Goal: Task Accomplishment & Management: Manage account settings

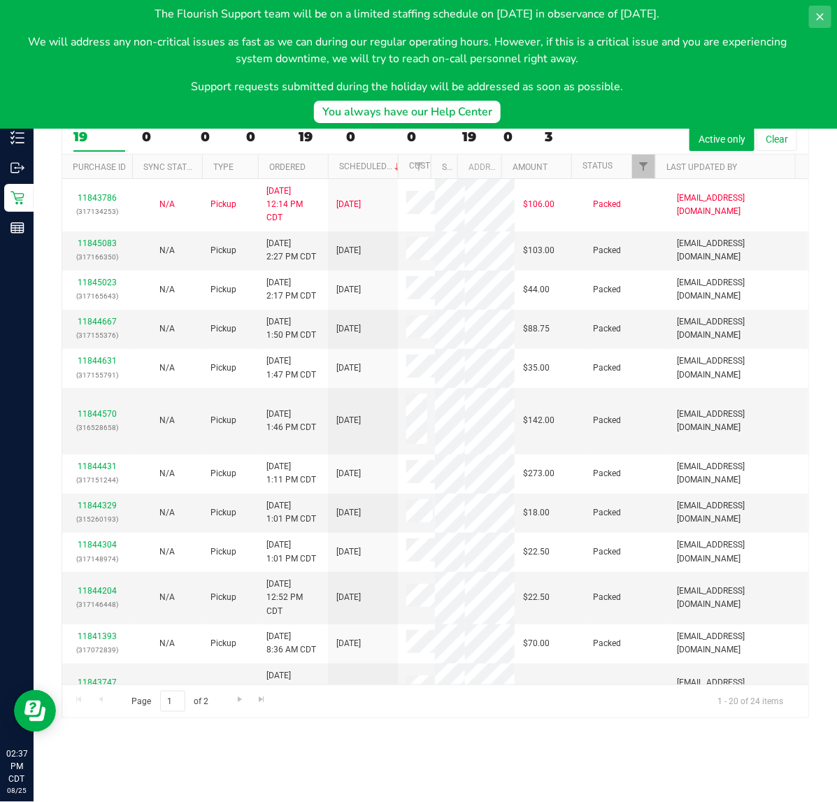
click at [826, 16] on icon at bounding box center [820, 16] width 11 height 11
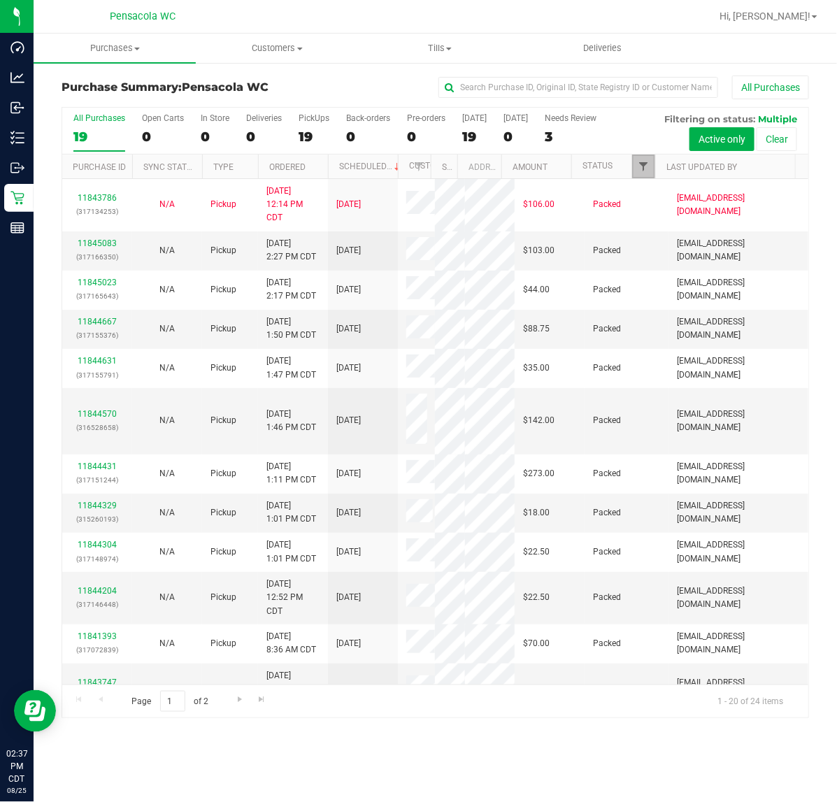
click at [644, 168] on span "Filter" at bounding box center [643, 166] width 11 height 11
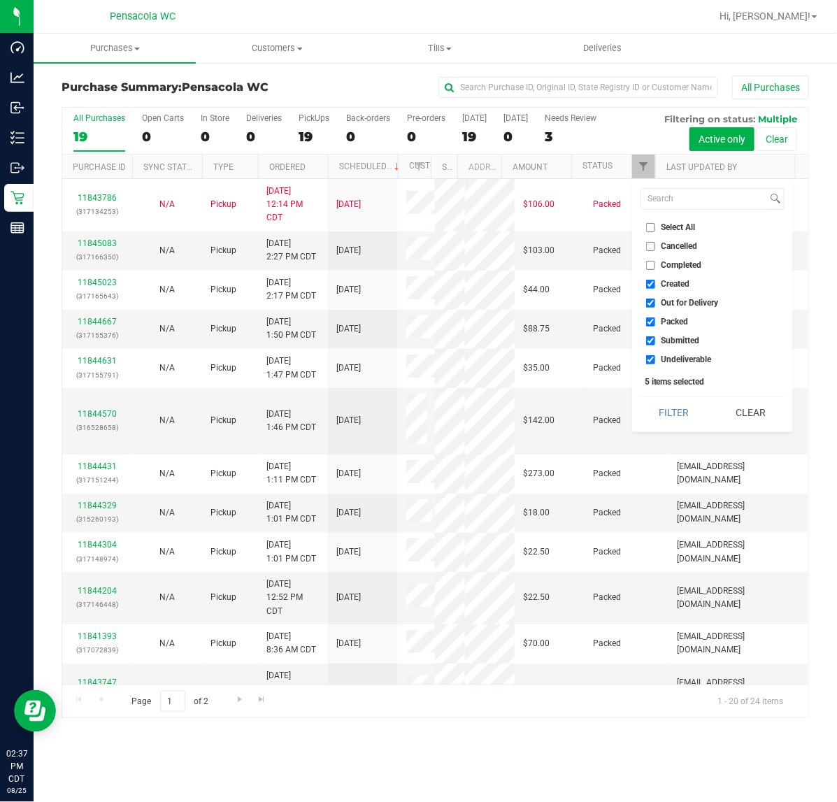
click at [679, 225] on span "Select All" at bounding box center [679, 227] width 34 height 8
click at [656, 225] on input "Select All" at bounding box center [650, 227] width 9 height 9
checkbox input "true"
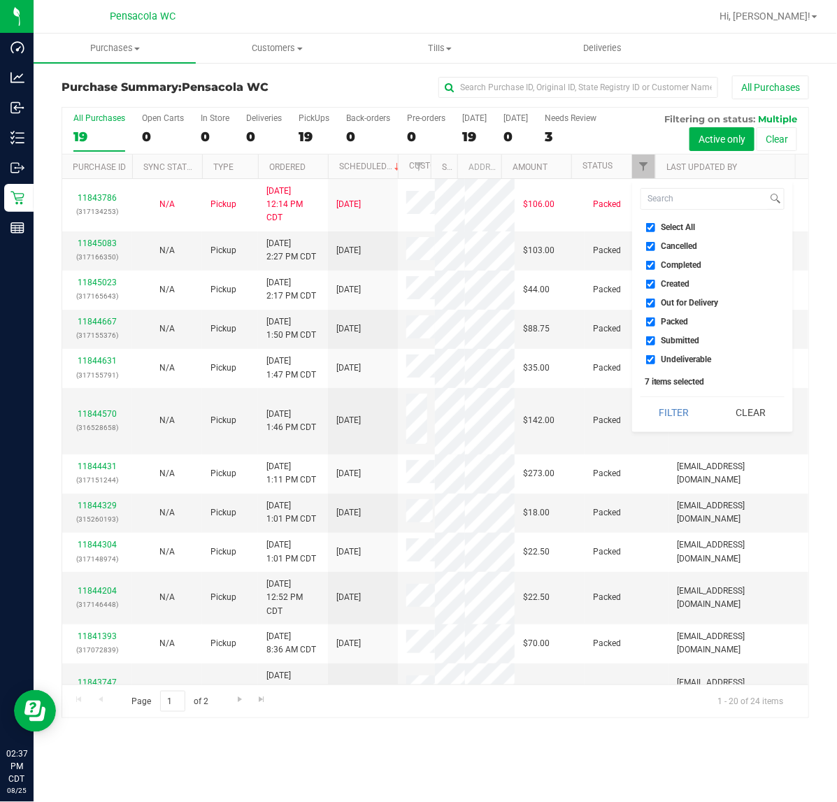
click at [655, 225] on input "Select All" at bounding box center [650, 227] width 9 height 9
checkbox input "false"
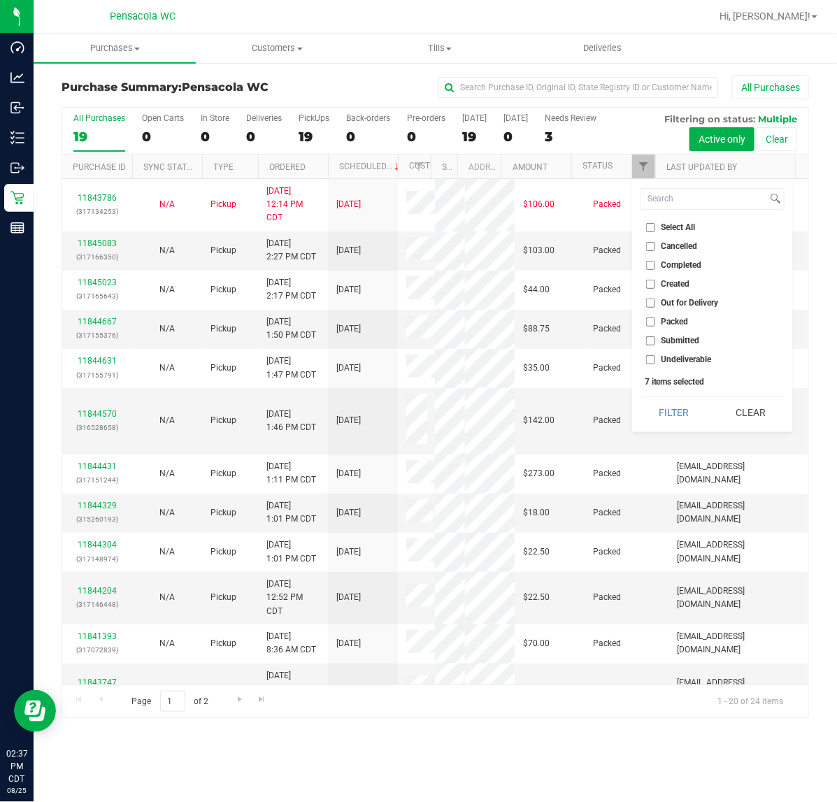
checkbox input "false"
click at [672, 339] on span "Submitted" at bounding box center [681, 341] width 38 height 8
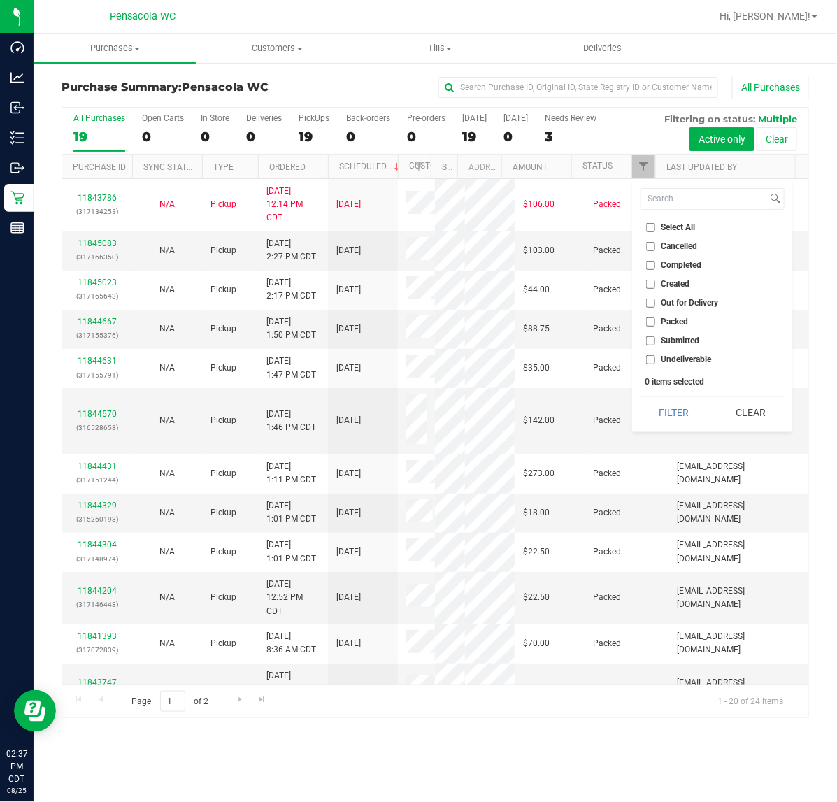
click at [656, 339] on input "Submitted" at bounding box center [650, 341] width 9 height 9
checkbox input "true"
click at [680, 415] on button "Filter" at bounding box center [674, 412] width 67 height 31
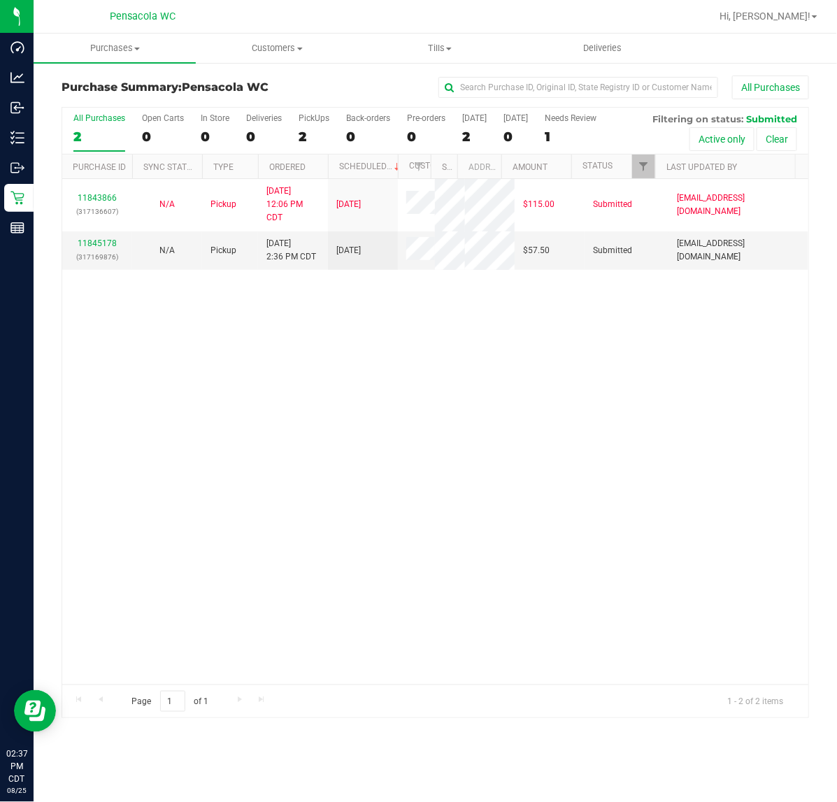
click at [96, 241] on link "11845178" at bounding box center [97, 244] width 39 height 10
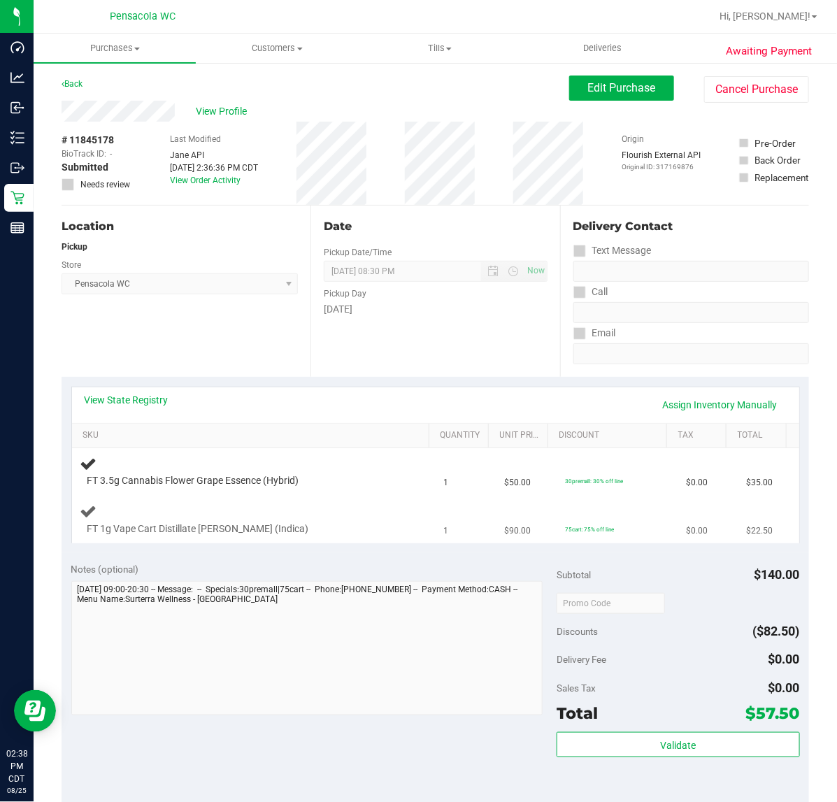
click at [351, 529] on div "FT 1g Vape Cart Distillate [PERSON_NAME] (Indica)" at bounding box center [239, 530] width 319 height 14
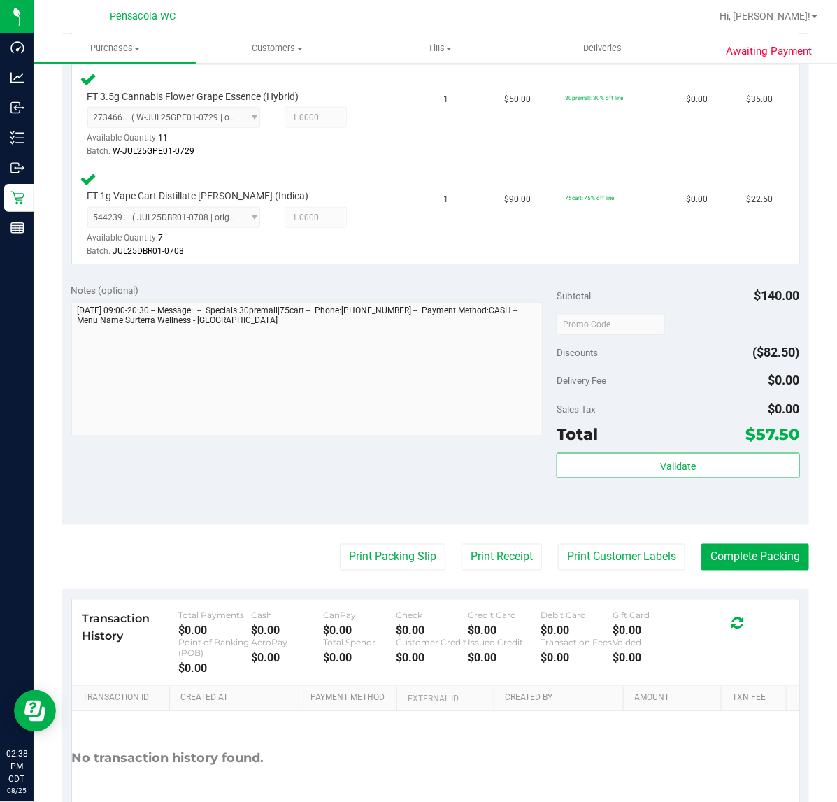
scroll to position [387, 0]
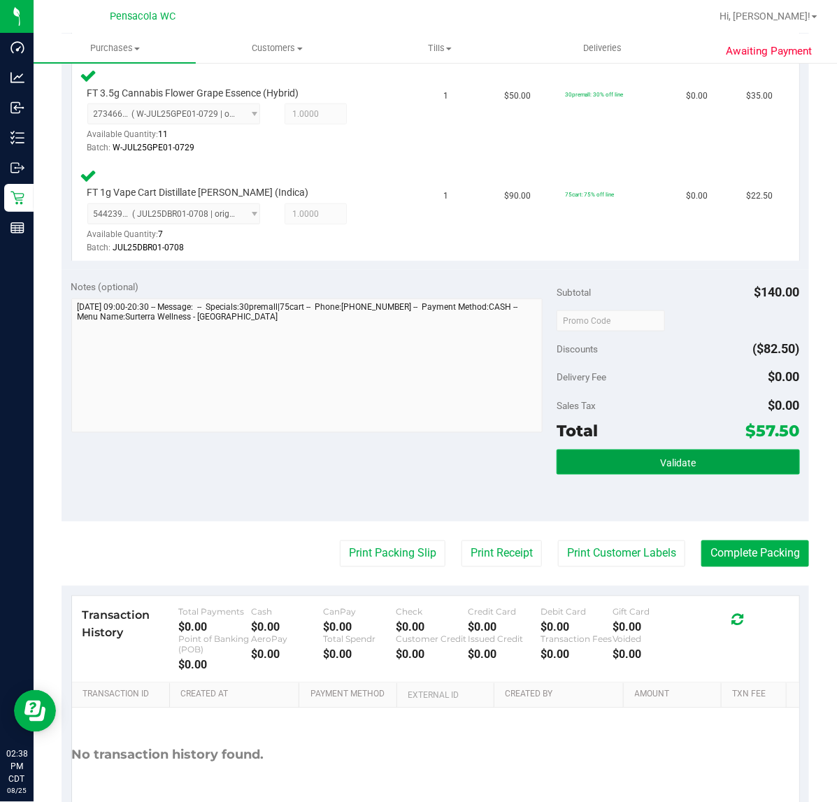
click at [688, 460] on button "Validate" at bounding box center [678, 462] width 243 height 25
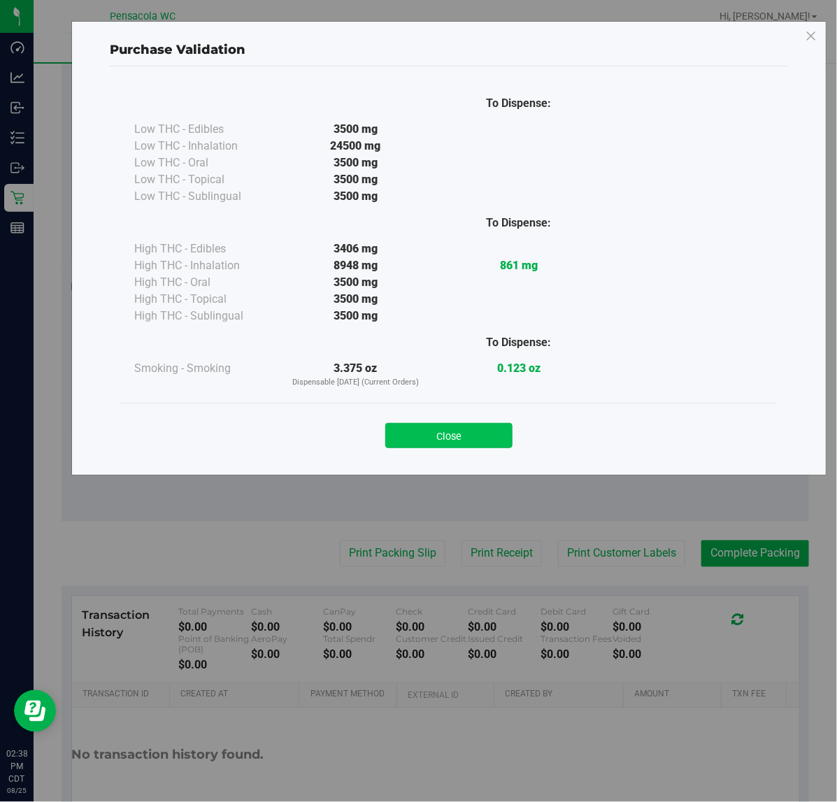
click at [448, 437] on button "Close" at bounding box center [448, 435] width 127 height 25
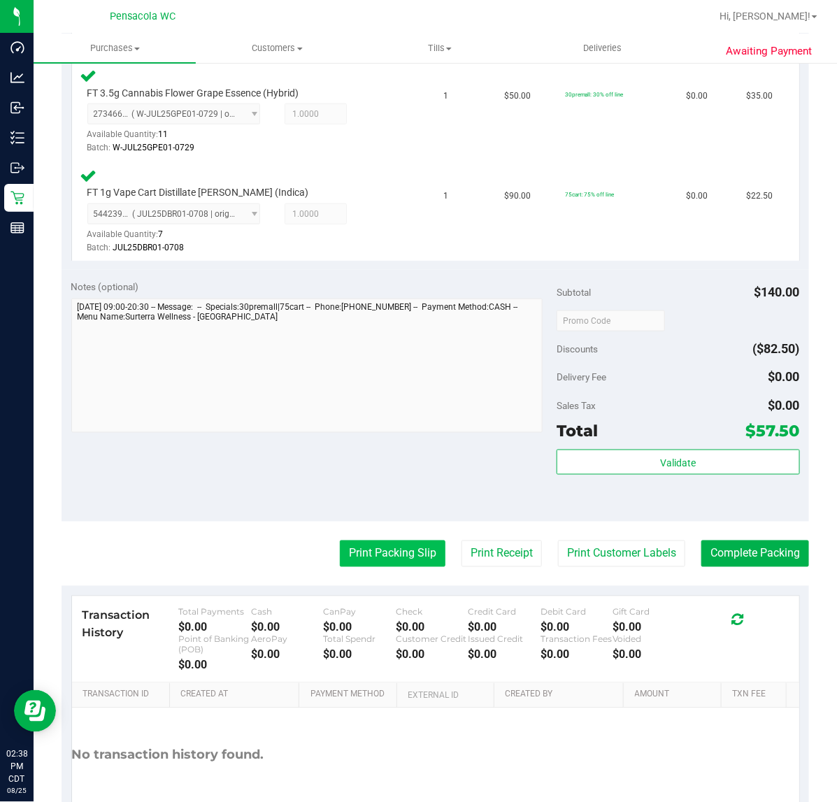
click at [396, 560] on button "Print Packing Slip" at bounding box center [393, 554] width 106 height 27
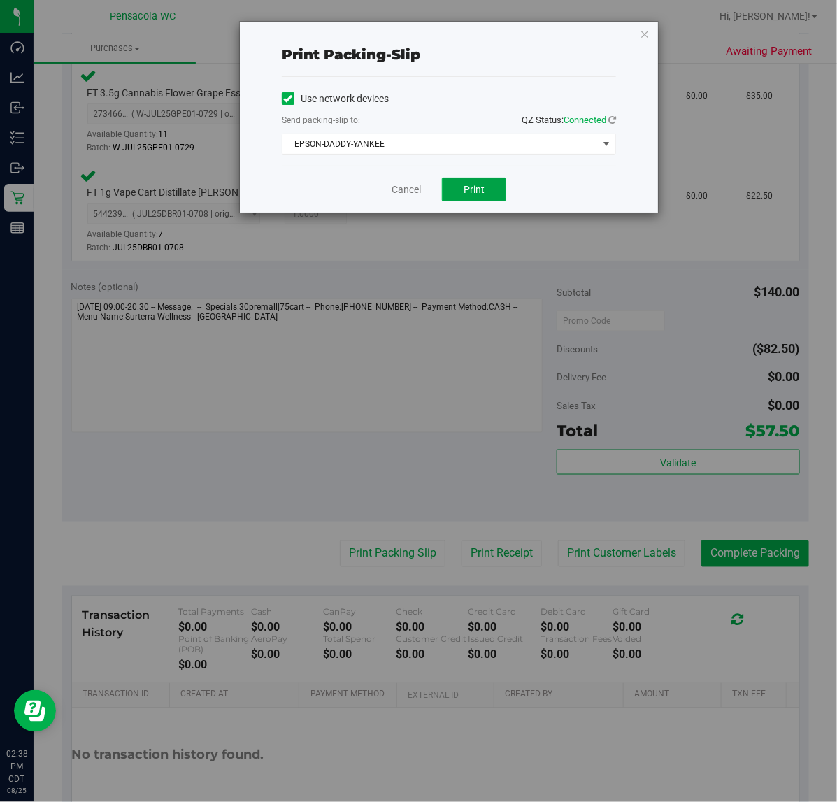
click at [480, 194] on span "Print" at bounding box center [474, 189] width 21 height 11
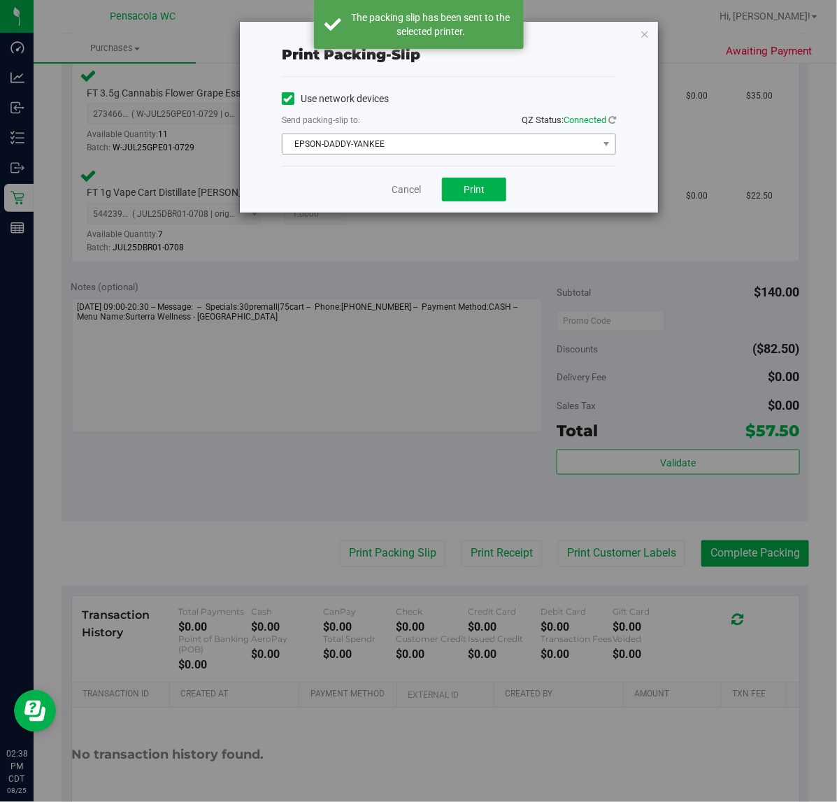
click at [366, 144] on span "EPSON-DADDY-YANKEE" at bounding box center [441, 144] width 316 height 20
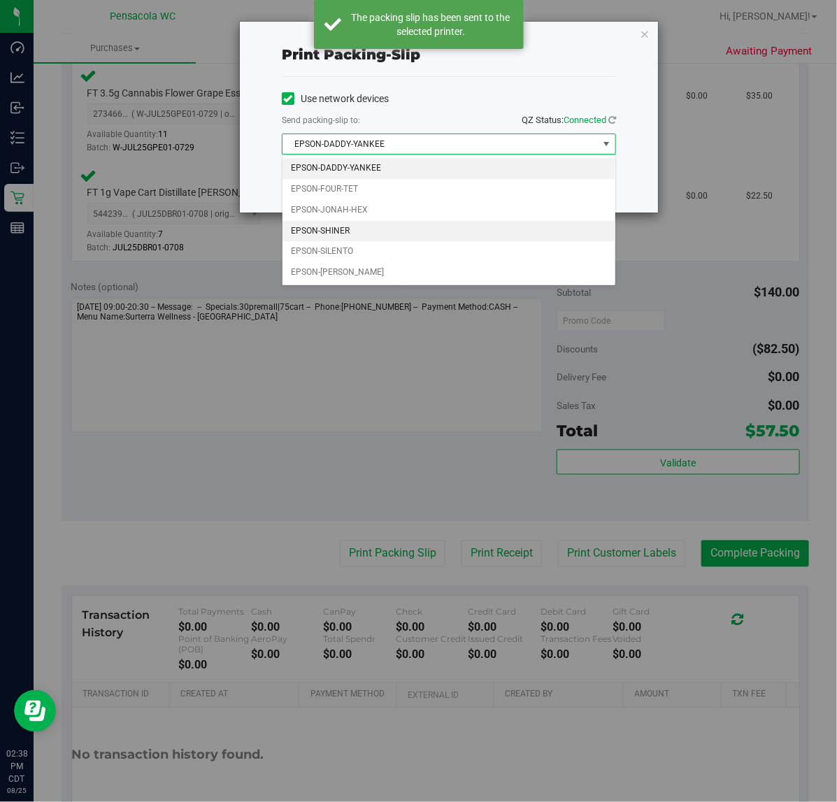
click at [357, 232] on li "EPSON-SHINER" at bounding box center [449, 231] width 333 height 21
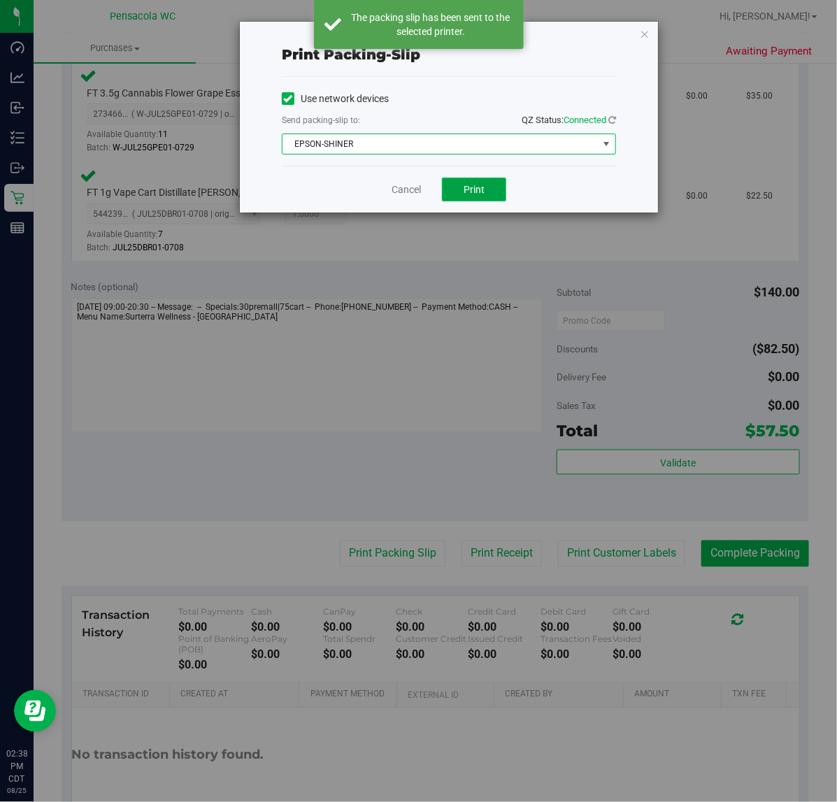
click at [483, 183] on button "Print" at bounding box center [474, 190] width 64 height 24
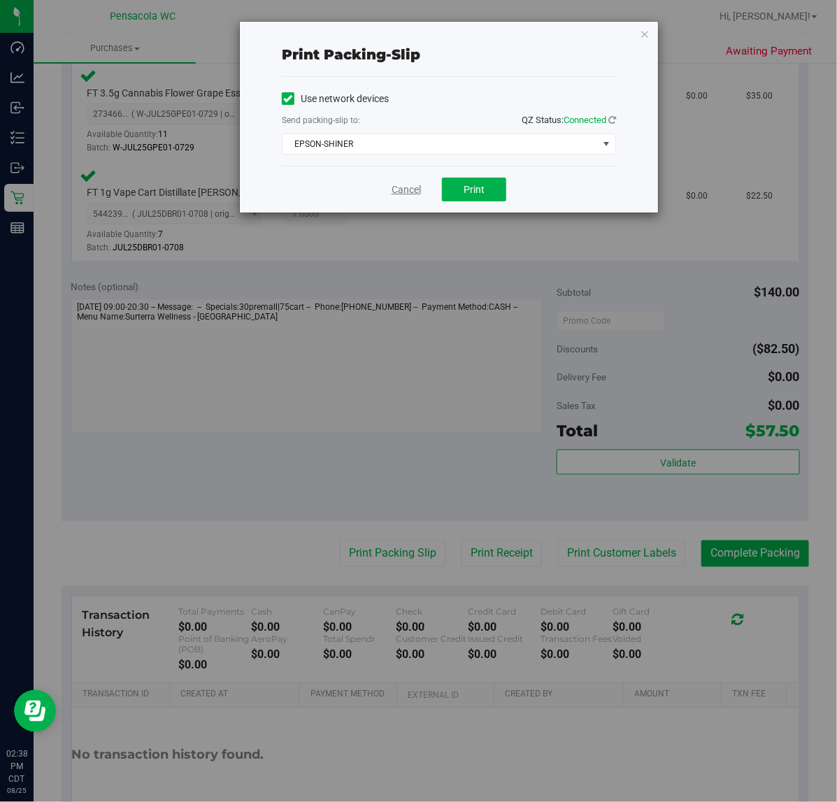
click at [404, 197] on link "Cancel" at bounding box center [406, 190] width 29 height 15
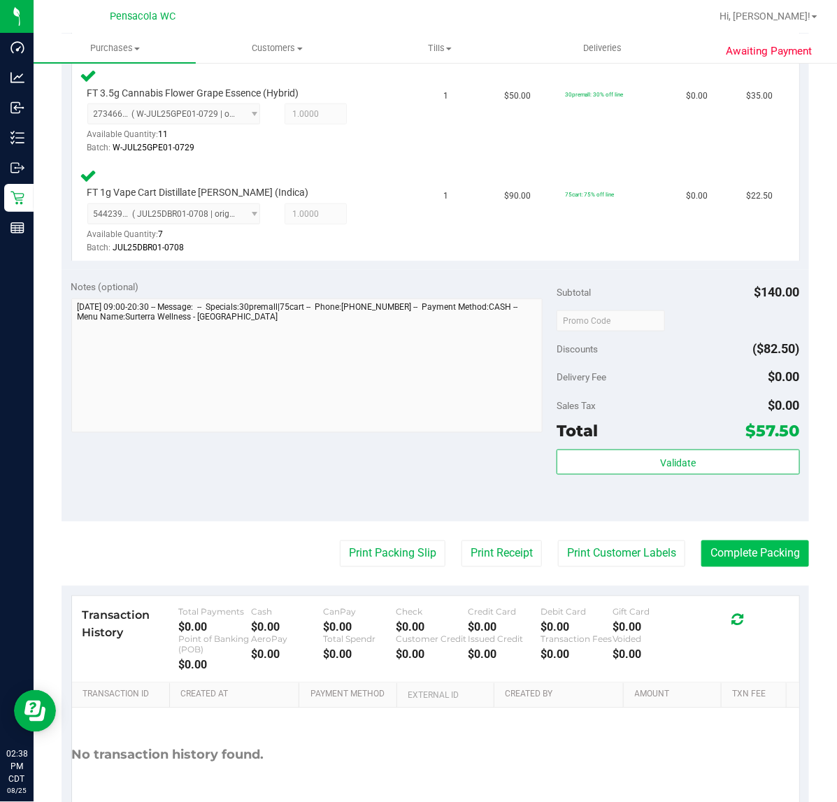
click at [733, 553] on button "Complete Packing" at bounding box center [756, 554] width 108 height 27
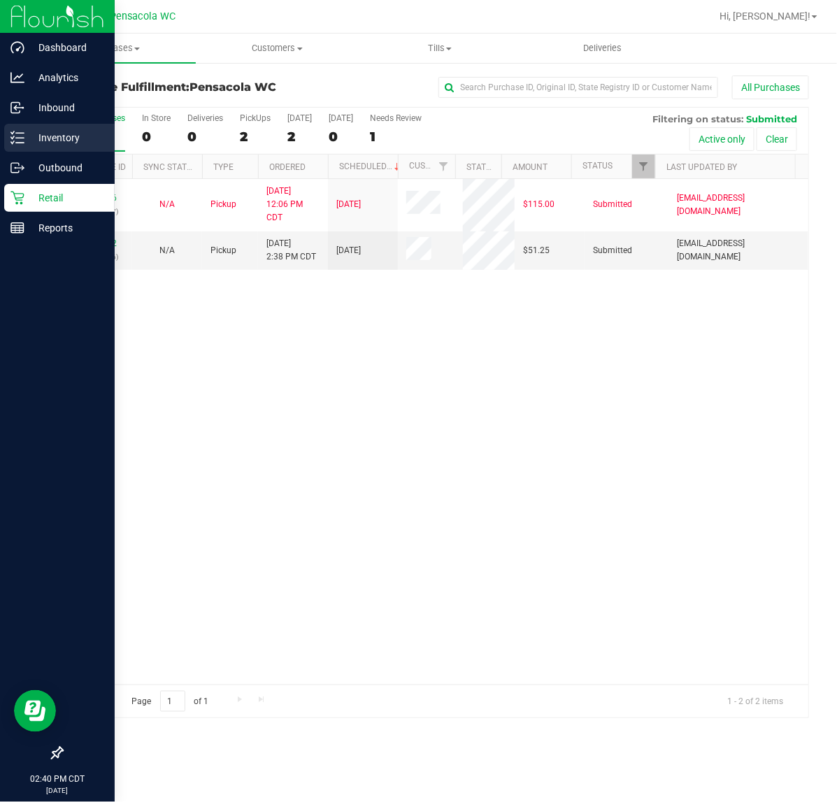
click at [22, 141] on icon at bounding box center [17, 138] width 14 height 14
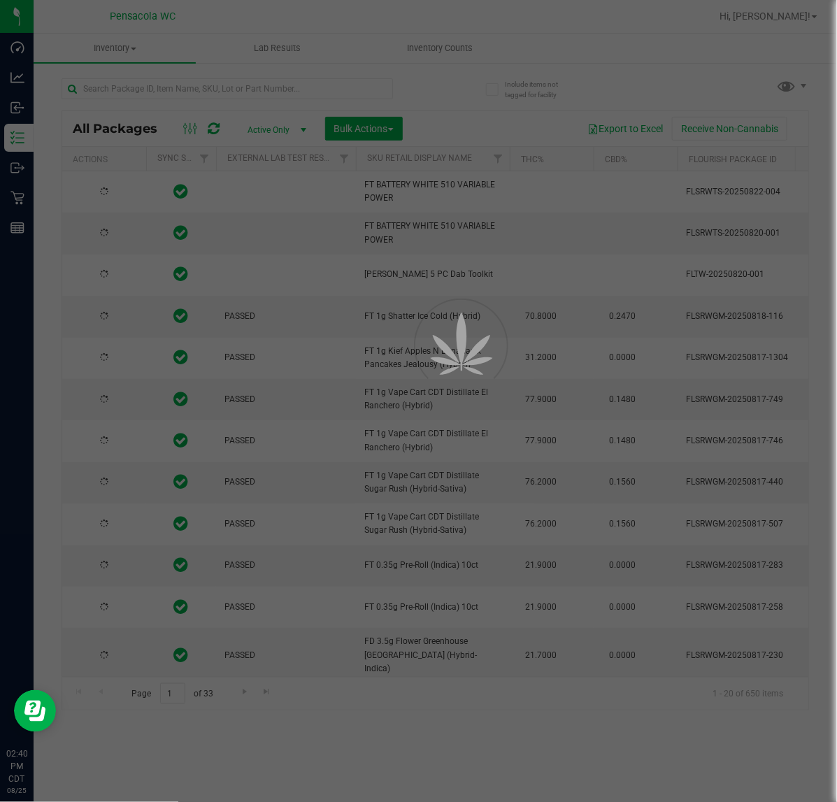
click at [192, 92] on div at bounding box center [418, 401] width 837 height 802
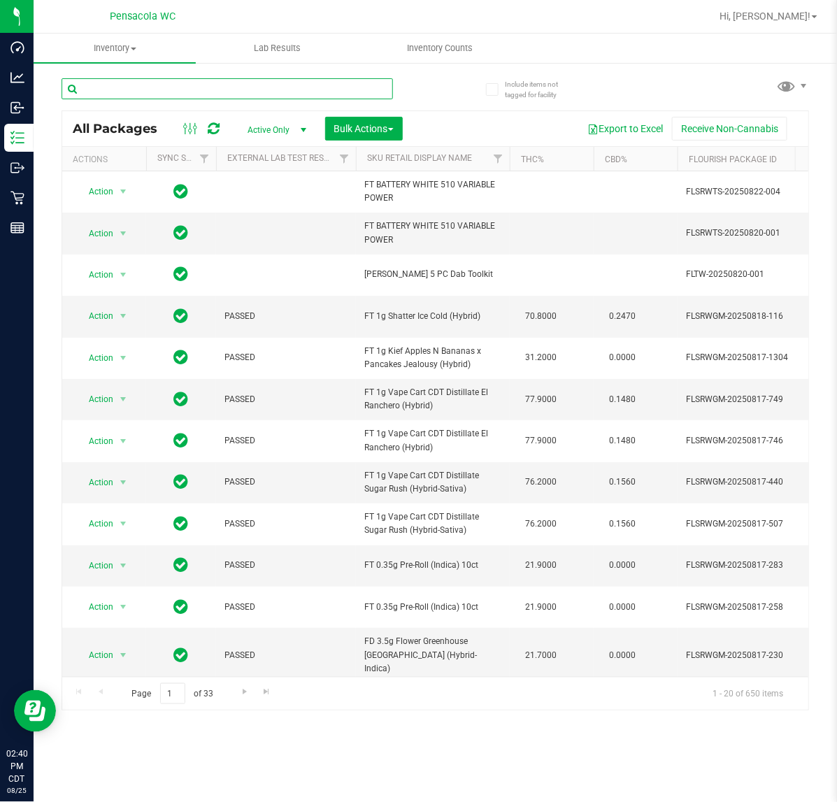
click at [155, 90] on input "text" at bounding box center [228, 88] width 332 height 21
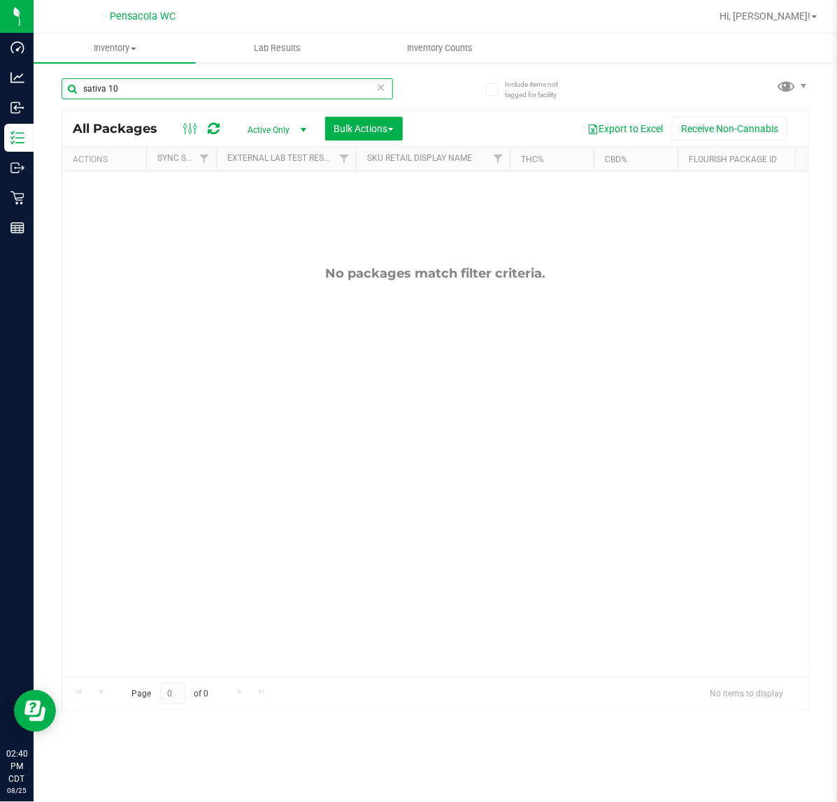
click at [108, 96] on input "sativa 10" at bounding box center [228, 88] width 332 height 21
click at [151, 87] on input "10" at bounding box center [228, 88] width 332 height 21
type input "10ct"
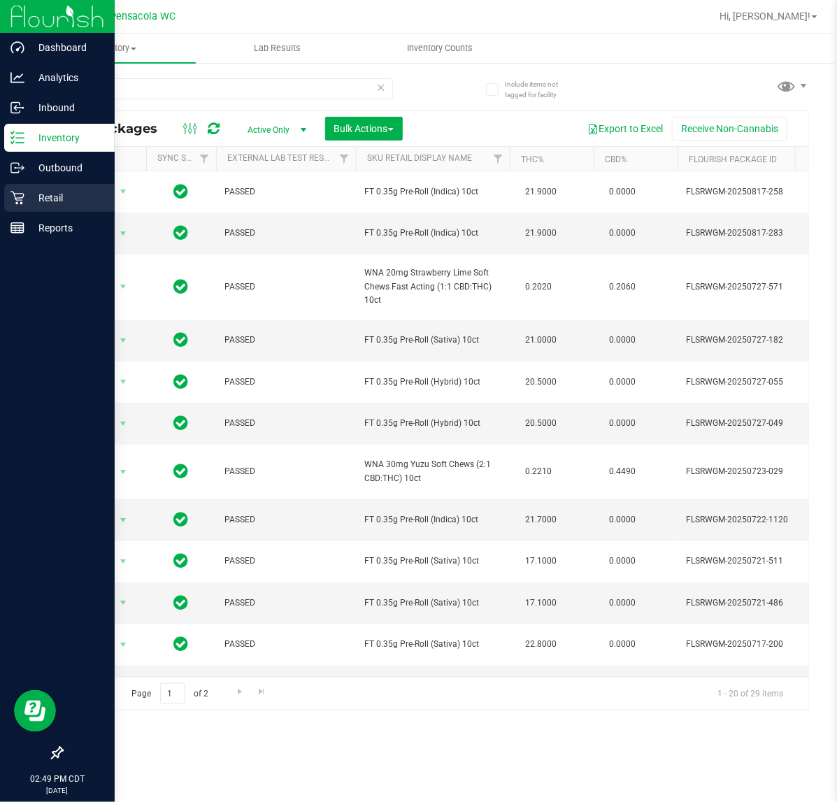
click at [12, 199] on icon at bounding box center [17, 198] width 14 height 14
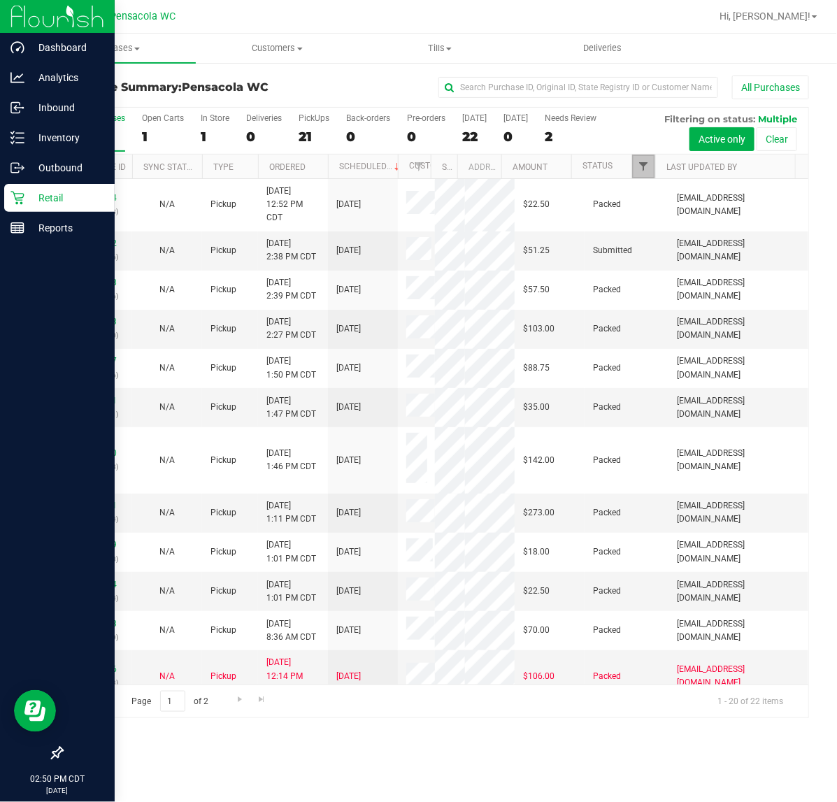
click at [644, 168] on span "Filter" at bounding box center [643, 166] width 11 height 11
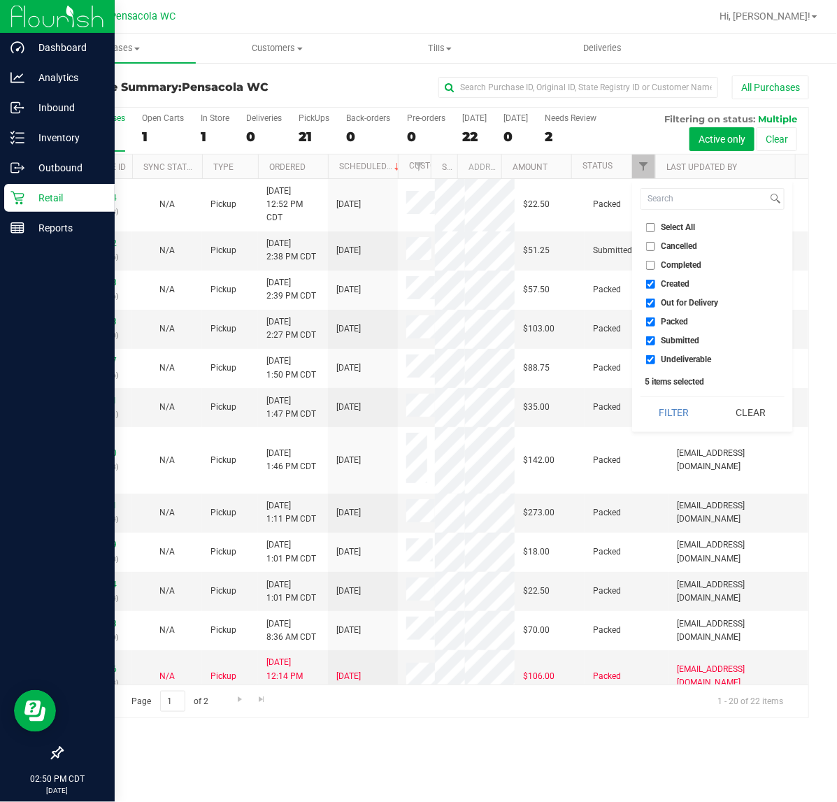
click at [679, 224] on span "Select All" at bounding box center [679, 227] width 34 height 8
click at [656, 224] on input "Select All" at bounding box center [650, 227] width 9 height 9
checkbox input "true"
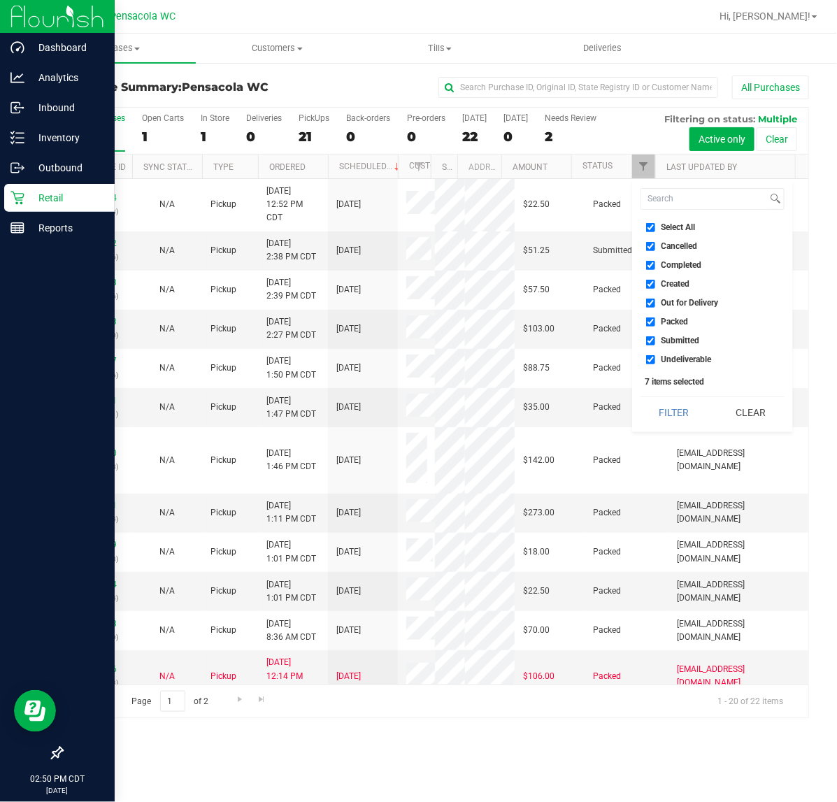
click at [651, 227] on input "Select All" at bounding box center [650, 227] width 9 height 9
checkbox input "false"
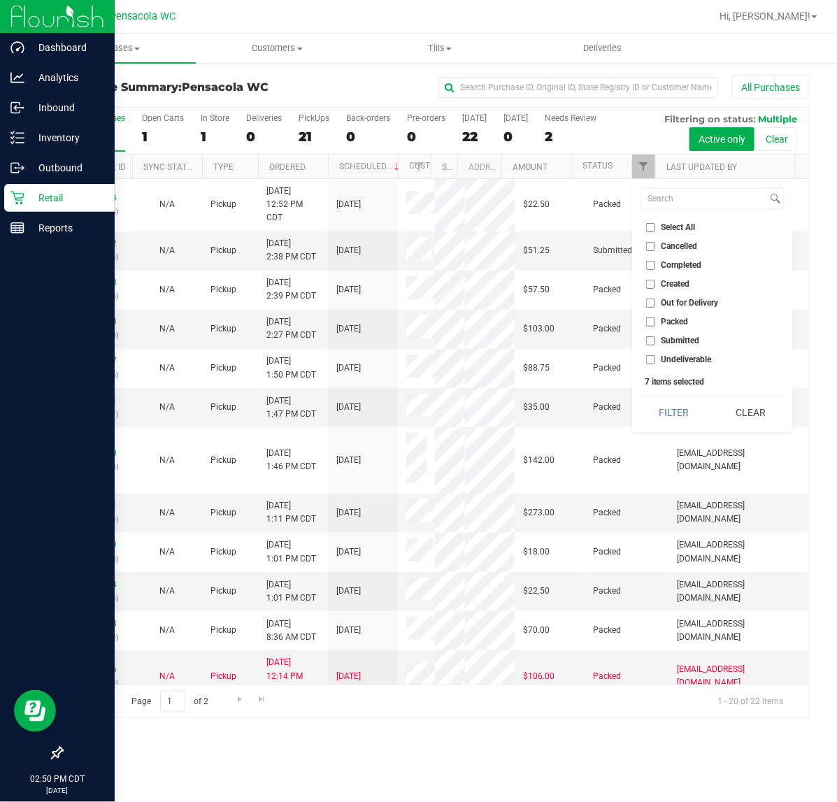
checkbox input "false"
click at [675, 341] on span "Submitted" at bounding box center [681, 341] width 38 height 8
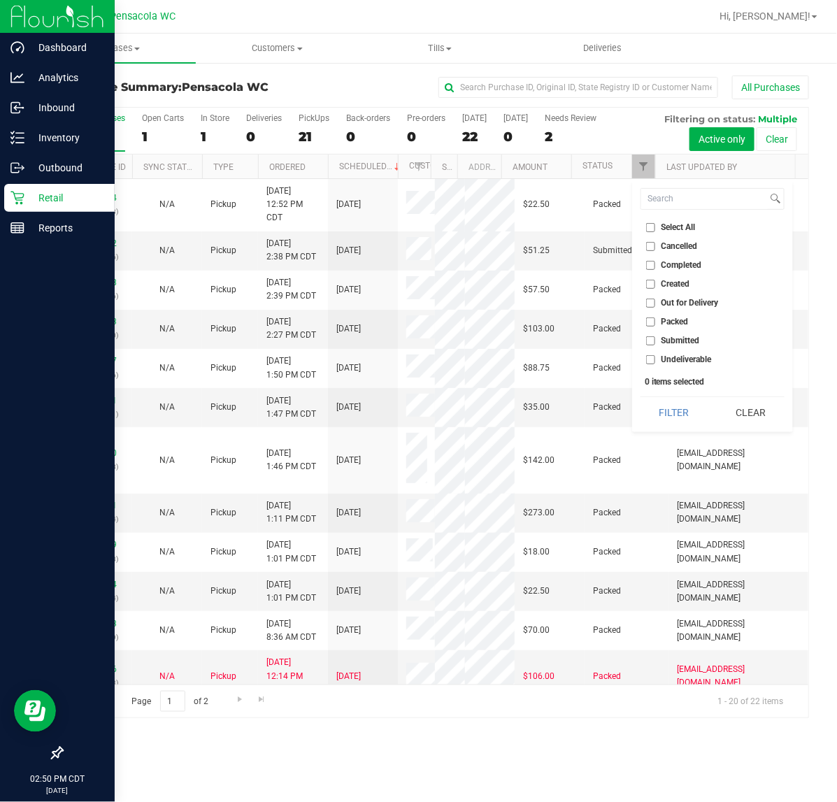
click at [656, 341] on input "Submitted" at bounding box center [650, 341] width 9 height 9
checkbox input "true"
click at [679, 409] on button "Filter" at bounding box center [674, 412] width 67 height 31
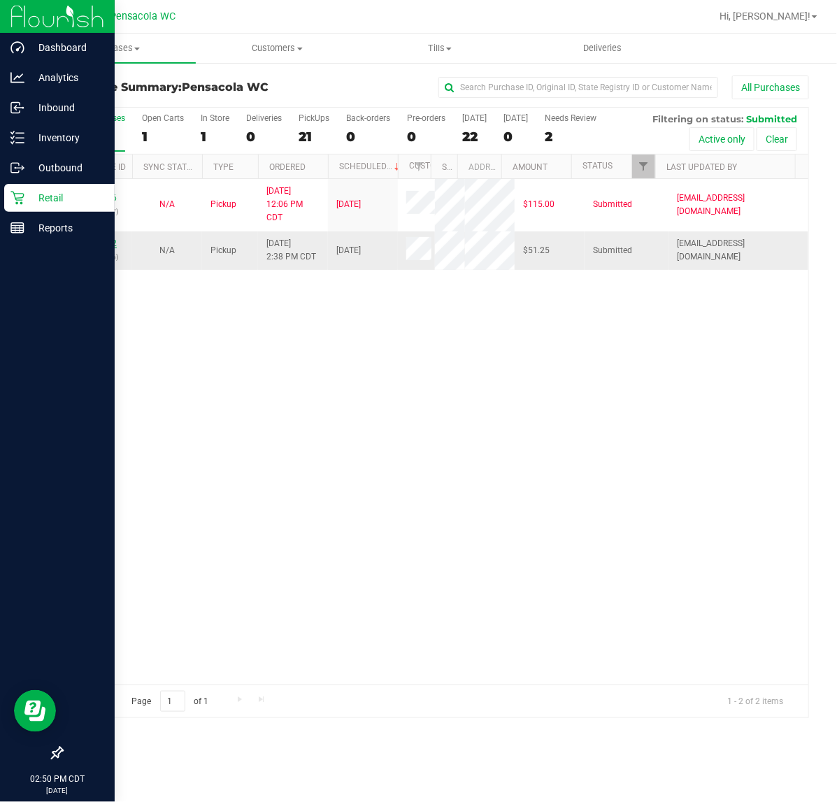
click at [102, 246] on link "11845192" at bounding box center [97, 244] width 39 height 10
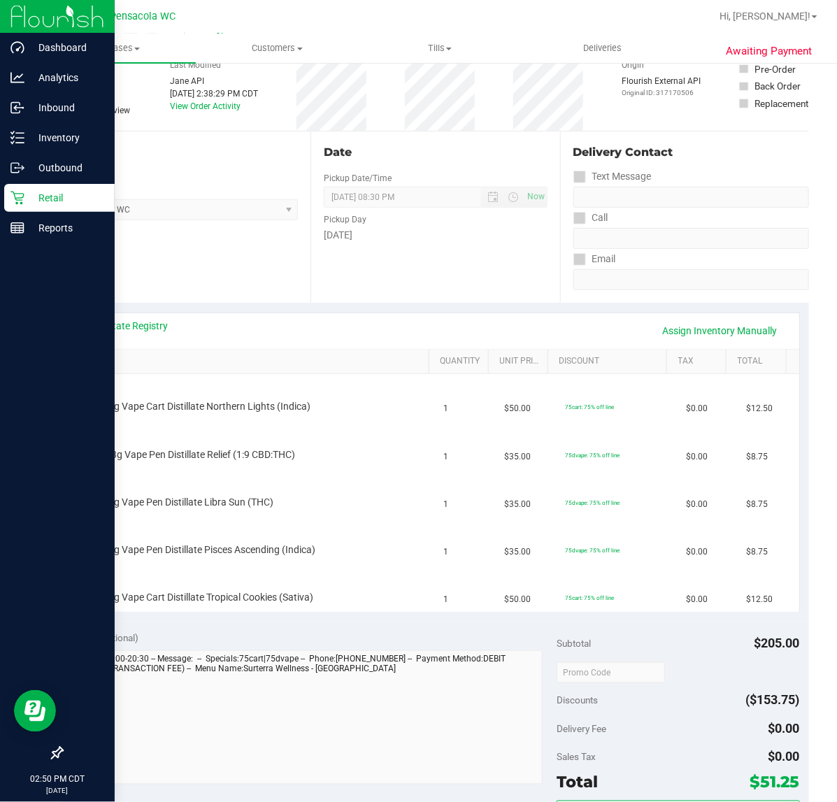
scroll to position [88, 0]
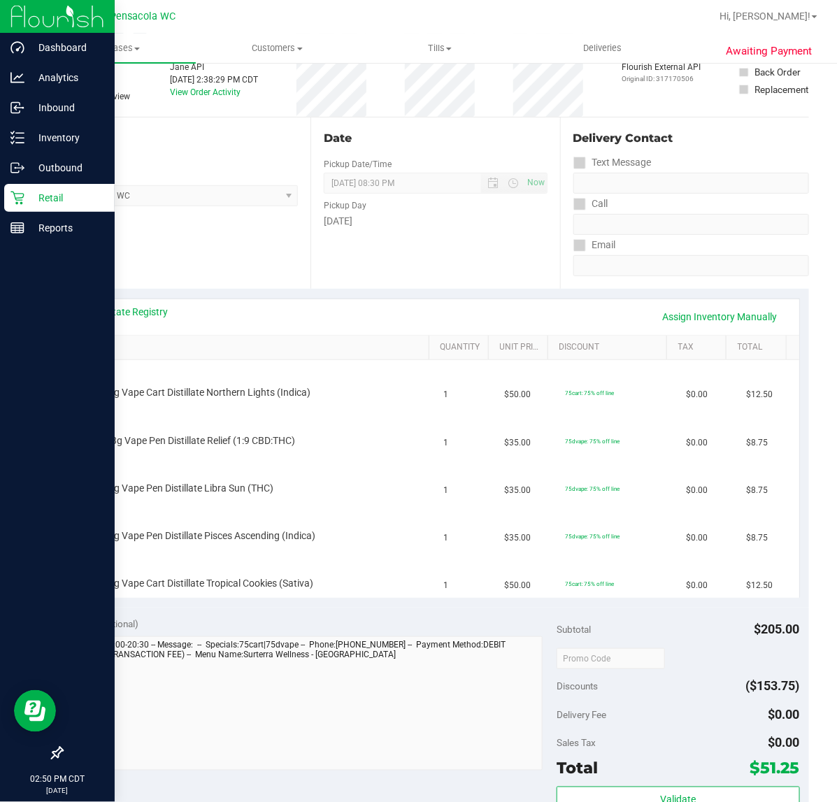
click at [97, 343] on link "SKU" at bounding box center [253, 347] width 341 height 11
click at [99, 309] on link "View State Registry" at bounding box center [127, 312] width 84 height 14
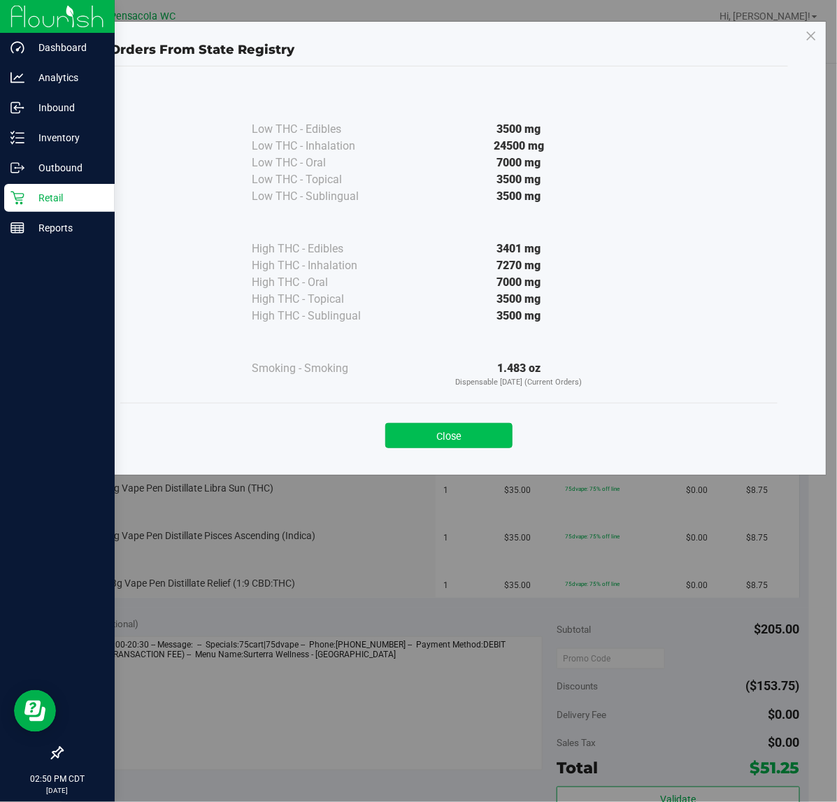
click at [414, 429] on button "Close" at bounding box center [448, 435] width 127 height 25
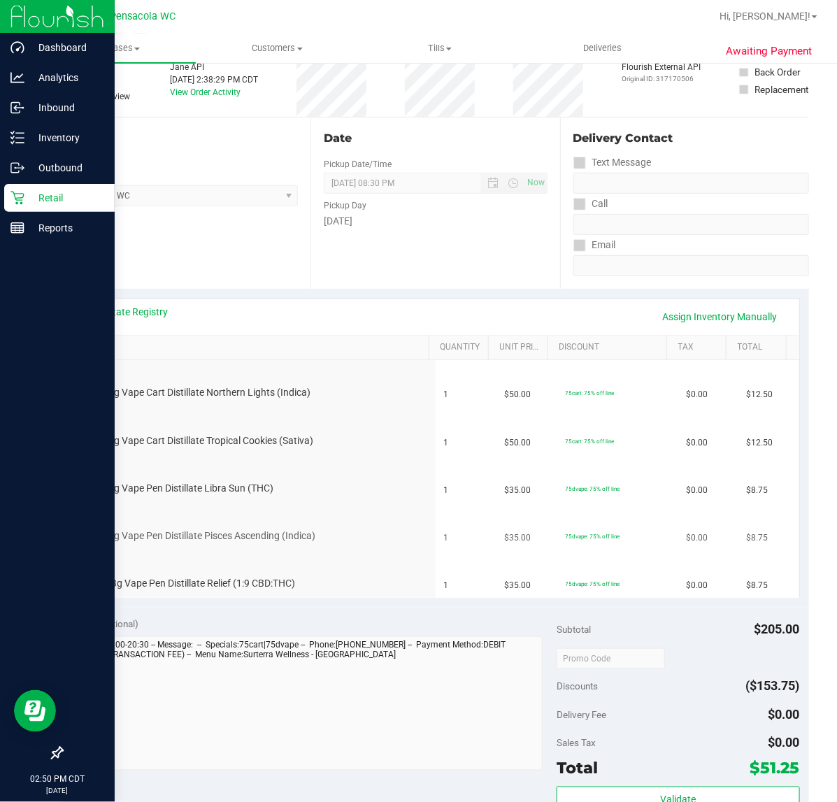
click at [362, 519] on div "FT 0.3g Vape Pen Distillate Pisces Ascending (Indica)" at bounding box center [253, 527] width 347 height 33
click at [374, 516] on div "FT 0.3g Vape Pen Distillate Pisces Ascending (Indica)" at bounding box center [253, 527] width 347 height 33
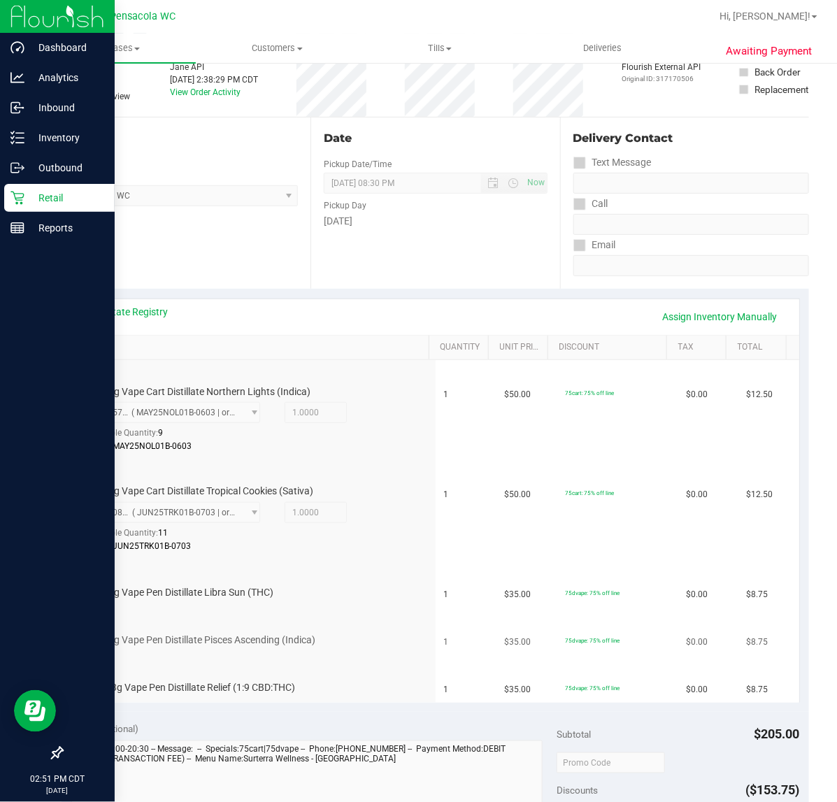
click at [355, 619] on div "FT 0.3g Vape Pen Distillate Pisces Ascending (Indica)" at bounding box center [253, 631] width 347 height 33
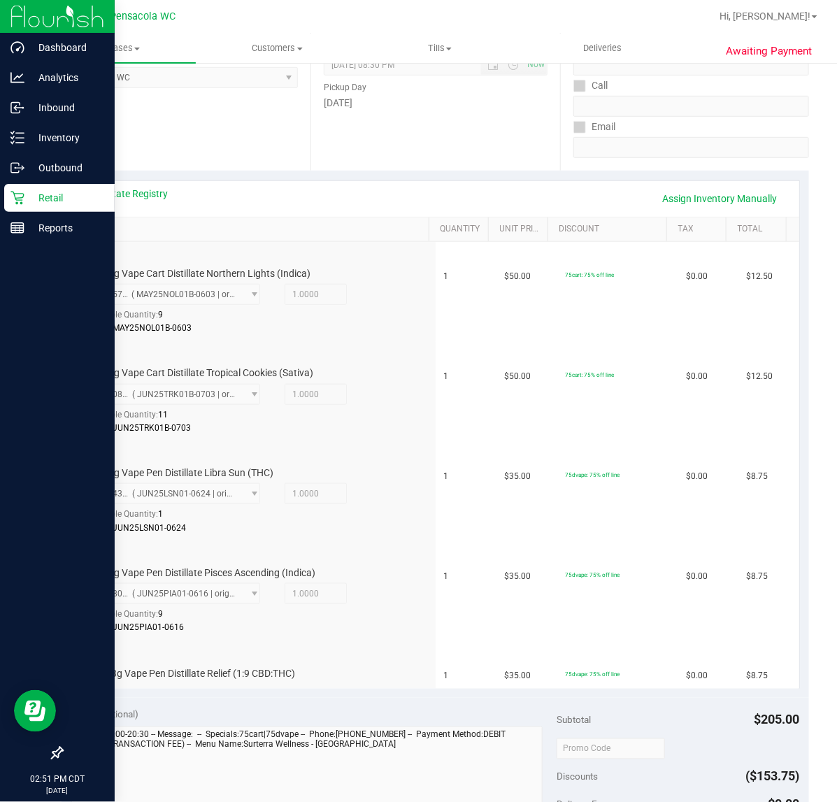
scroll to position [380, 0]
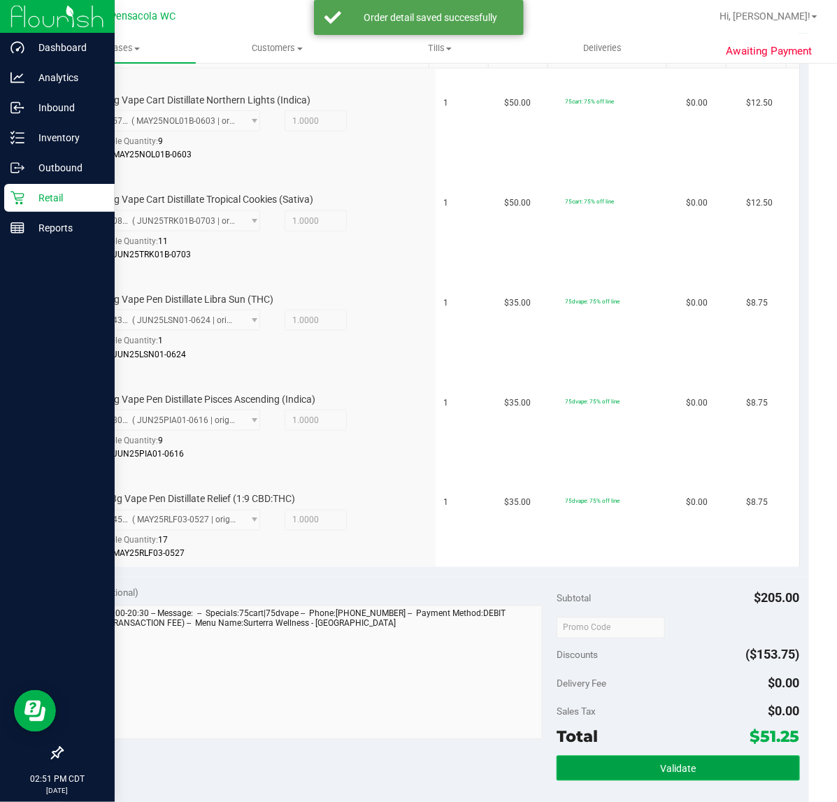
click at [604, 759] on button "Validate" at bounding box center [678, 768] width 243 height 25
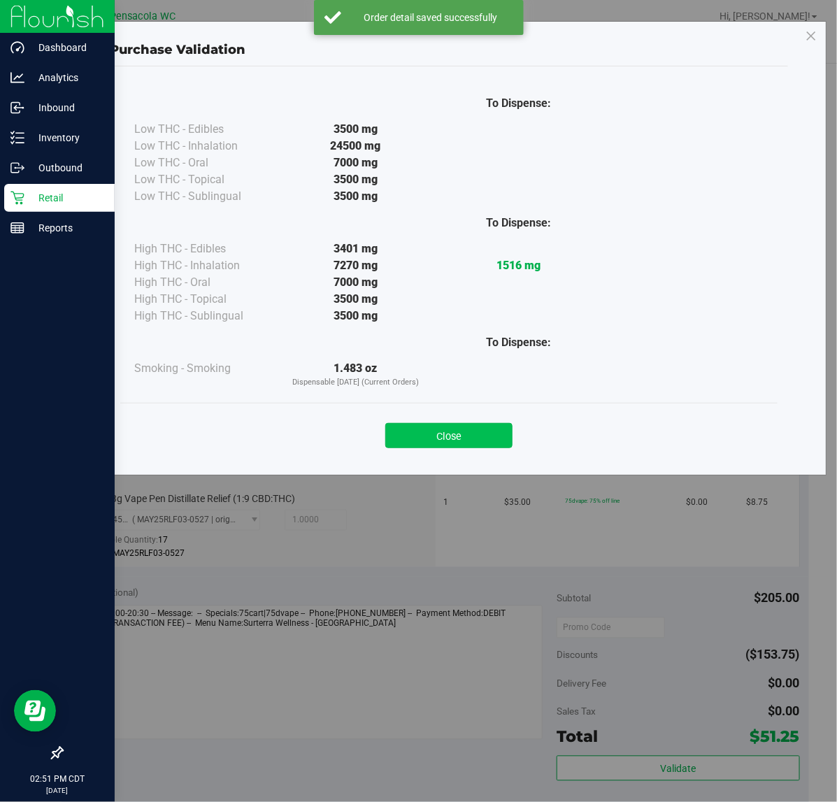
click at [434, 443] on button "Close" at bounding box center [448, 435] width 127 height 25
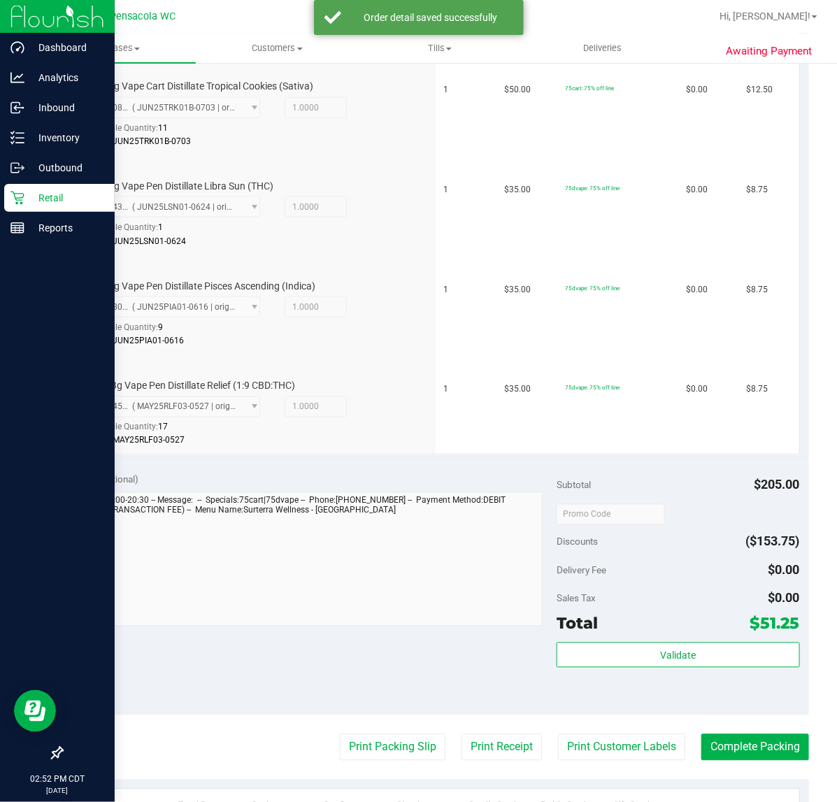
scroll to position [651, 0]
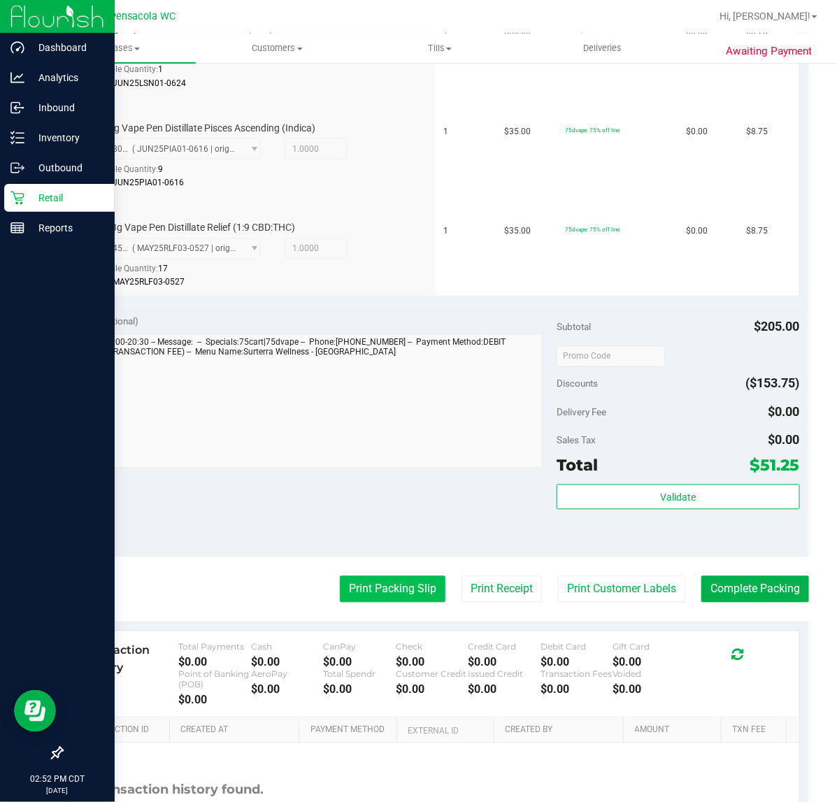
click at [353, 599] on button "Print Packing Slip" at bounding box center [393, 589] width 106 height 27
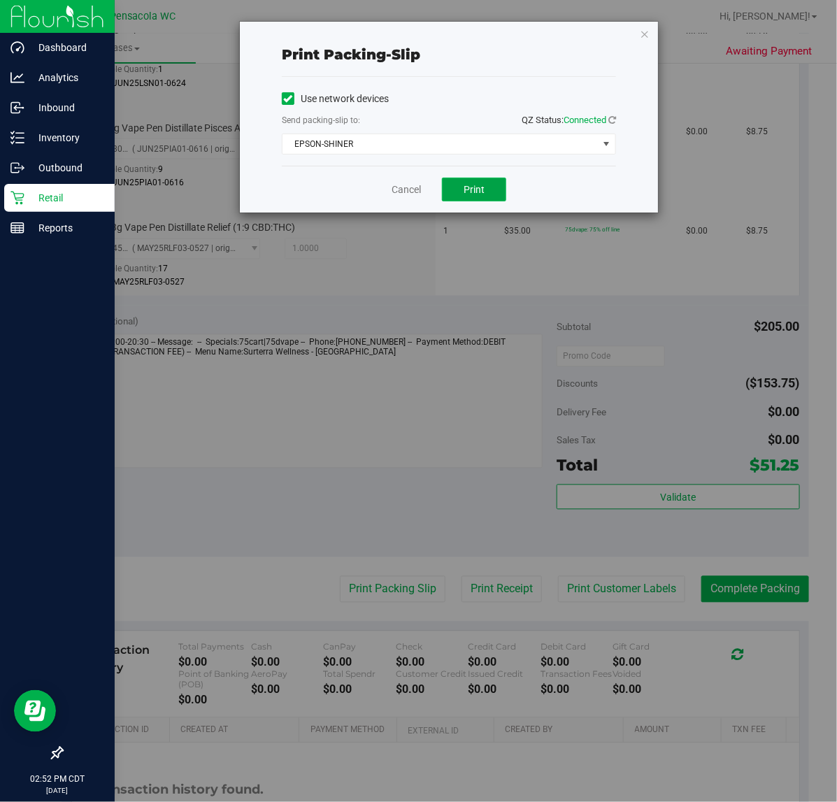
click at [473, 194] on span "Print" at bounding box center [474, 189] width 21 height 11
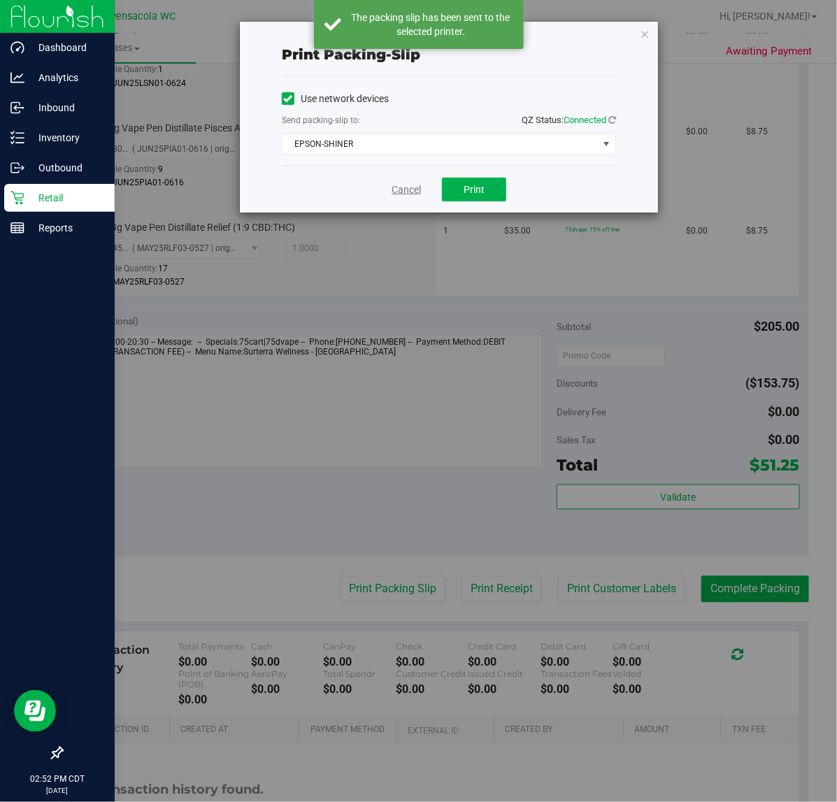
click at [403, 194] on link "Cancel" at bounding box center [406, 190] width 29 height 15
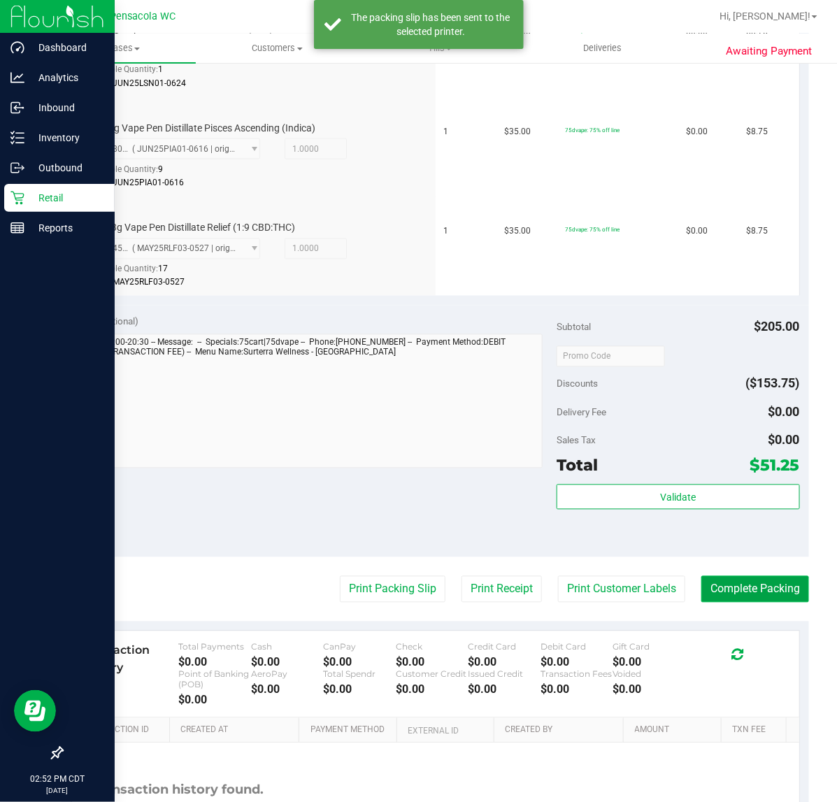
click at [719, 578] on button "Complete Packing" at bounding box center [756, 589] width 108 height 27
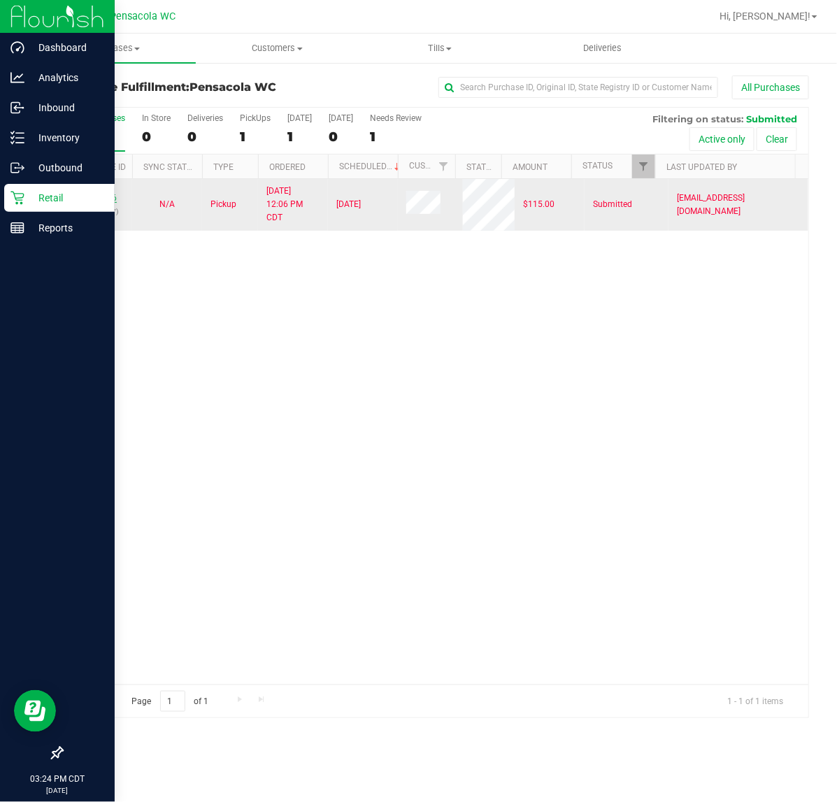
click at [91, 201] on link "11843866" at bounding box center [97, 198] width 39 height 10
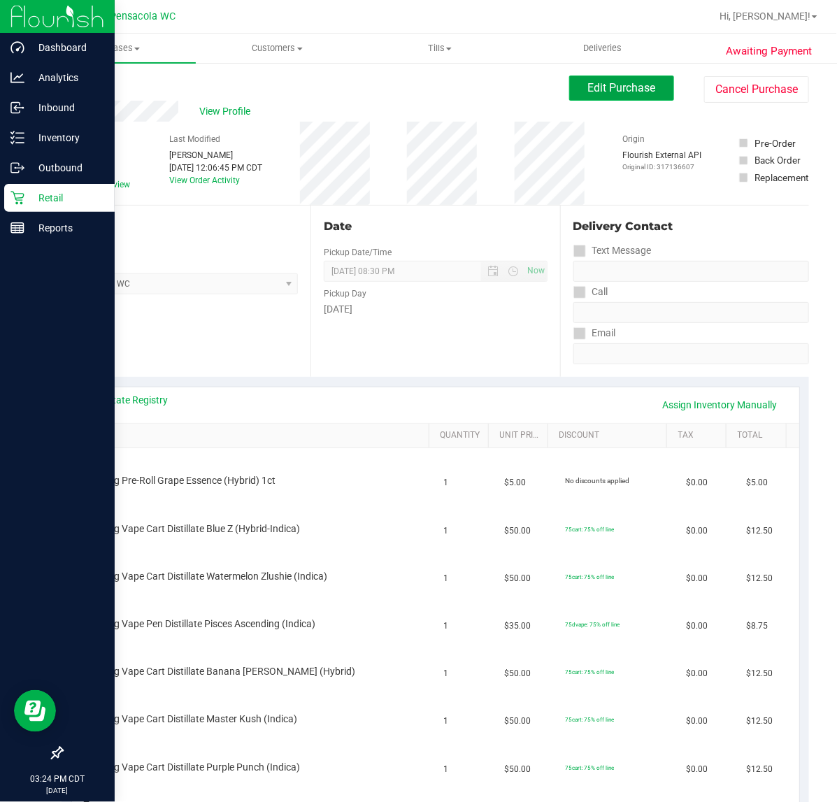
click at [616, 82] on span "Edit Purchase" at bounding box center [622, 87] width 68 height 13
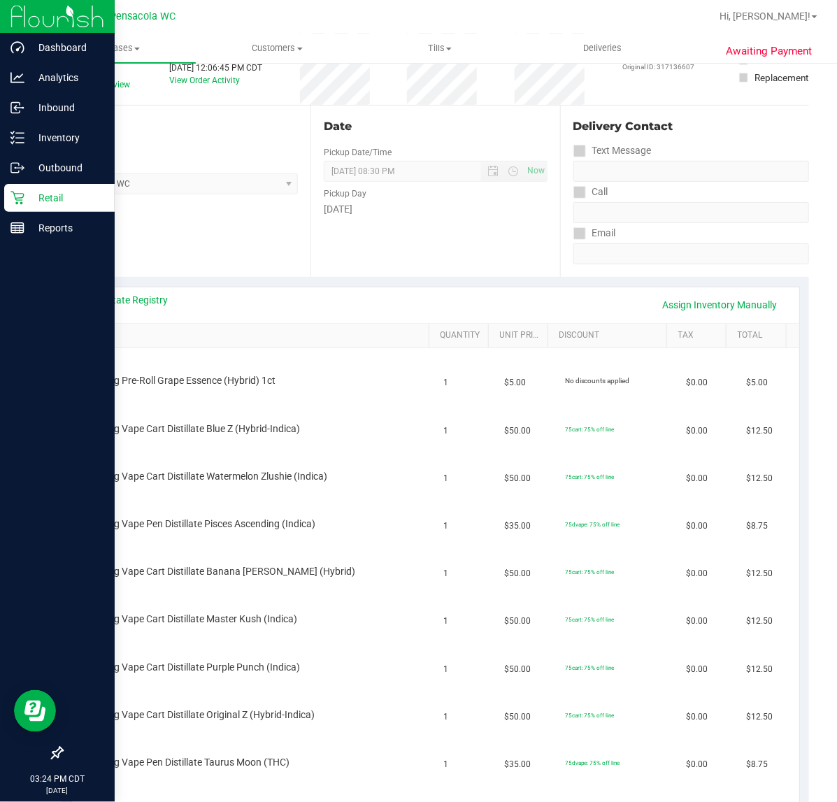
scroll to position [262, 0]
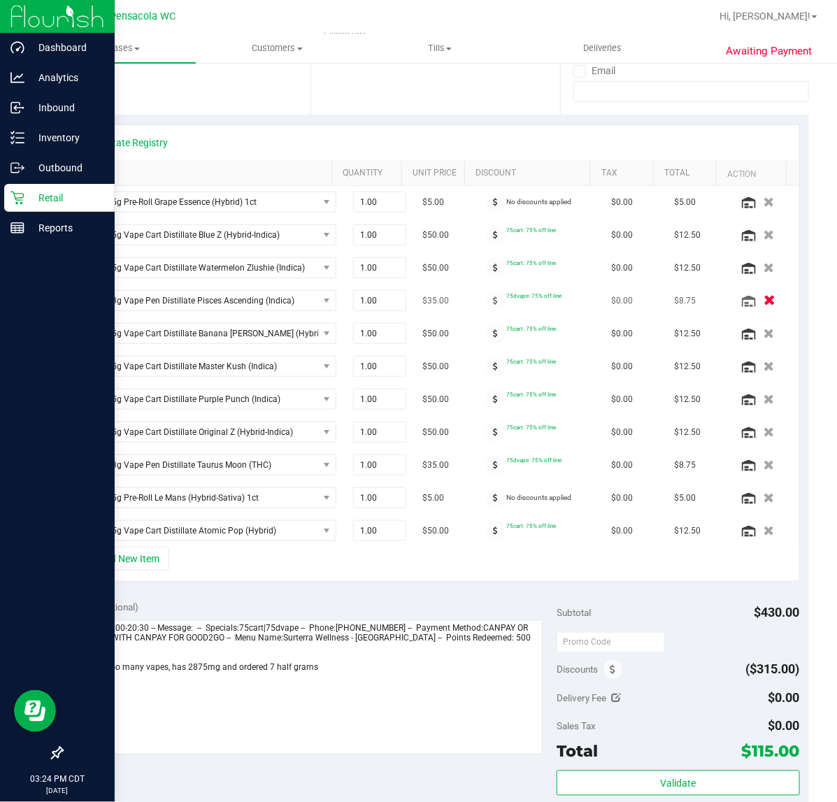
click at [764, 306] on icon "button" at bounding box center [770, 301] width 12 height 10
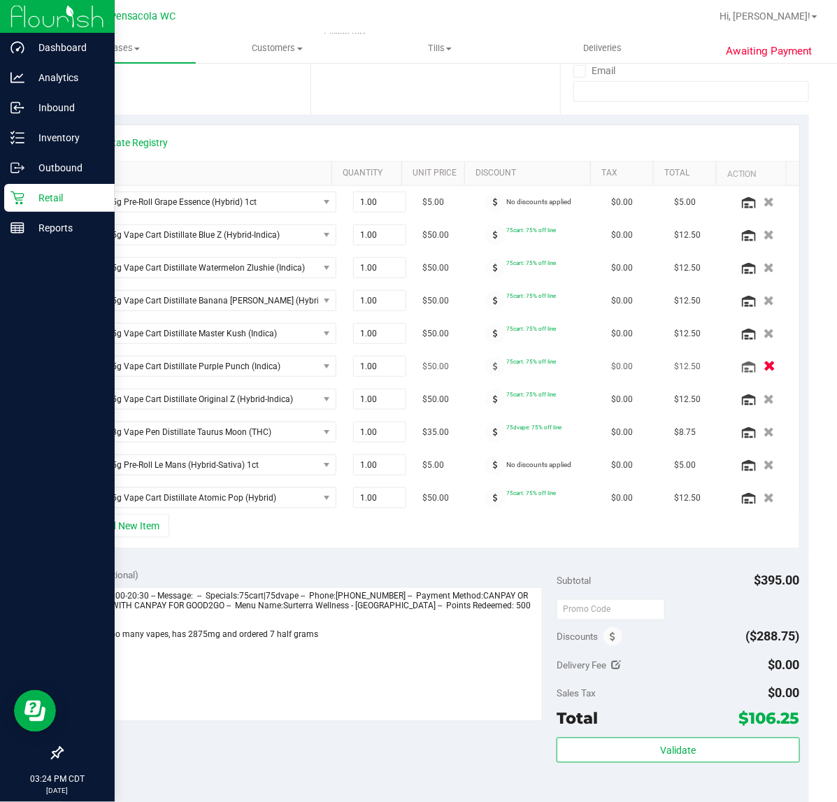
click at [764, 369] on icon "button" at bounding box center [770, 367] width 12 height 10
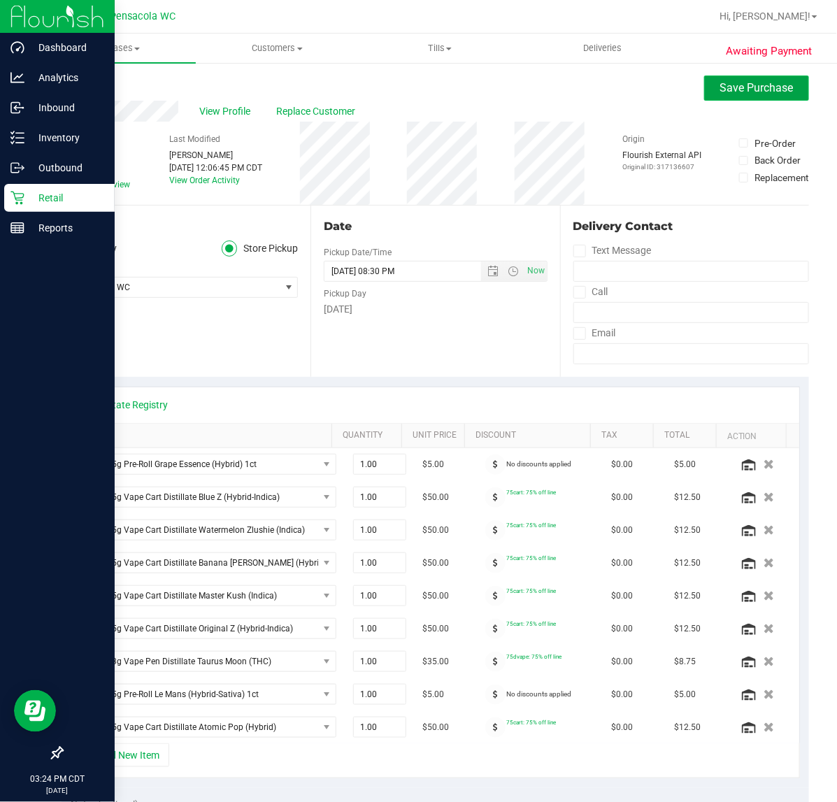
click at [707, 99] on button "Save Purchase" at bounding box center [757, 88] width 105 height 25
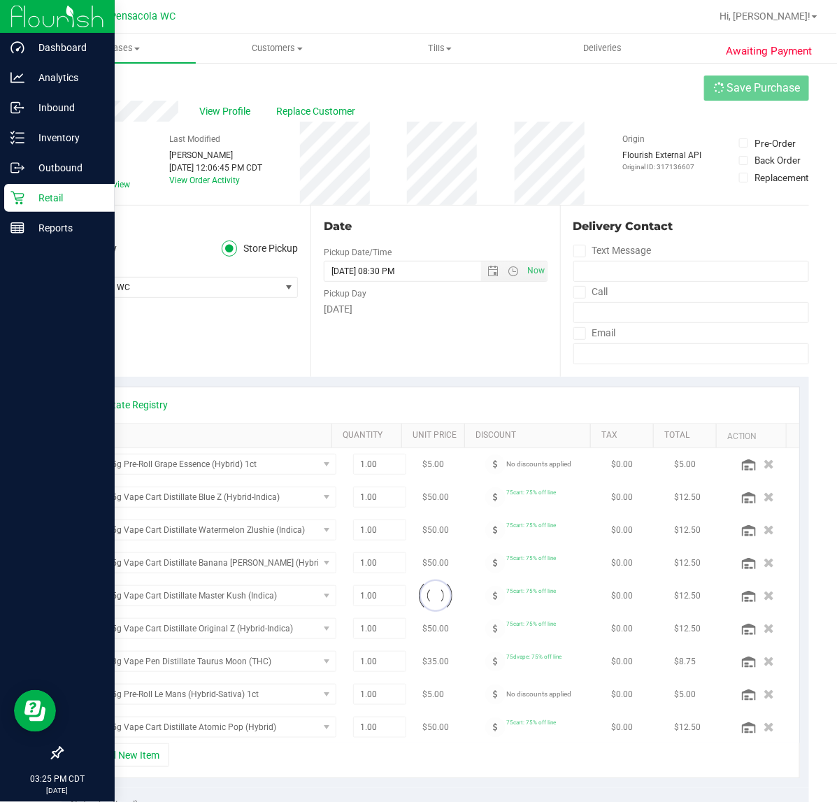
scroll to position [262, 0]
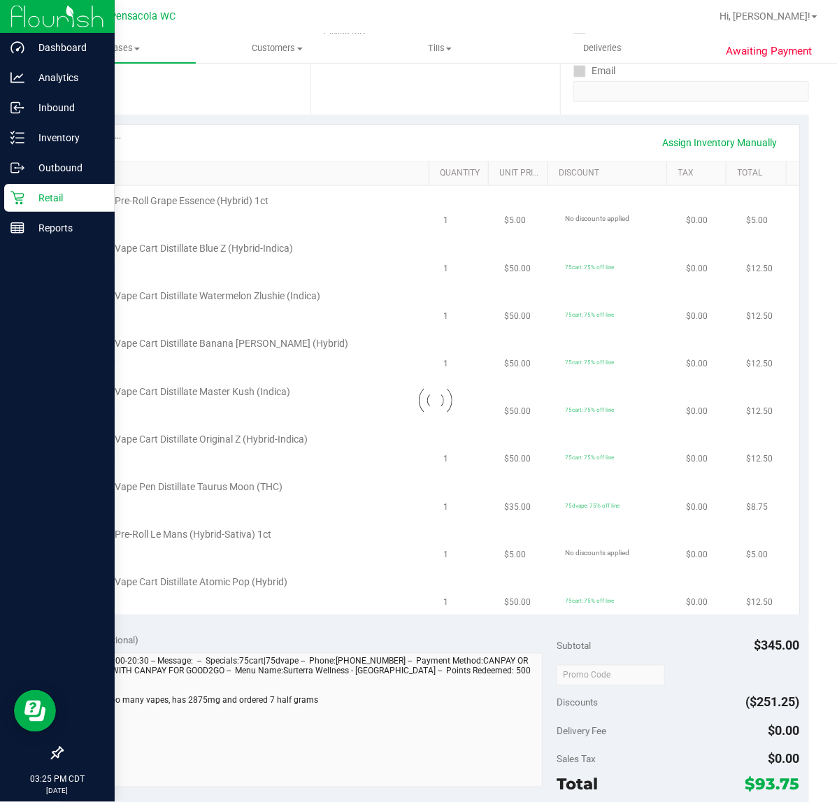
click at [118, 180] on th "SKU" at bounding box center [251, 174] width 358 height 25
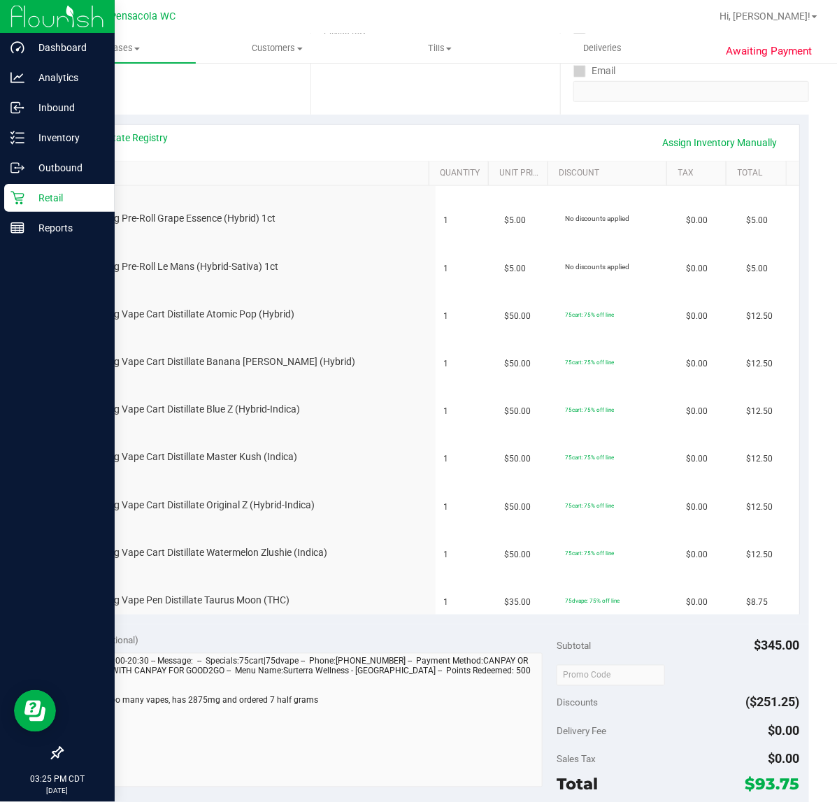
click at [118, 174] on link "SKU" at bounding box center [253, 173] width 341 height 11
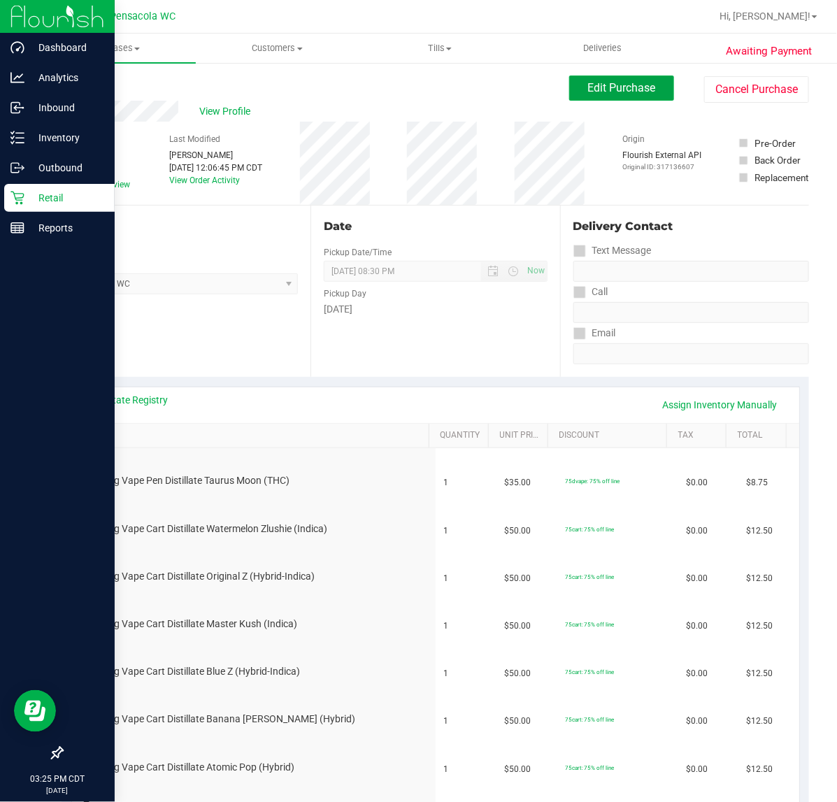
click at [550, 143] on purchase-details "Back Edit Purchase Cancel Purchase View Profile # 11843866 BioTrack ID: - Submi…" at bounding box center [436, 776] width 748 height 1400
click at [569, 100] on button "Edit Purchase" at bounding box center [621, 88] width 105 height 25
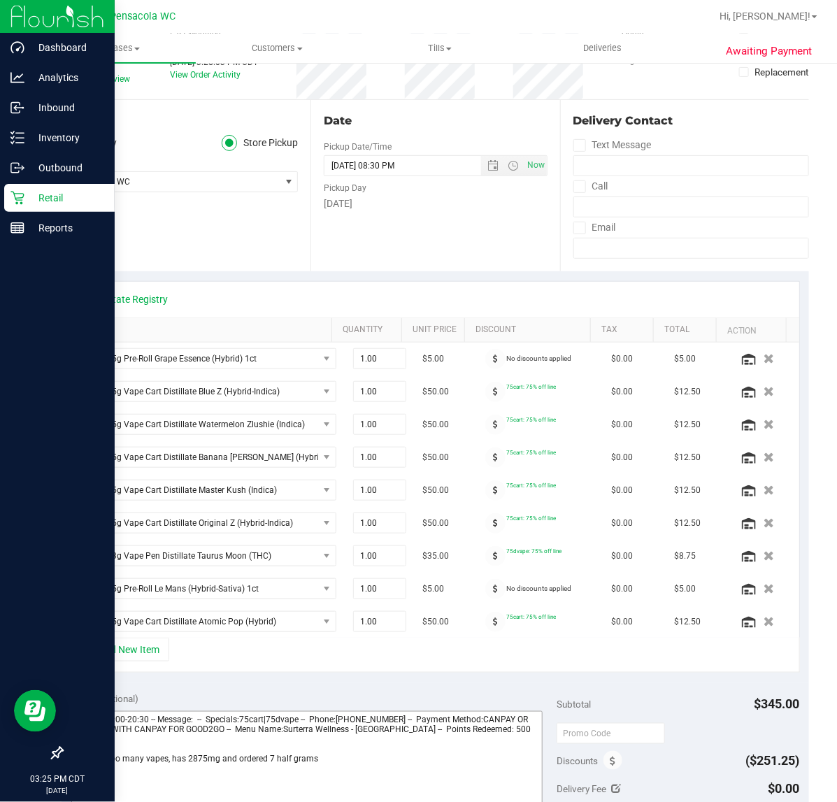
scroll to position [262, 0]
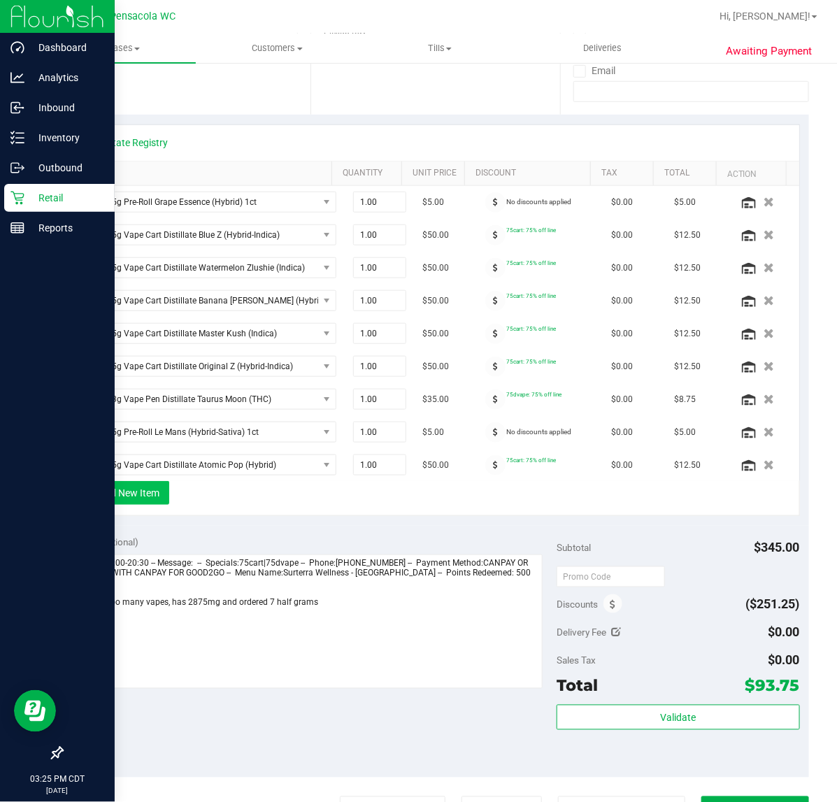
click at [152, 501] on button "+ Add New Item" at bounding box center [126, 493] width 87 height 24
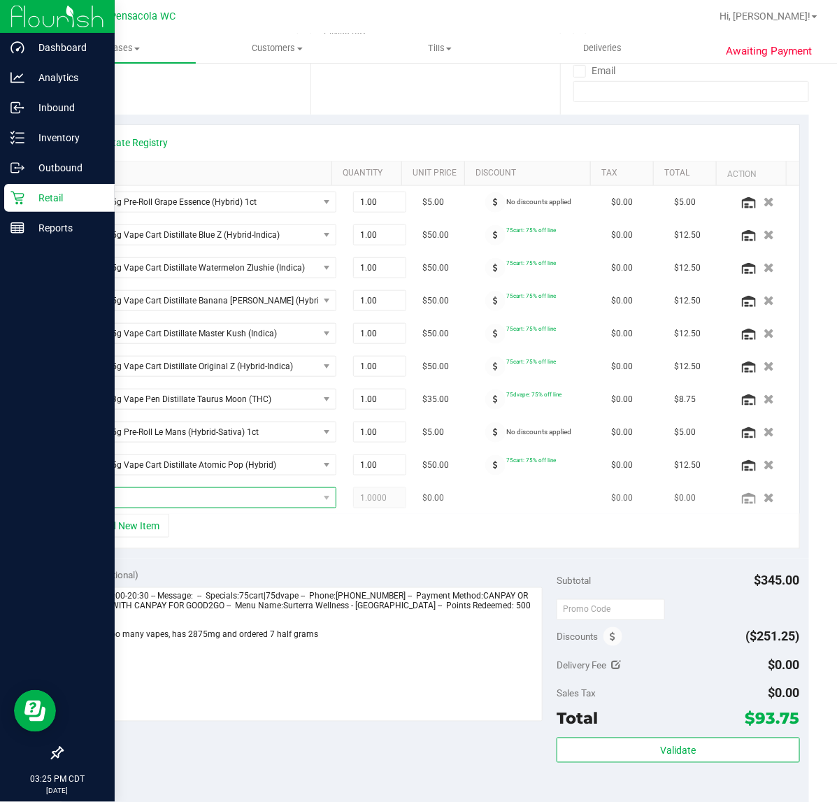
click at [141, 501] on span "NO DATA FOUND" at bounding box center [199, 498] width 237 height 20
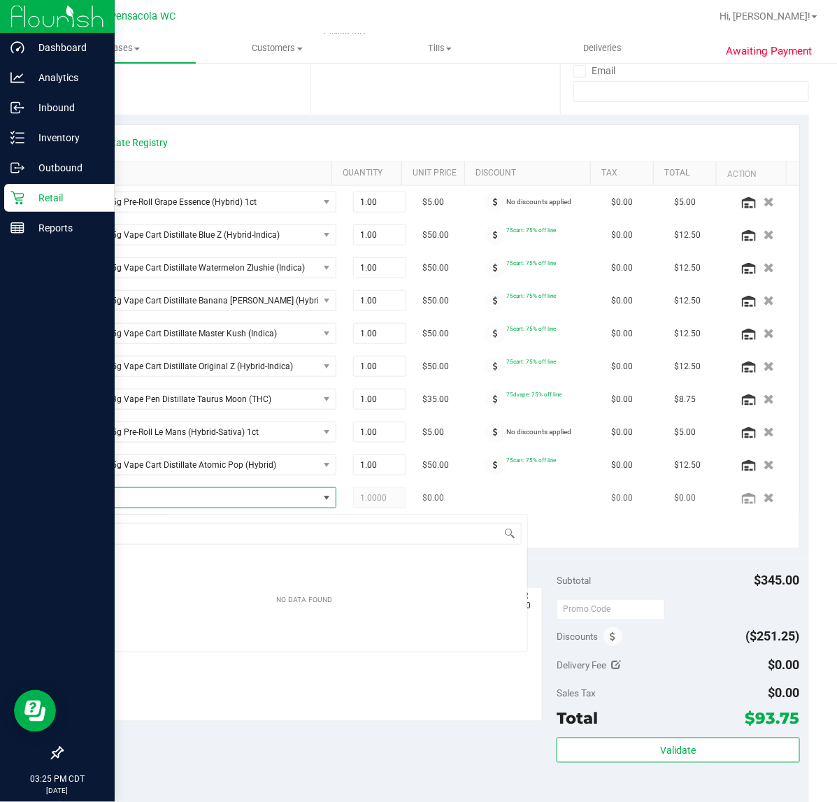
scroll to position [22, 229]
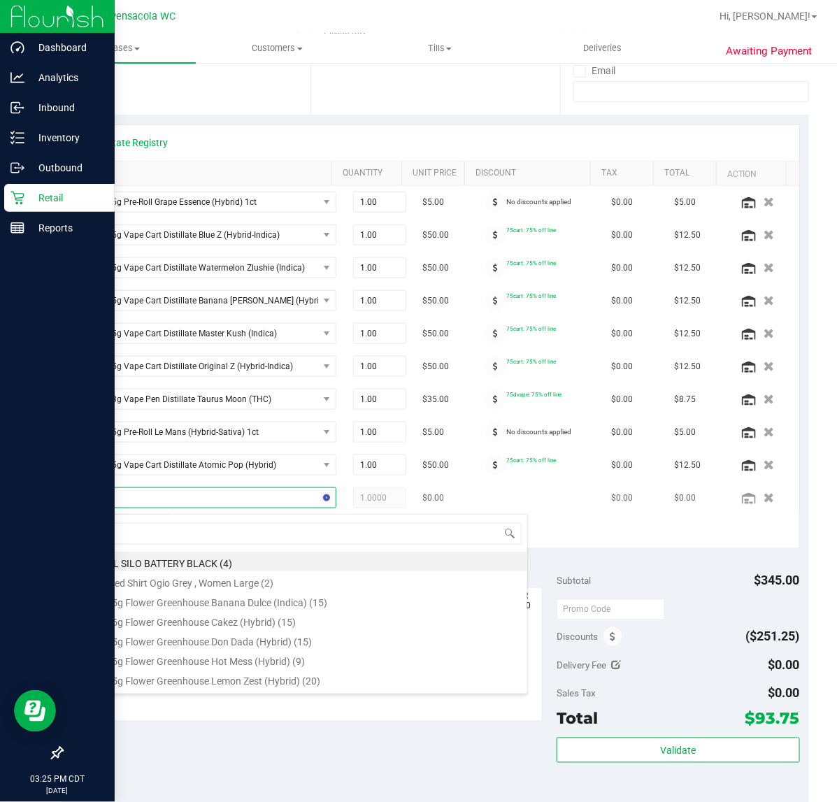
type input "pia"
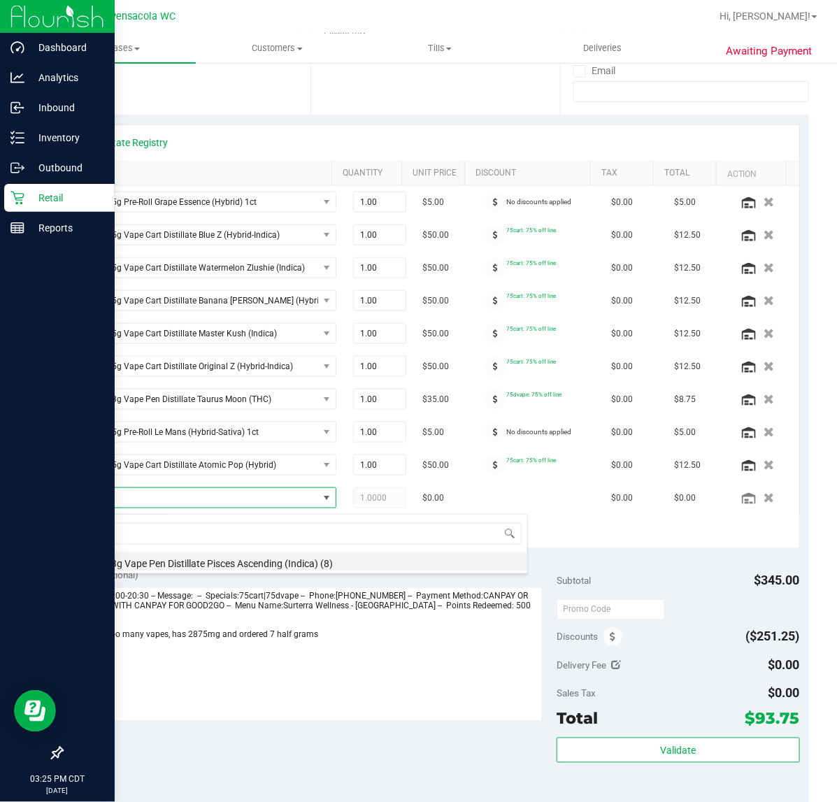
click at [267, 567] on li "FT 0.3g Vape Pen Distillate Pisces Ascending (Indica) (8)" at bounding box center [304, 562] width 446 height 20
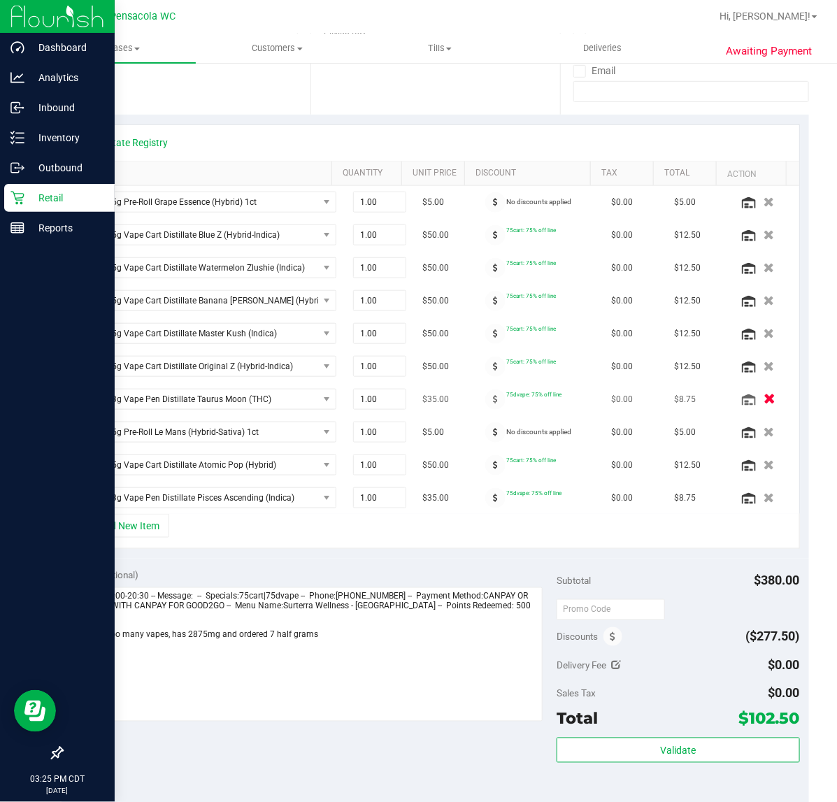
click at [764, 400] on icon "button" at bounding box center [770, 400] width 12 height 10
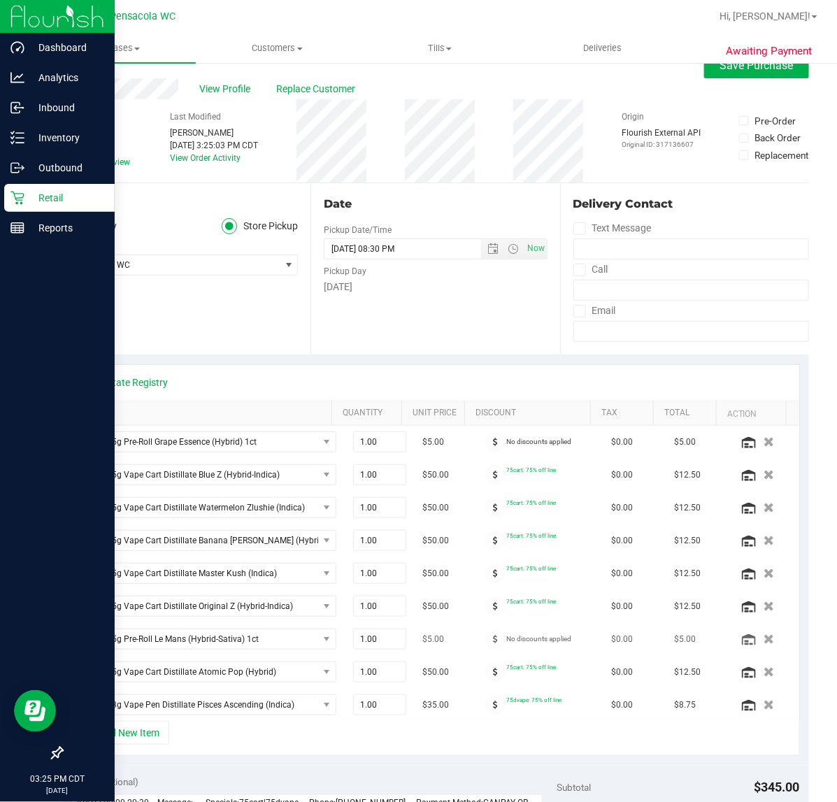
scroll to position [0, 0]
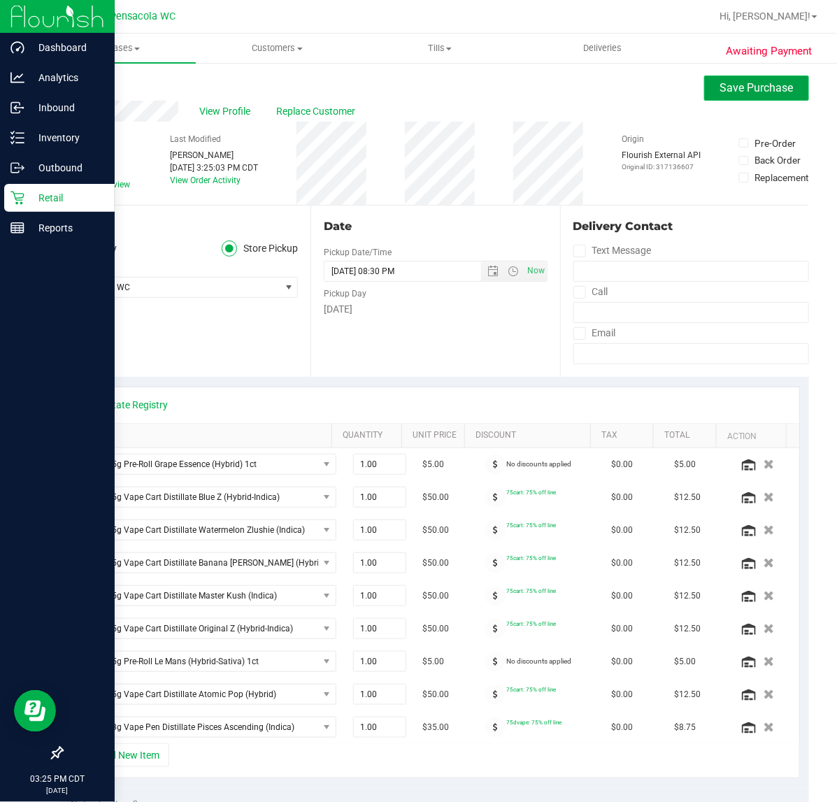
click at [726, 81] on span "Save Purchase" at bounding box center [757, 87] width 73 height 13
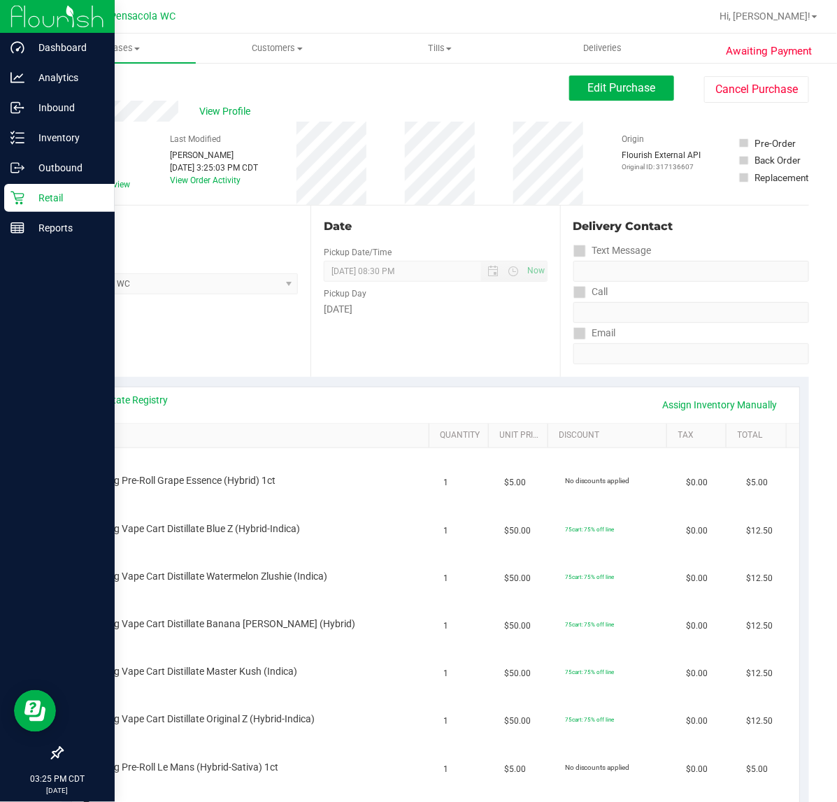
click at [114, 437] on link "SKU" at bounding box center [253, 435] width 341 height 11
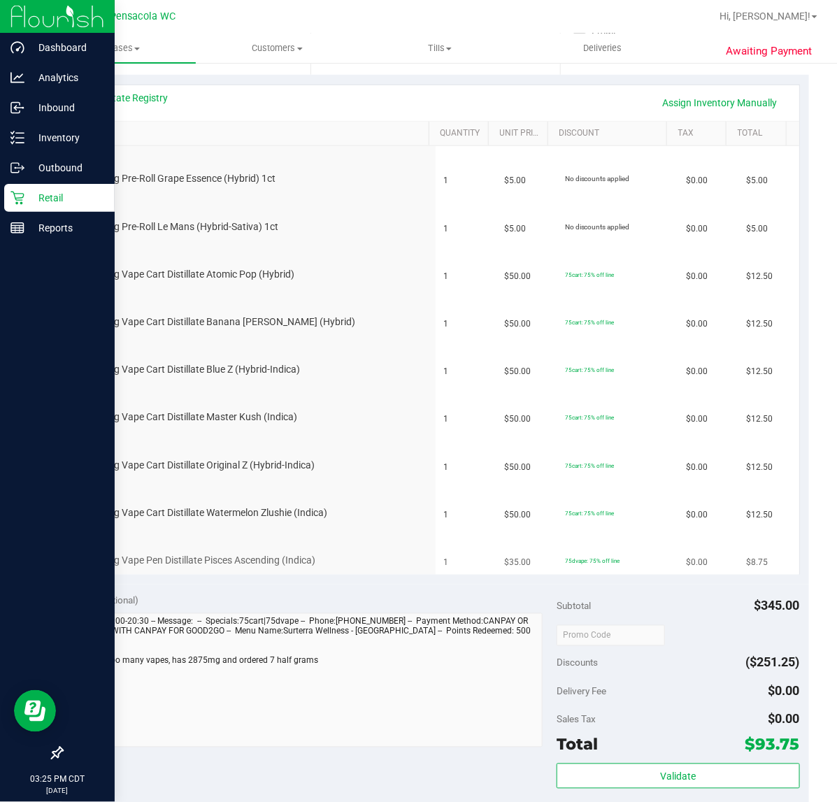
scroll to position [262, 0]
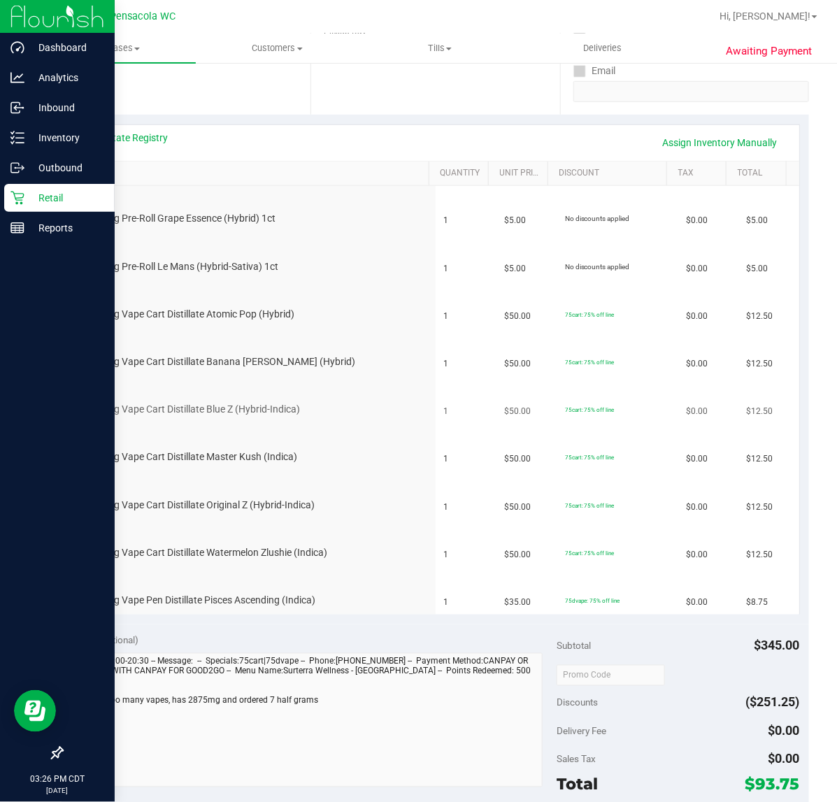
click at [358, 404] on div "FT 0.5g Vape Cart Distillate Blue Z (Hybrid-Indica)" at bounding box center [239, 410] width 319 height 14
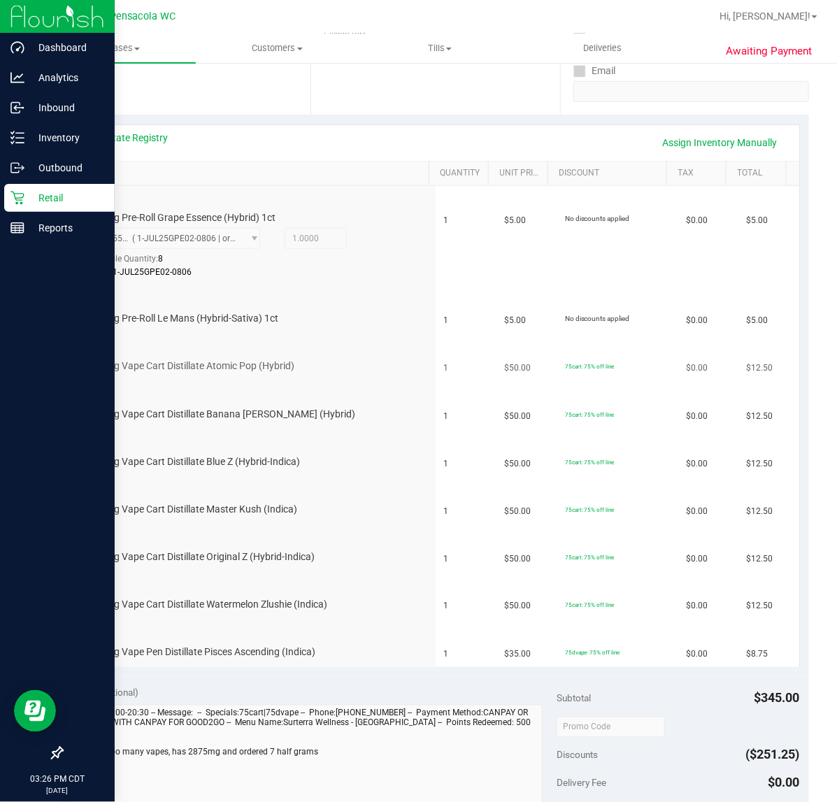
click at [339, 351] on div "FT 0.5g Vape Cart Distillate Atomic Pop (Hybrid)" at bounding box center [253, 357] width 347 height 33
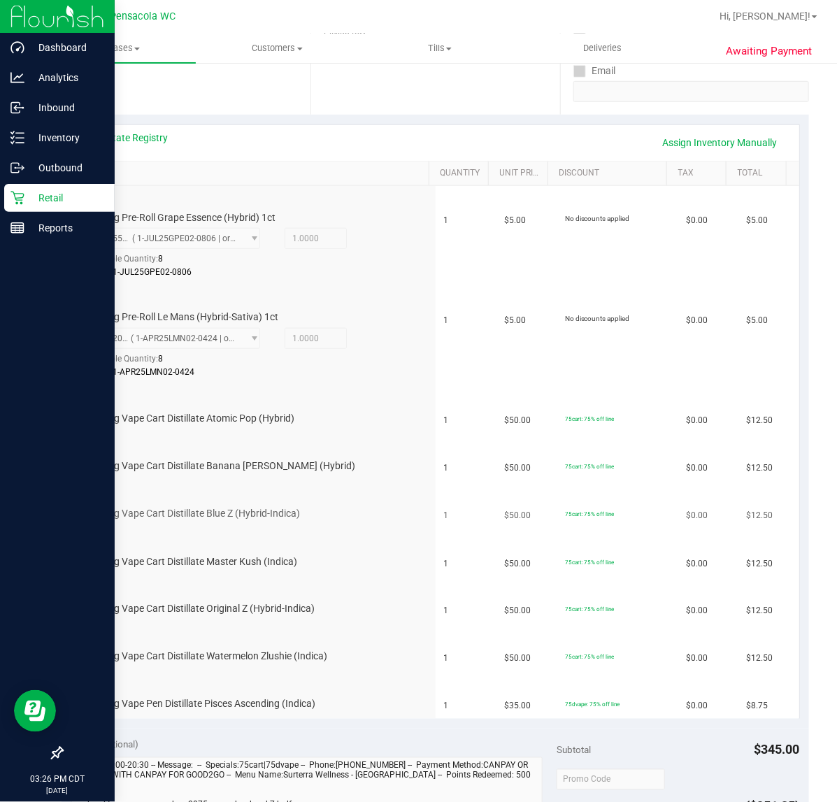
click at [406, 523] on td "FT 0.5g Vape Cart Distillate Blue Z (Hybrid-Indica)" at bounding box center [254, 505] width 364 height 48
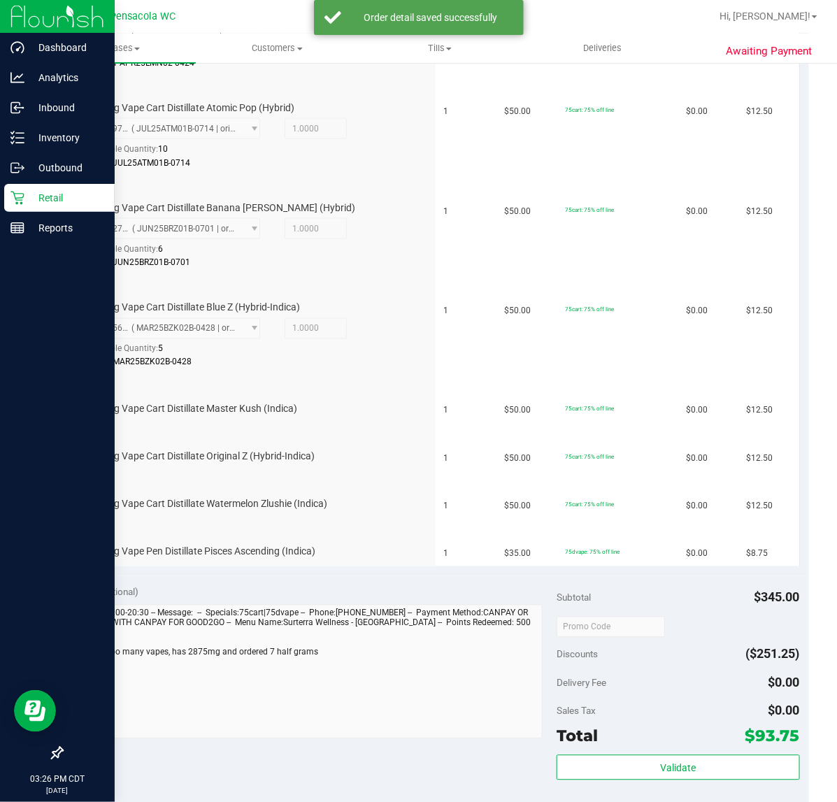
scroll to position [572, 0]
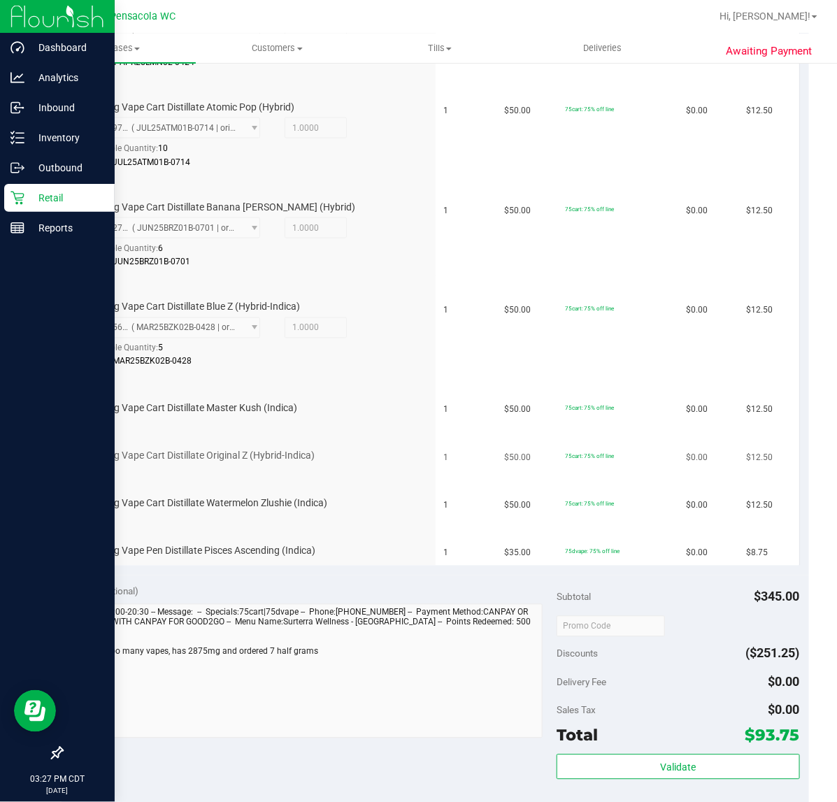
click at [329, 442] on div "FT 0.5g Vape Cart Distillate Original Z (Hybrid-Indica)" at bounding box center [253, 447] width 347 height 33
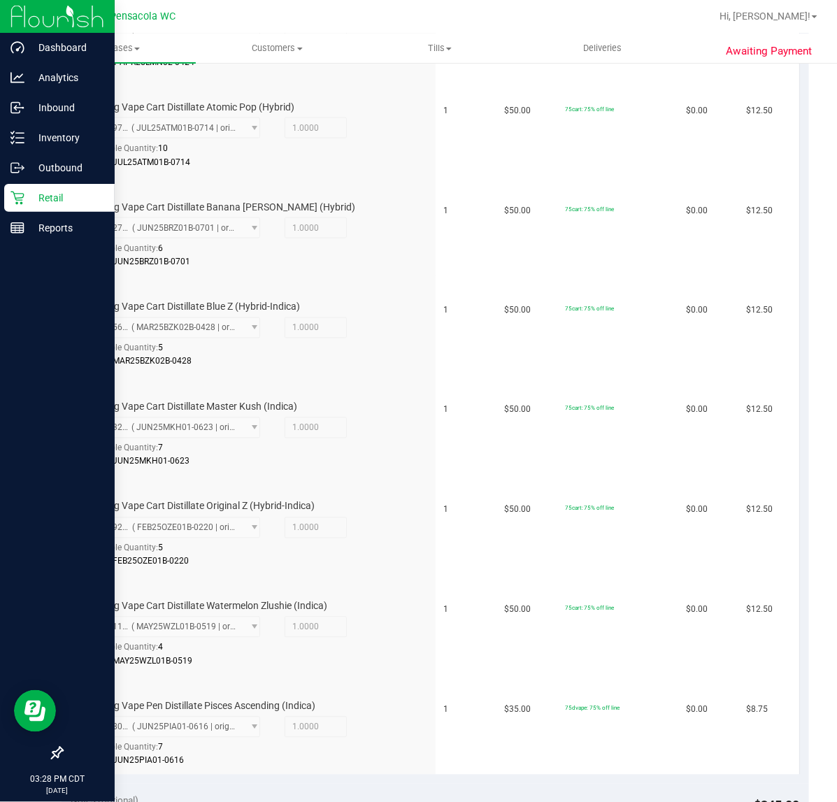
scroll to position [1097, 0]
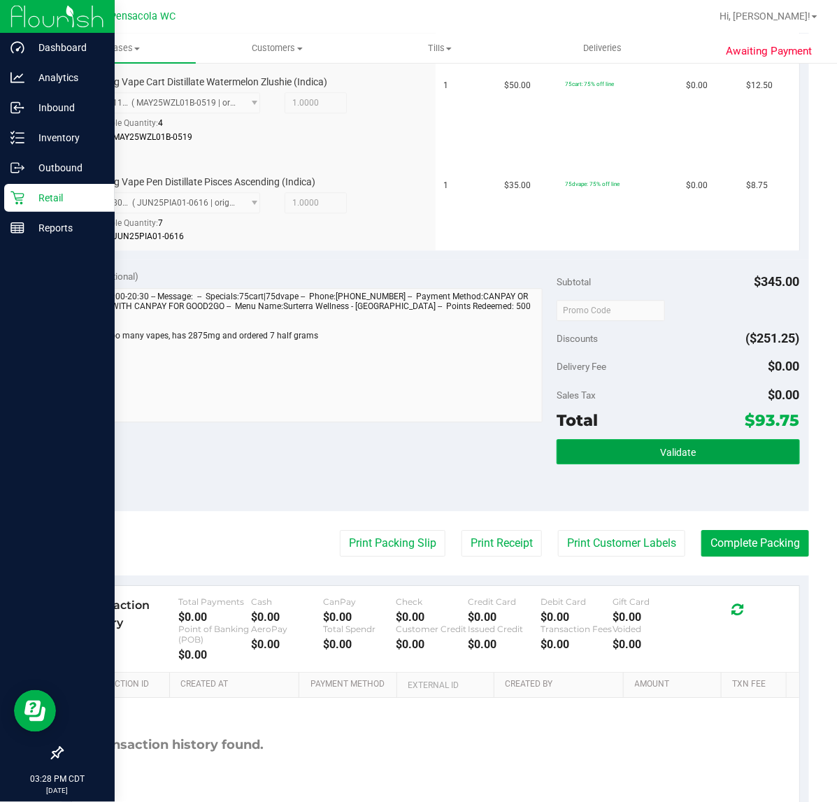
click at [624, 450] on button "Validate" at bounding box center [678, 451] width 243 height 25
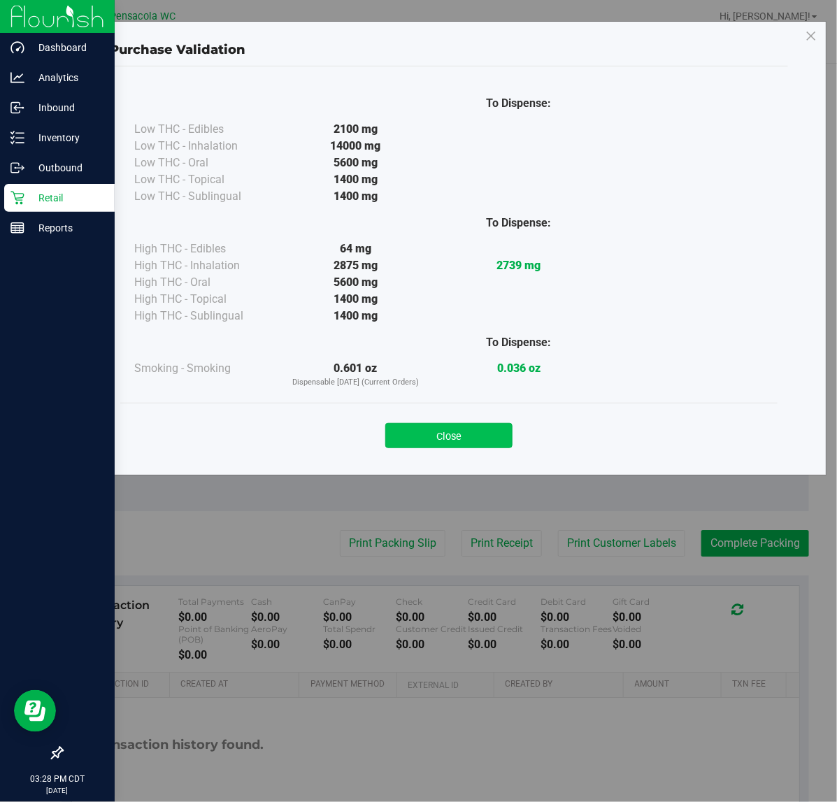
click at [436, 427] on button "Close" at bounding box center [448, 435] width 127 height 25
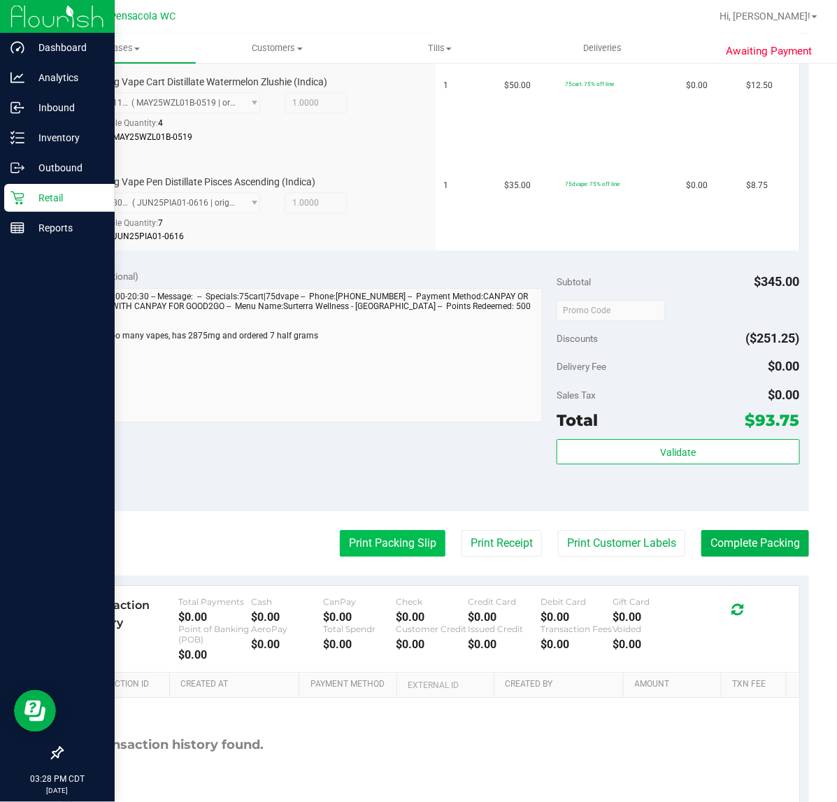
click at [401, 537] on button "Print Packing Slip" at bounding box center [393, 543] width 106 height 27
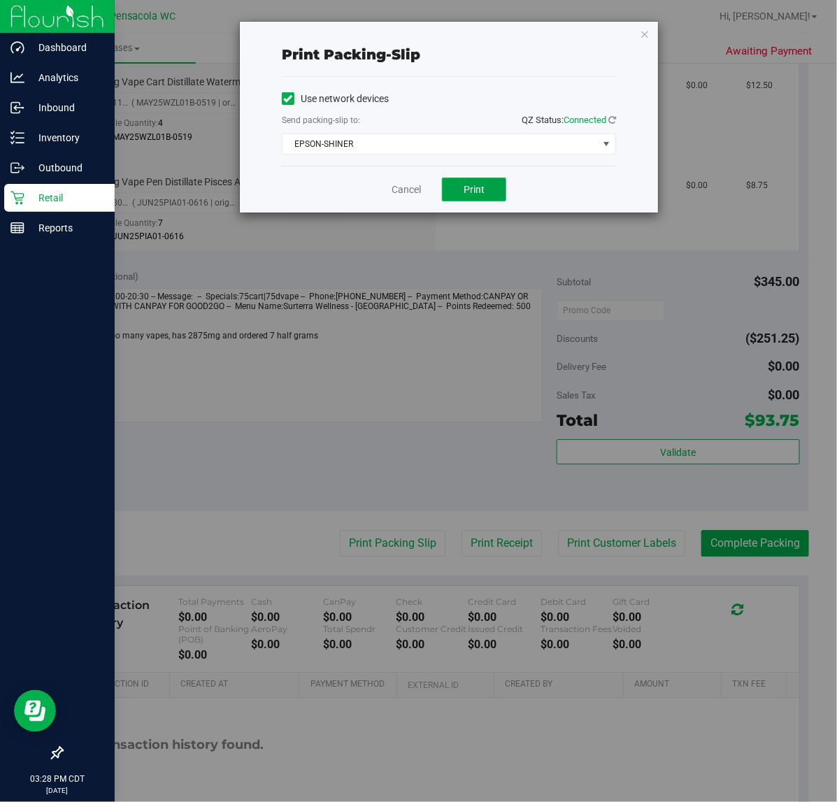
click at [483, 195] on span "Print" at bounding box center [474, 189] width 21 height 11
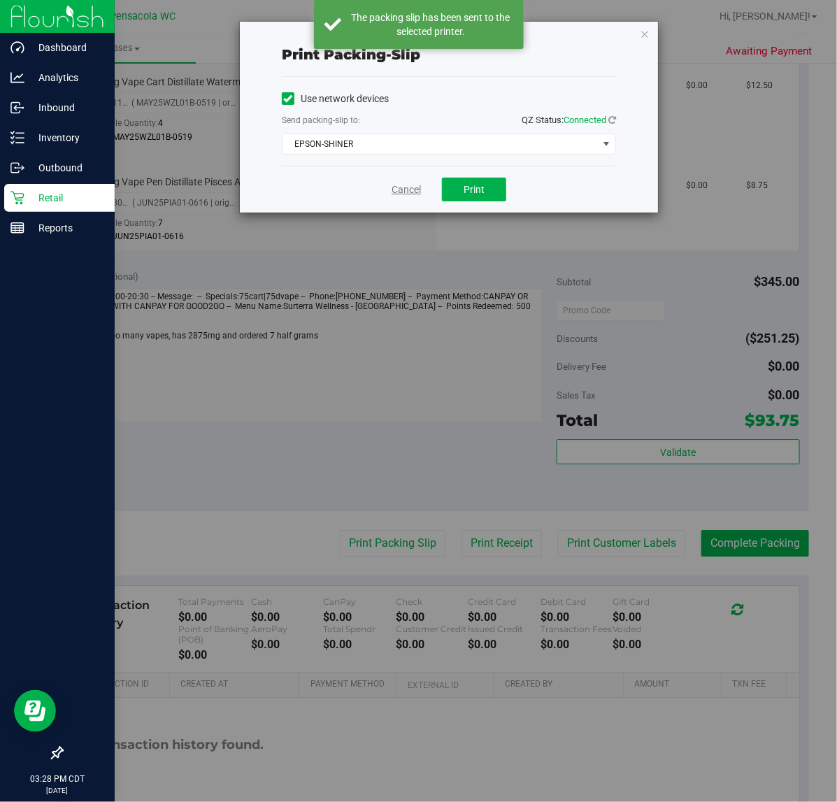
click at [413, 193] on link "Cancel" at bounding box center [406, 190] width 29 height 15
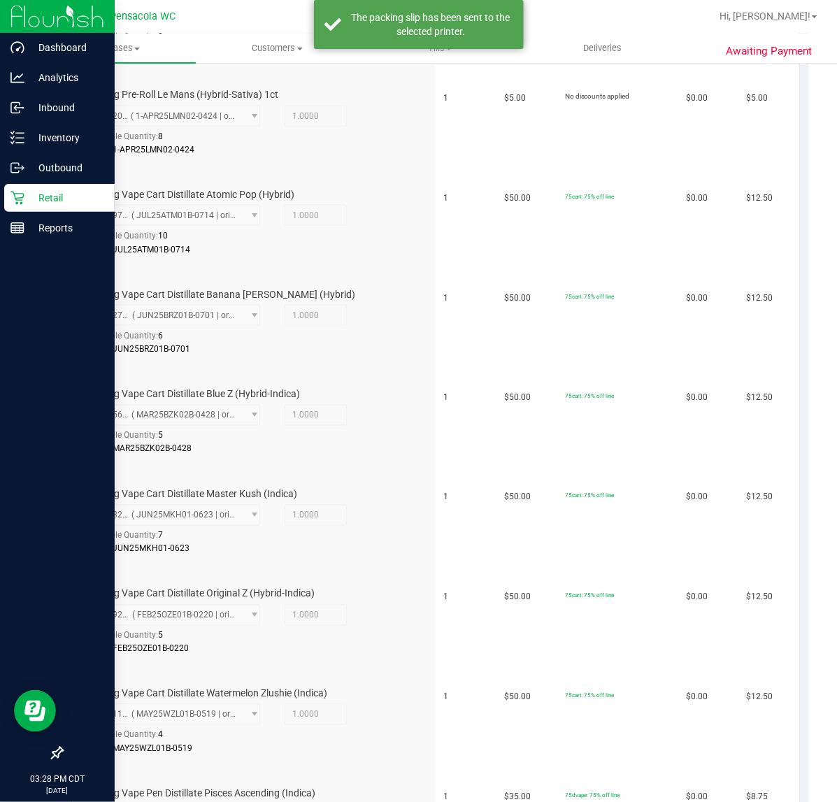
scroll to position [0, 0]
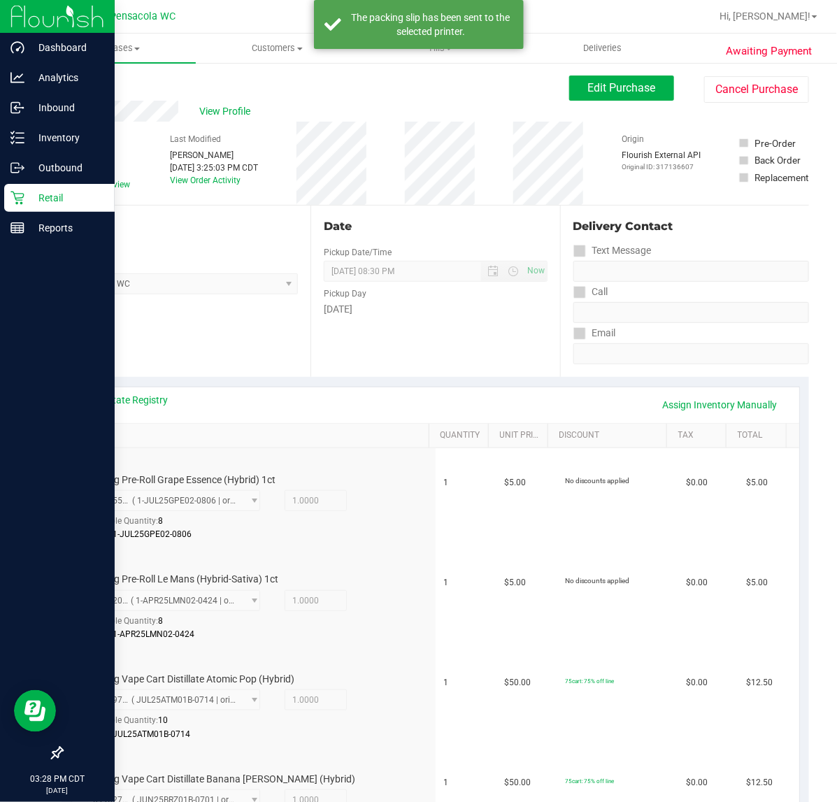
click at [576, 95] on button "Edit Purchase" at bounding box center [621, 88] width 105 height 25
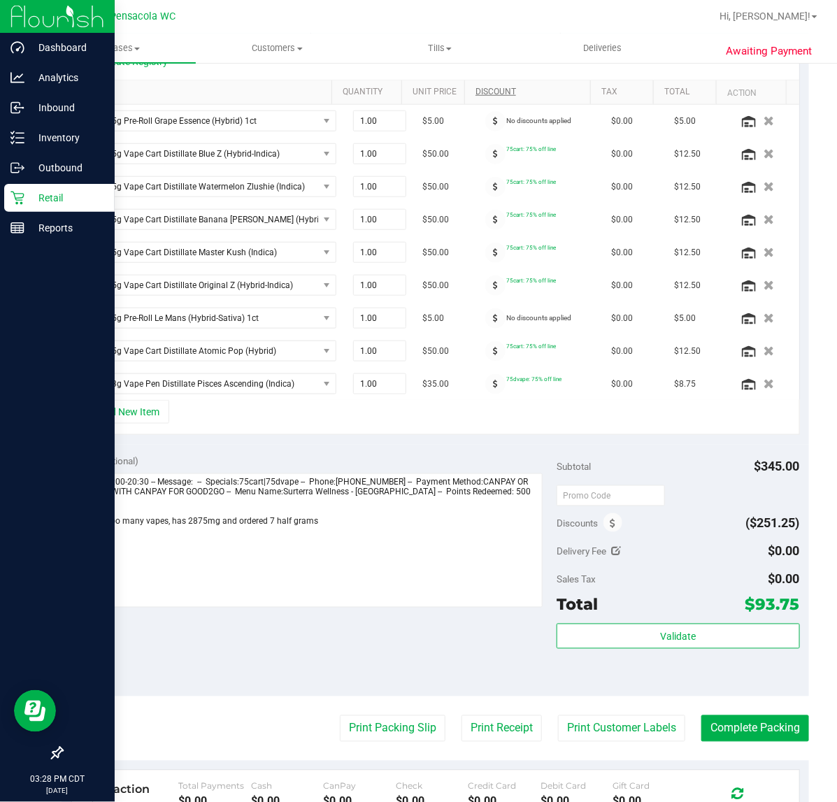
scroll to position [605, 0]
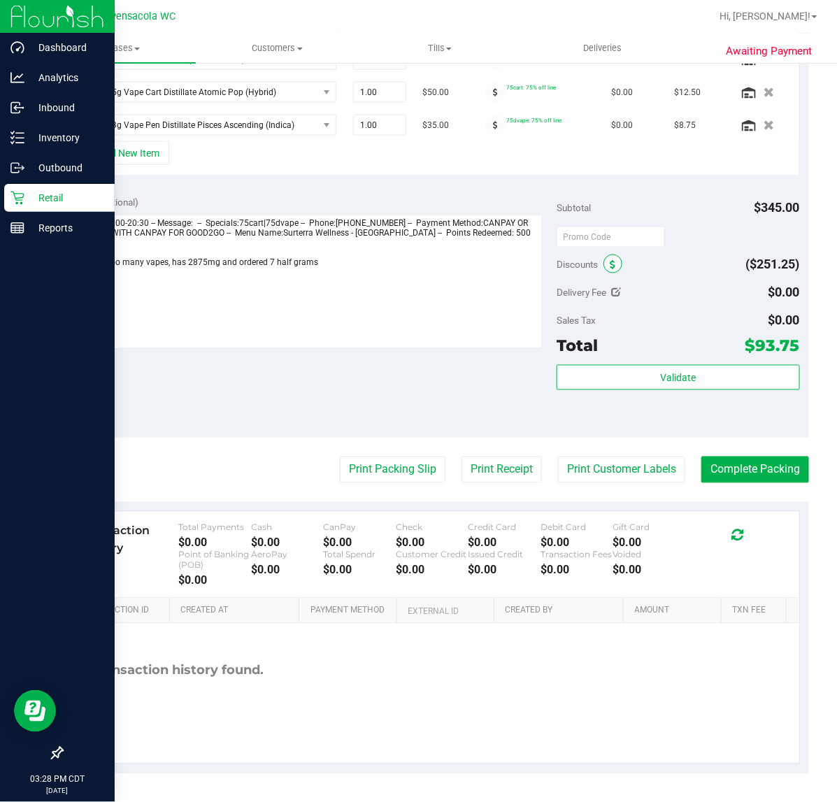
click at [609, 264] on span at bounding box center [613, 264] width 19 height 19
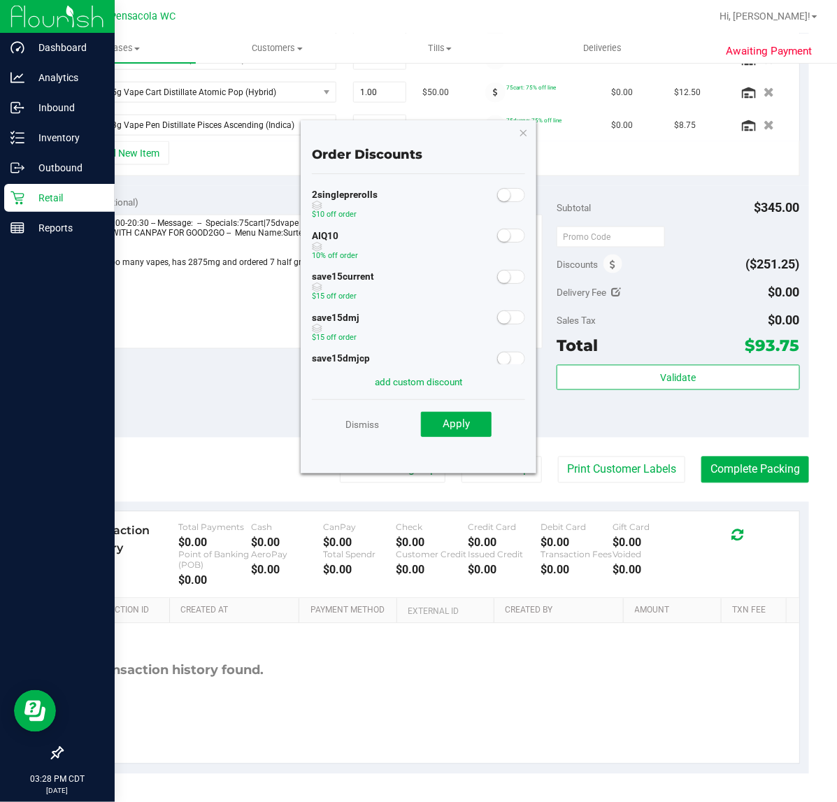
click at [497, 238] on span at bounding box center [511, 236] width 28 height 14
click at [471, 434] on button "Apply" at bounding box center [456, 424] width 71 height 25
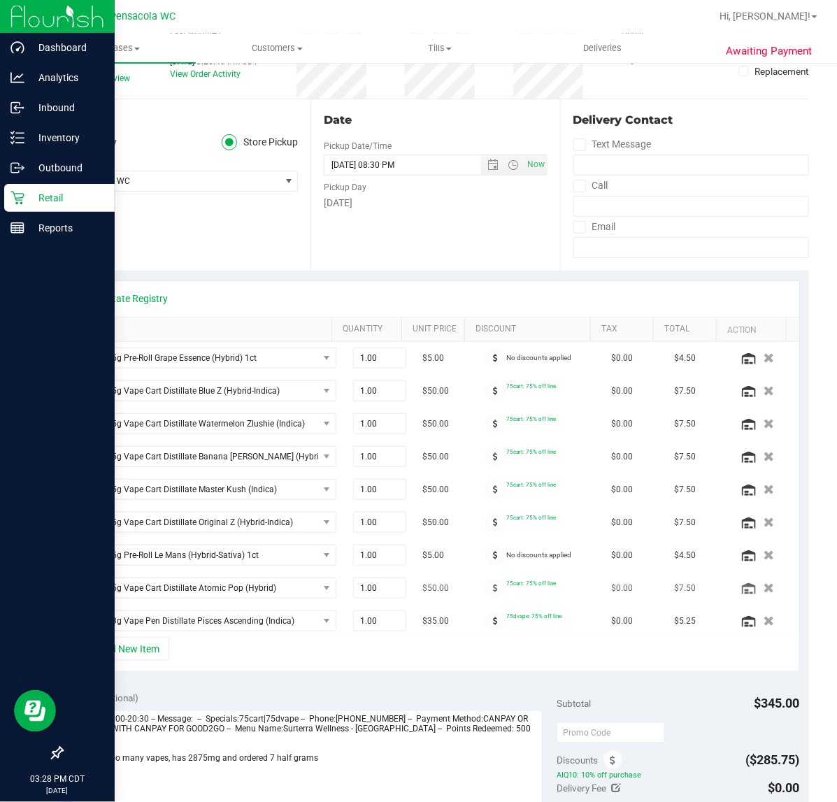
scroll to position [0, 0]
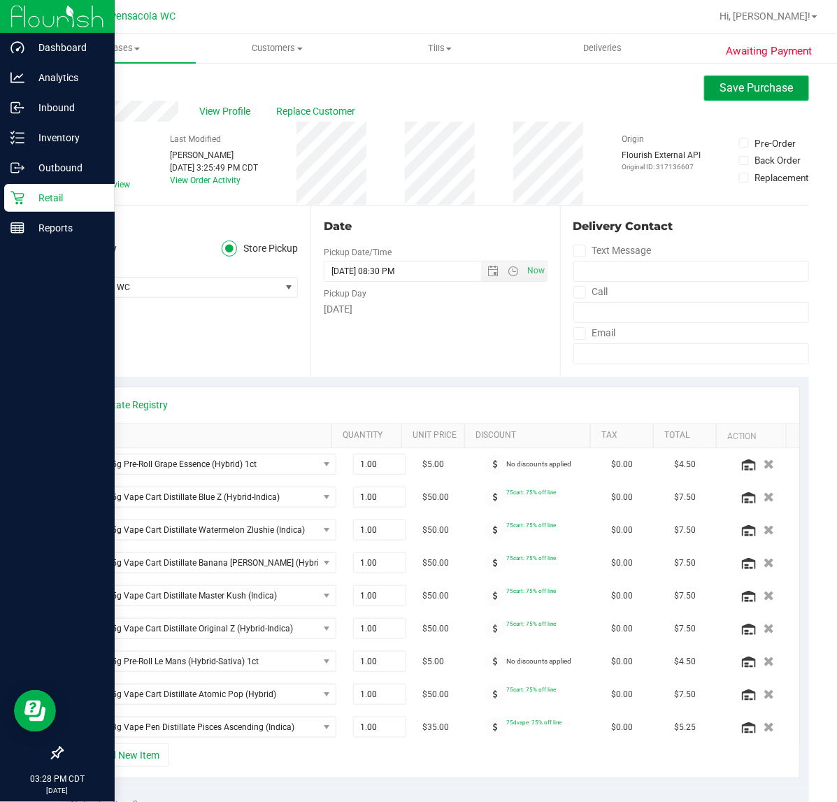
click at [752, 82] on span "Save Purchase" at bounding box center [757, 87] width 73 height 13
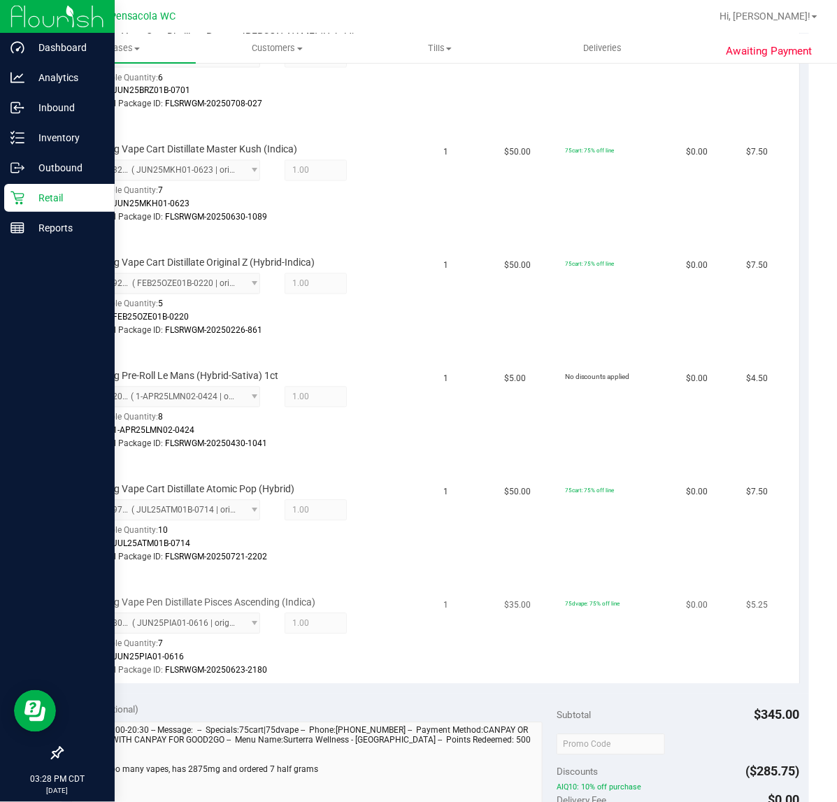
scroll to position [1130, 0]
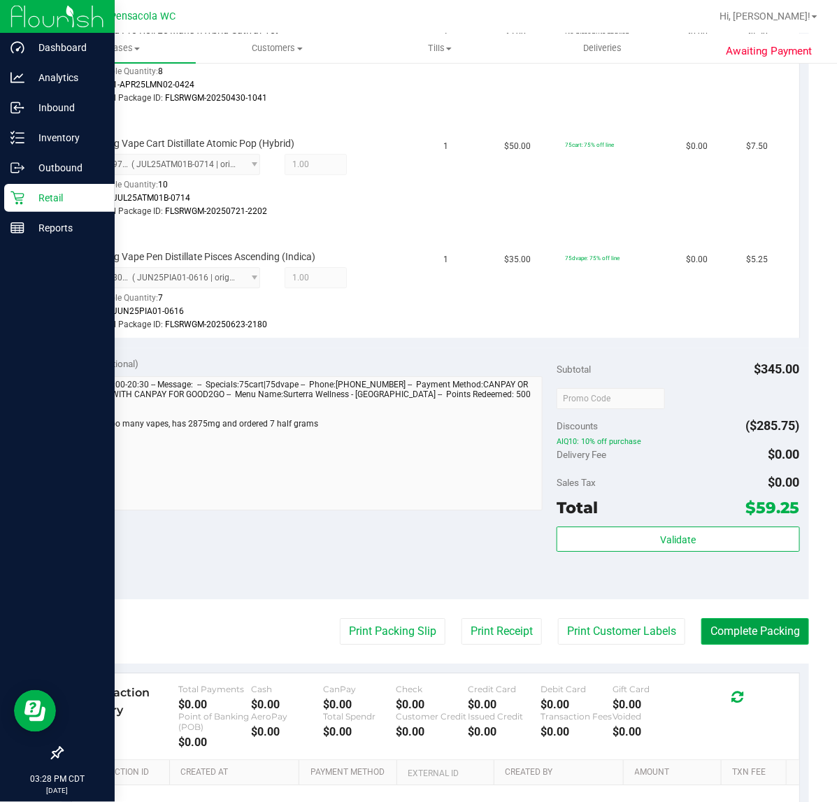
click at [736, 630] on button "Complete Packing" at bounding box center [756, 631] width 108 height 27
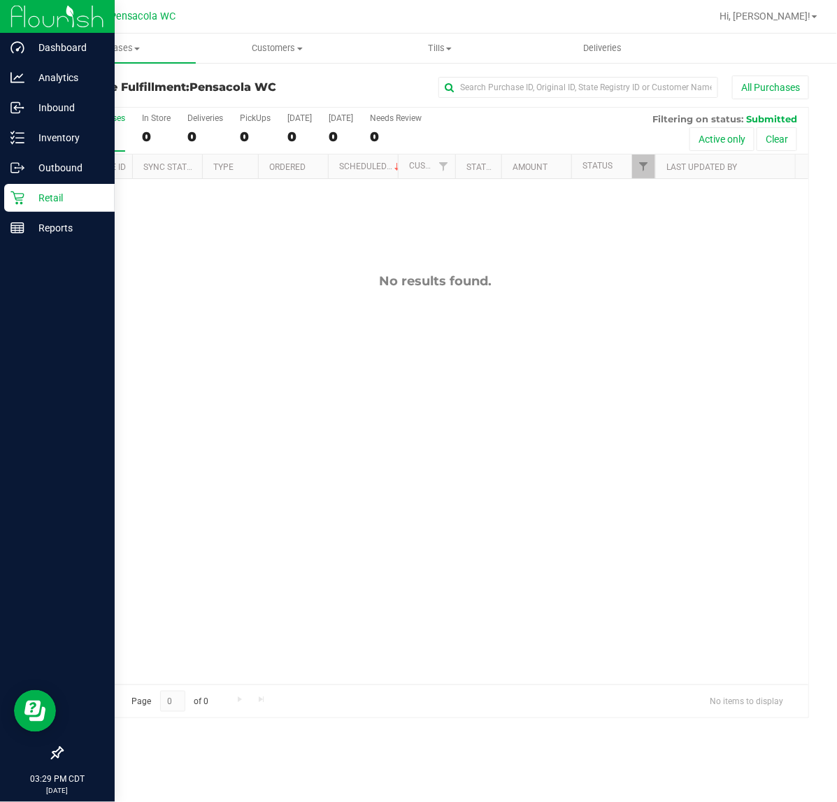
click at [19, 143] on line at bounding box center [20, 143] width 8 height 0
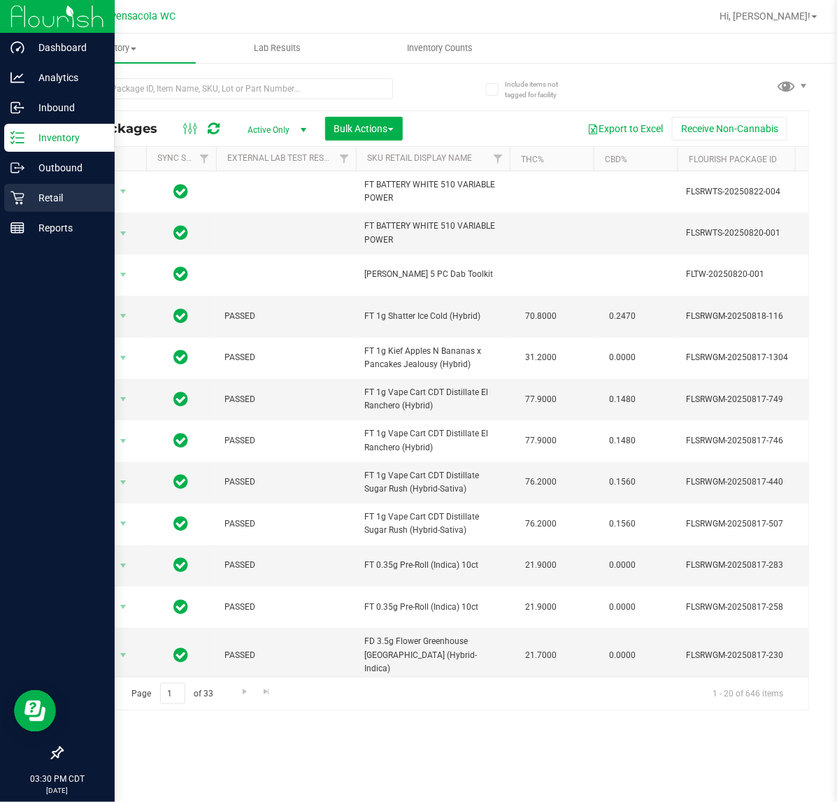
click at [43, 206] on div "Retail" at bounding box center [59, 198] width 111 height 28
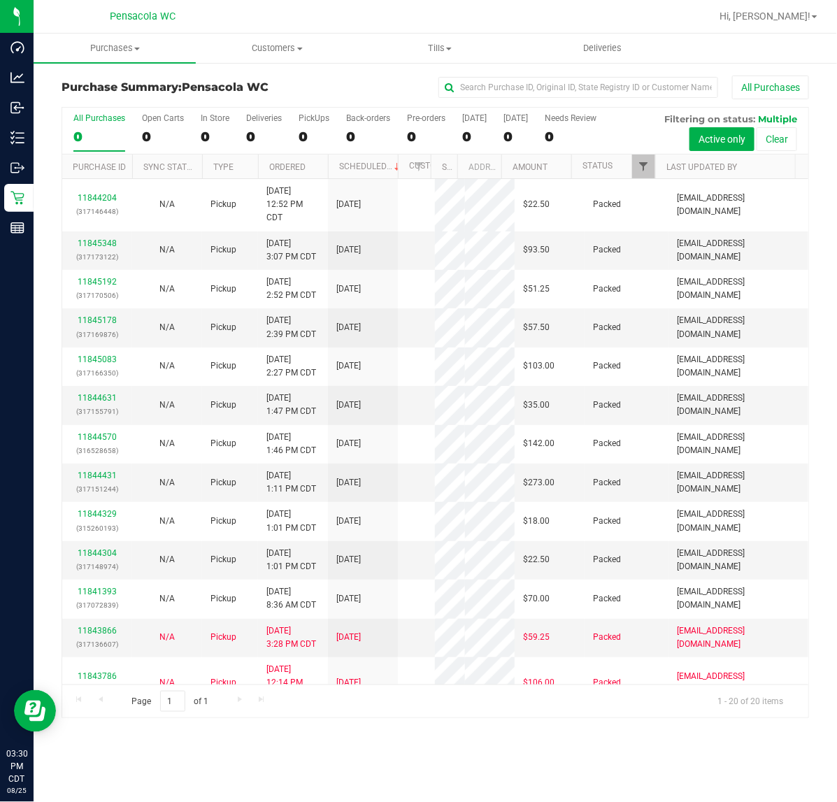
click at [645, 164] on span "Filter" at bounding box center [643, 166] width 11 height 11
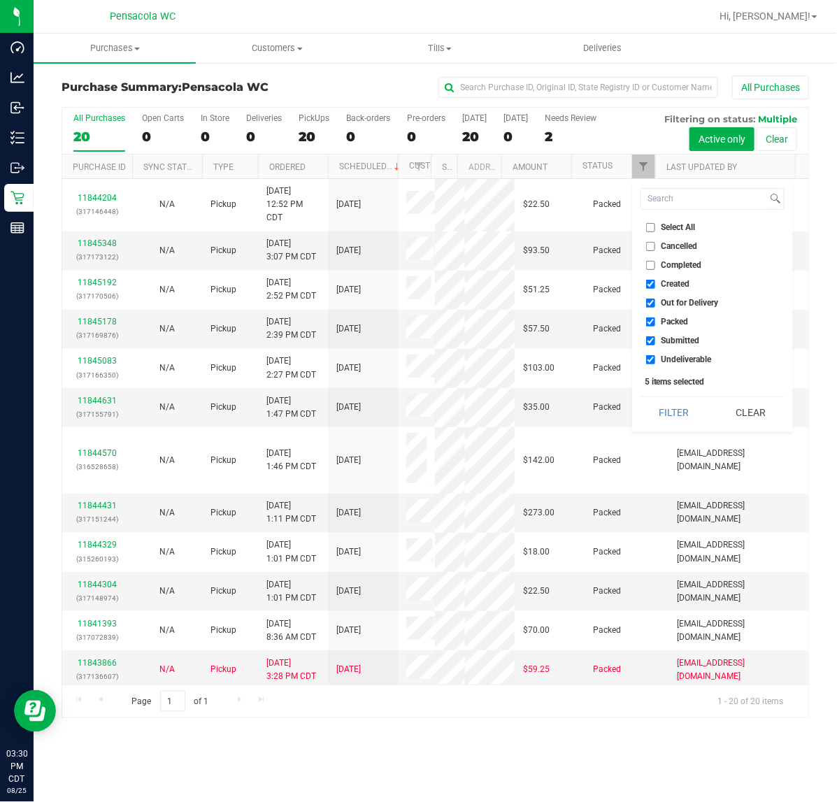
click at [651, 227] on input "Select All" at bounding box center [650, 227] width 9 height 9
checkbox input "true"
click at [652, 228] on input "Select All" at bounding box center [650, 227] width 9 height 9
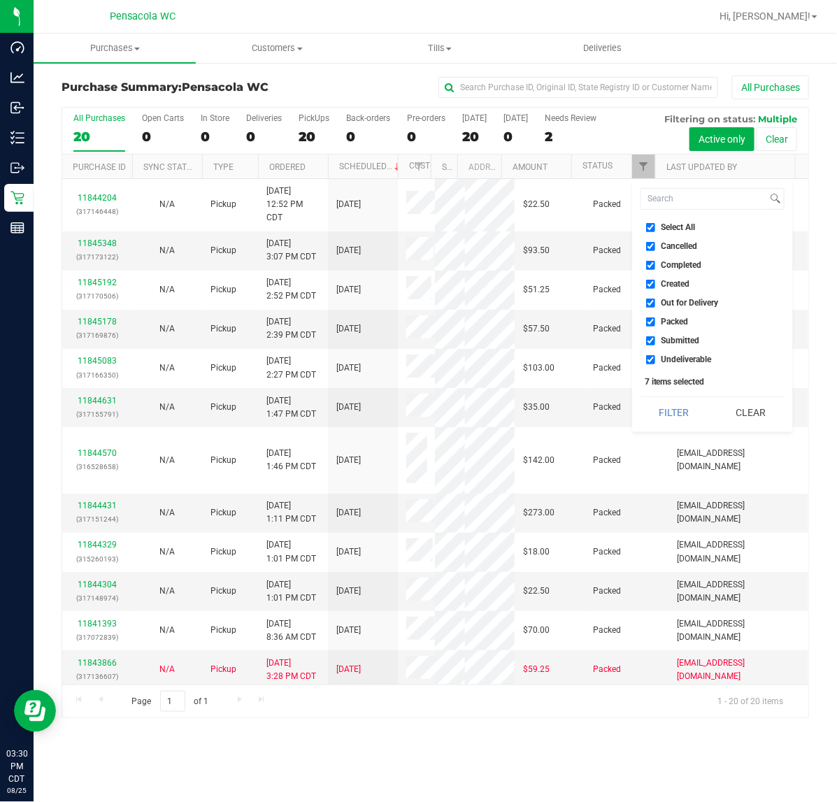
checkbox input "false"
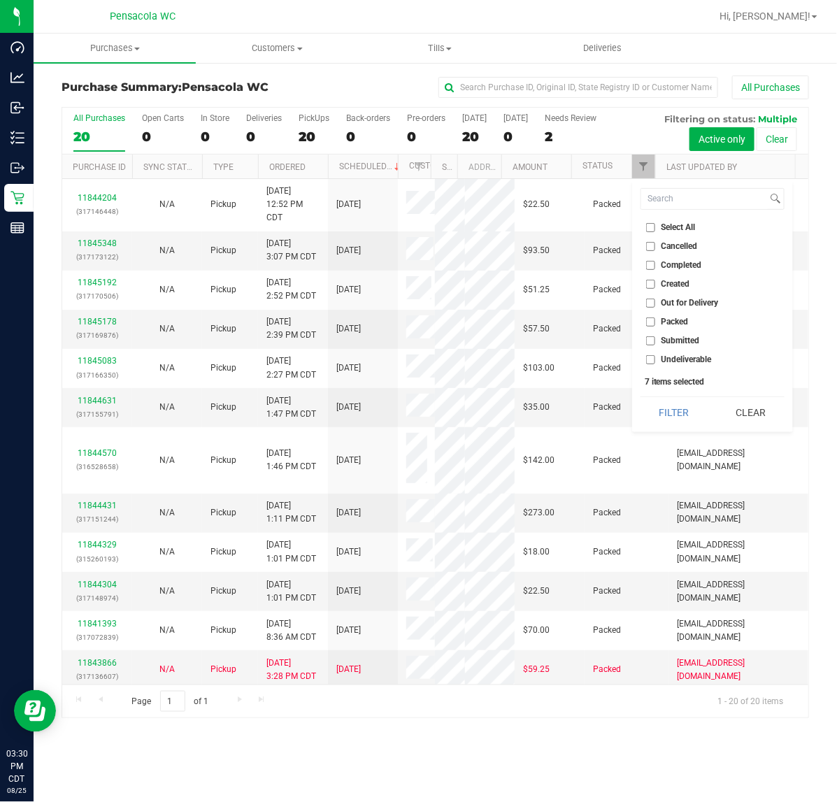
checkbox input "false"
click at [651, 341] on input "Submitted" at bounding box center [650, 341] width 9 height 9
checkbox input "true"
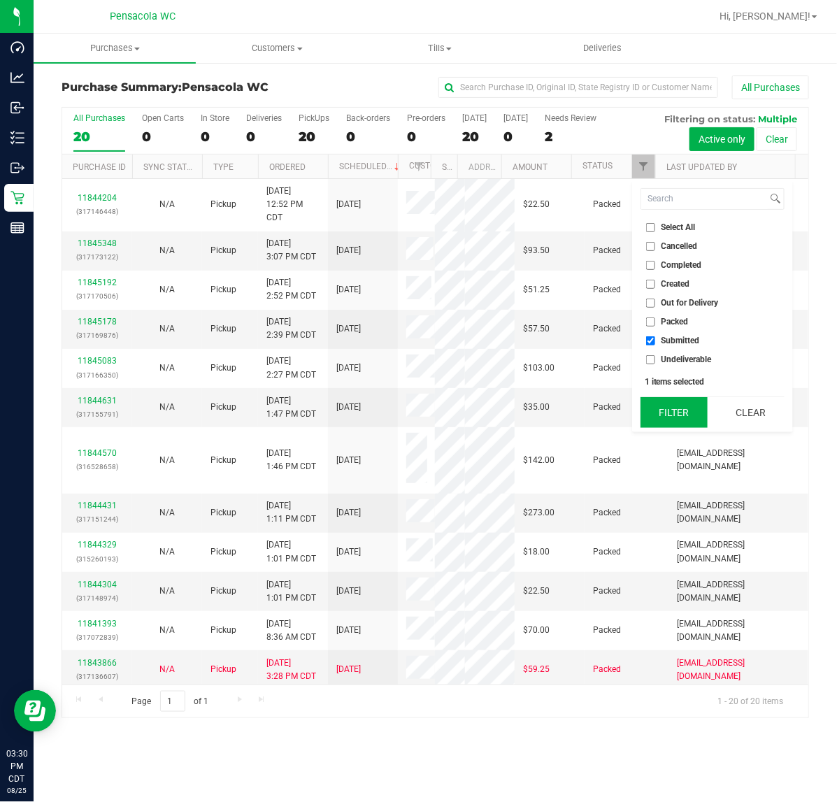
click at [670, 407] on button "Filter" at bounding box center [674, 412] width 67 height 31
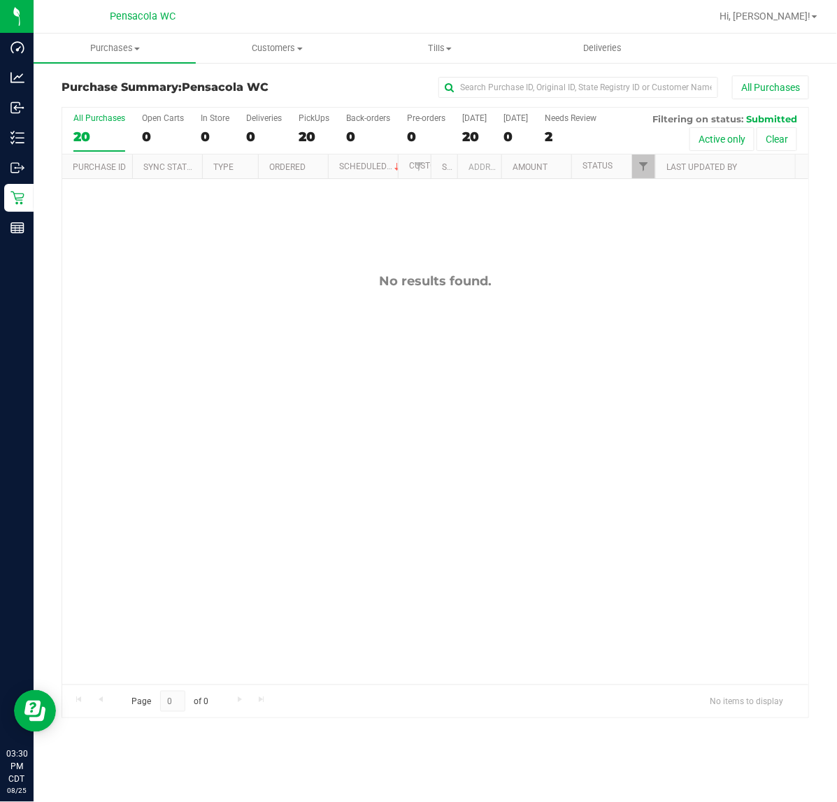
click at [239, 424] on div "No results found." at bounding box center [435, 479] width 747 height 600
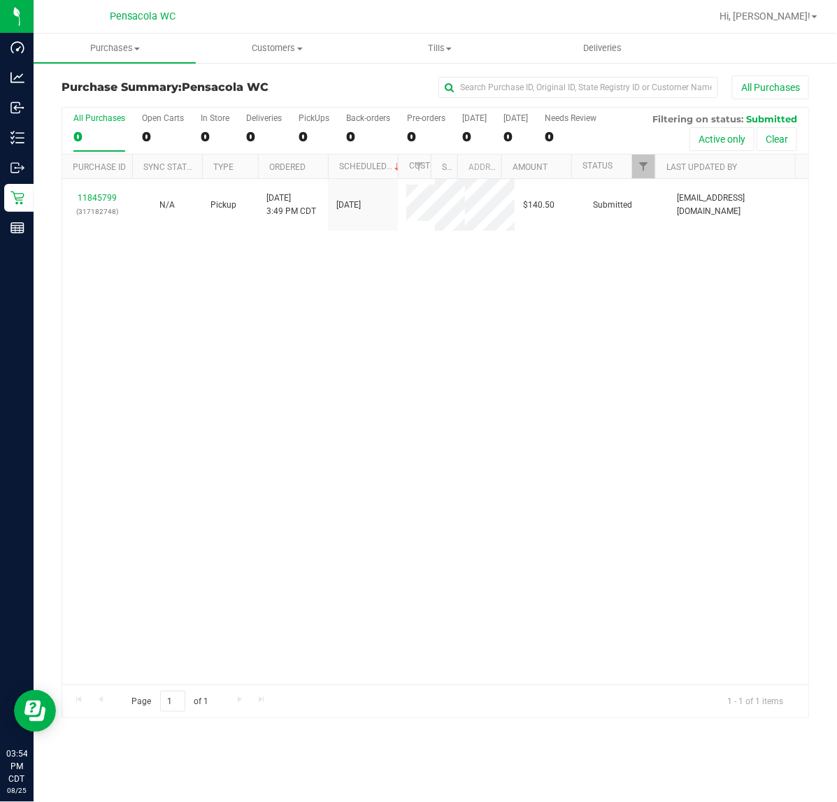
click at [87, 397] on div "11845799 (317182748) N/A Pickup [DATE] 3:49 PM CDT 8/25/2025 $140.50 Submitted …" at bounding box center [435, 432] width 747 height 506
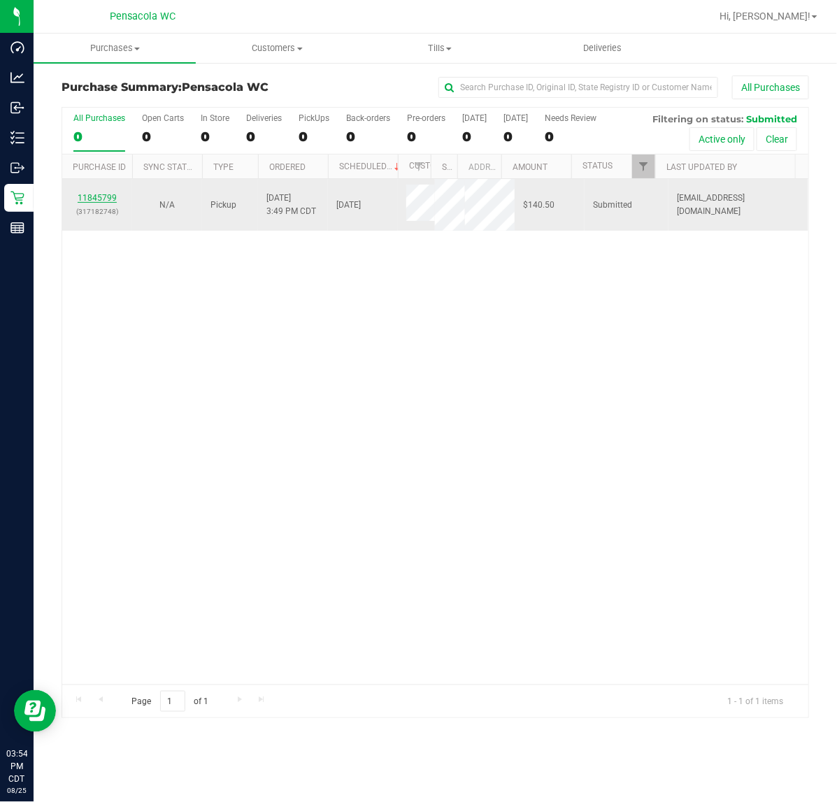
click at [90, 199] on link "11845799" at bounding box center [97, 198] width 39 height 10
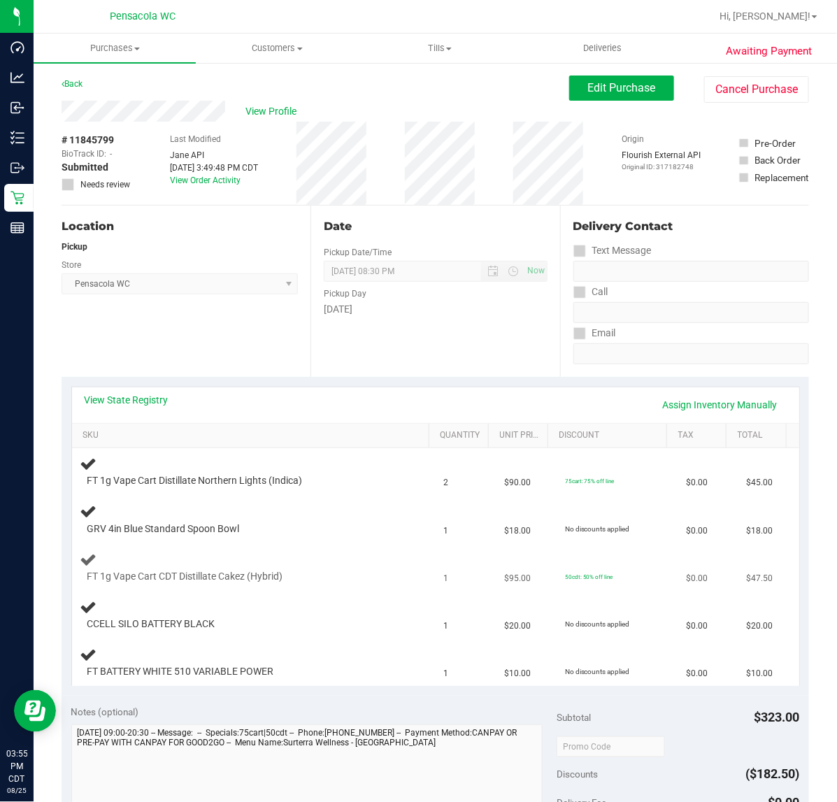
click at [299, 555] on div "FT 1g Vape Cart CDT Distillate Cakez (Hybrid)" at bounding box center [253, 567] width 347 height 33
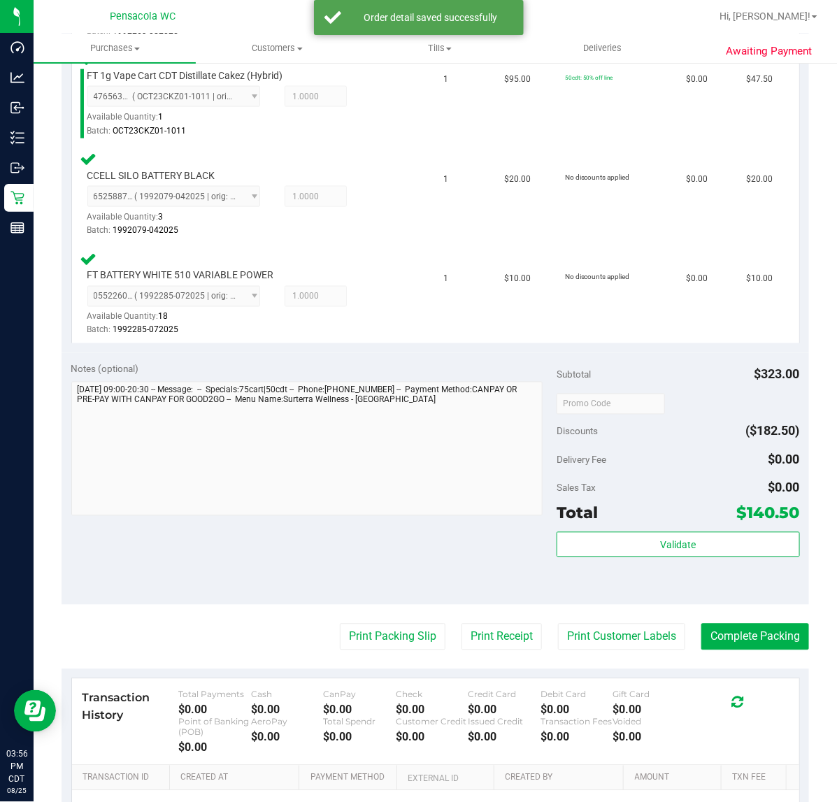
scroll to position [605, 0]
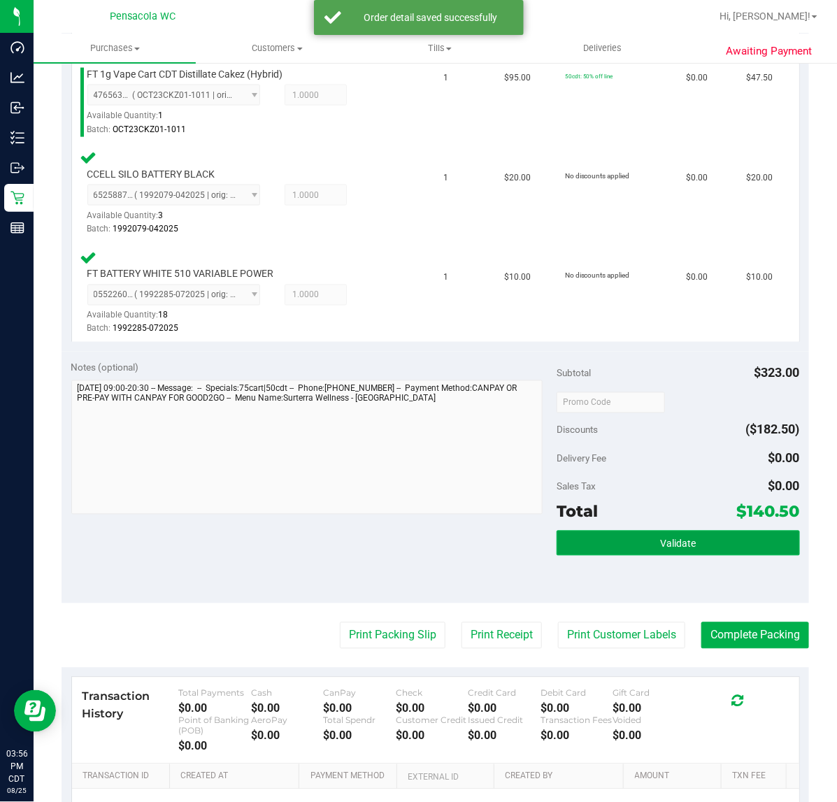
click at [632, 533] on button "Validate" at bounding box center [678, 543] width 243 height 25
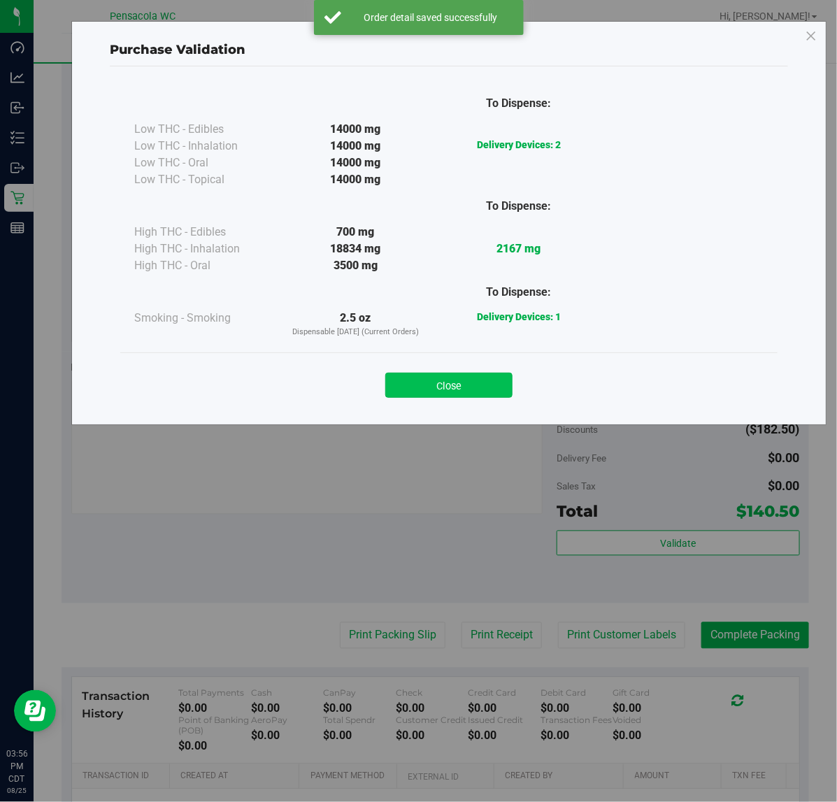
click at [469, 397] on button "Close" at bounding box center [448, 385] width 127 height 25
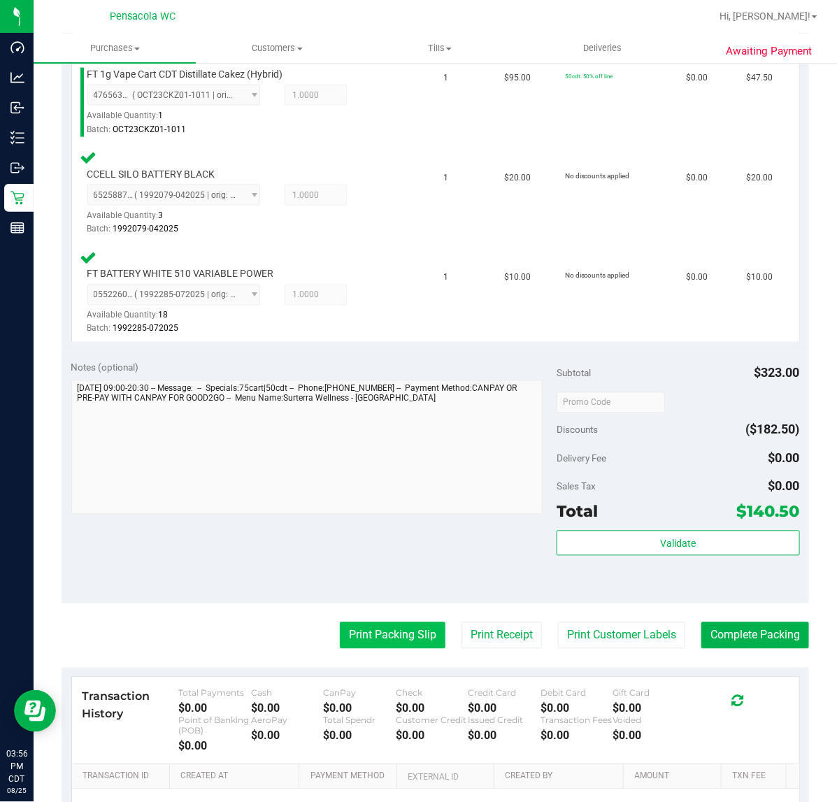
click at [375, 633] on button "Print Packing Slip" at bounding box center [393, 636] width 106 height 27
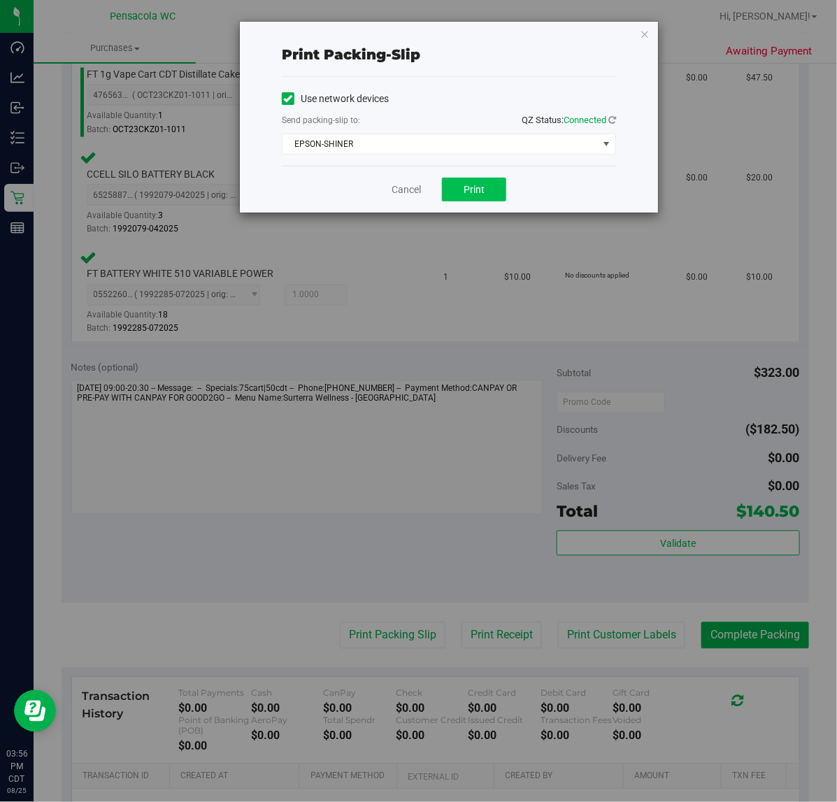
click at [476, 195] on span "Print" at bounding box center [474, 189] width 21 height 11
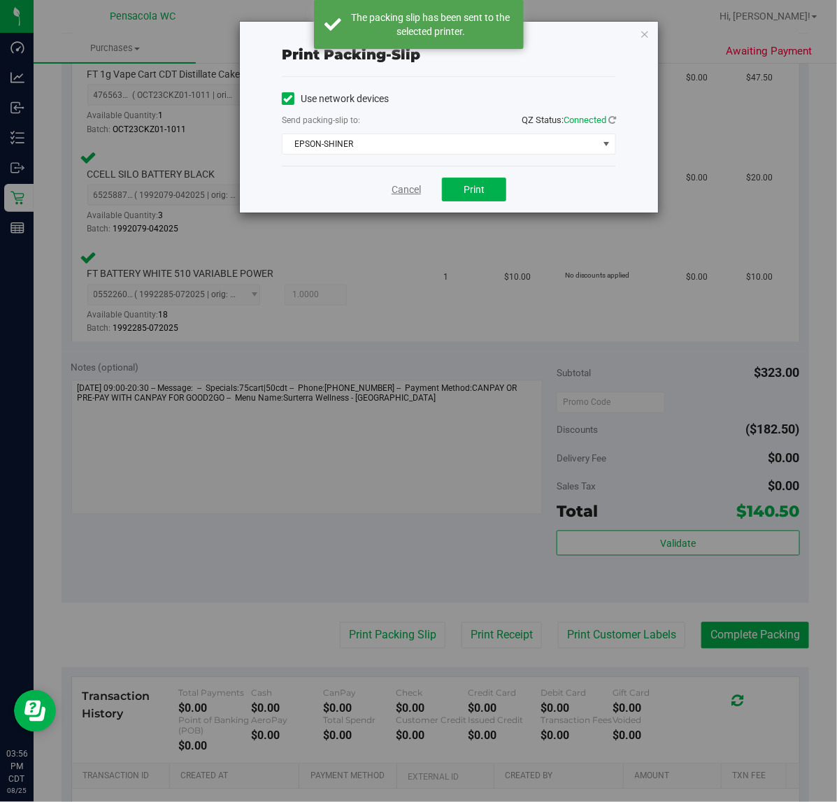
click at [400, 196] on link "Cancel" at bounding box center [406, 190] width 29 height 15
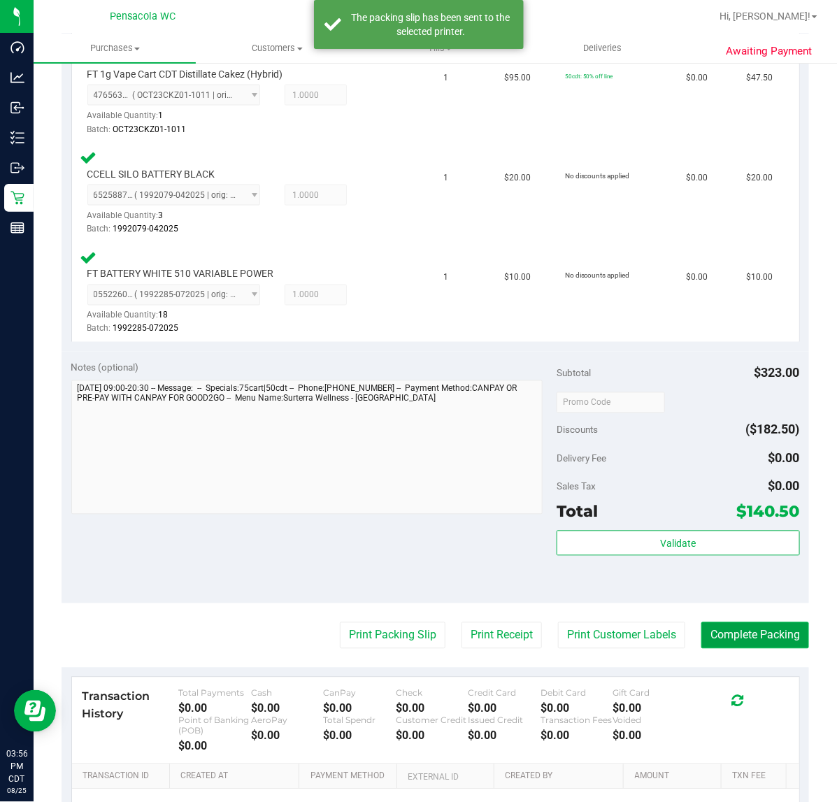
click at [753, 624] on button "Complete Packing" at bounding box center [756, 636] width 108 height 27
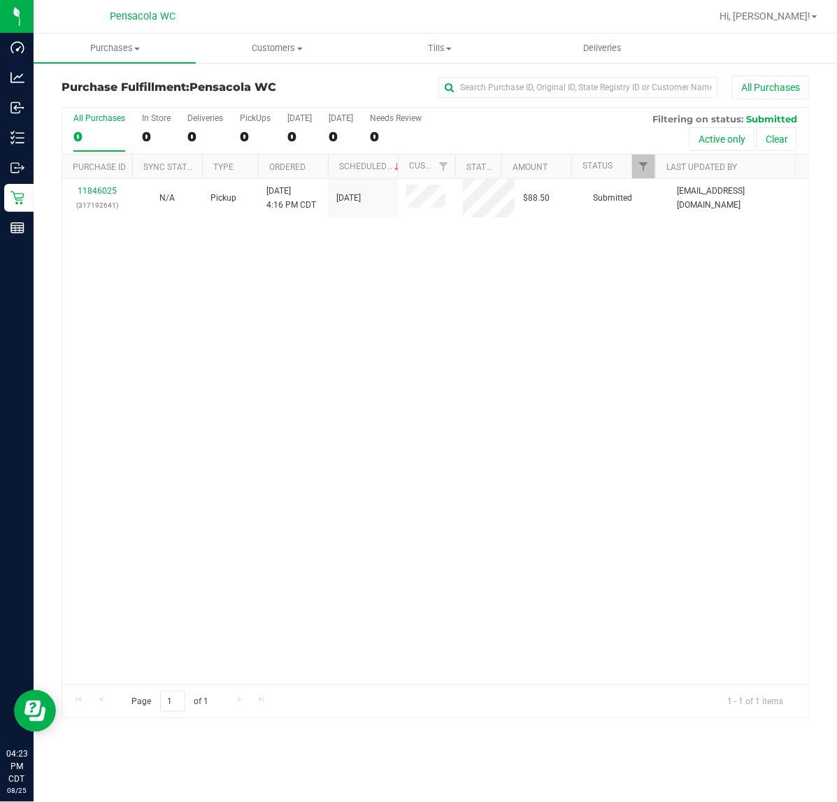
click at [215, 402] on div "11846025 (317192641) N/A Pickup [DATE] 4:16 PM CDT 8/25/2025 $88.50 Submitted […" at bounding box center [435, 432] width 747 height 506
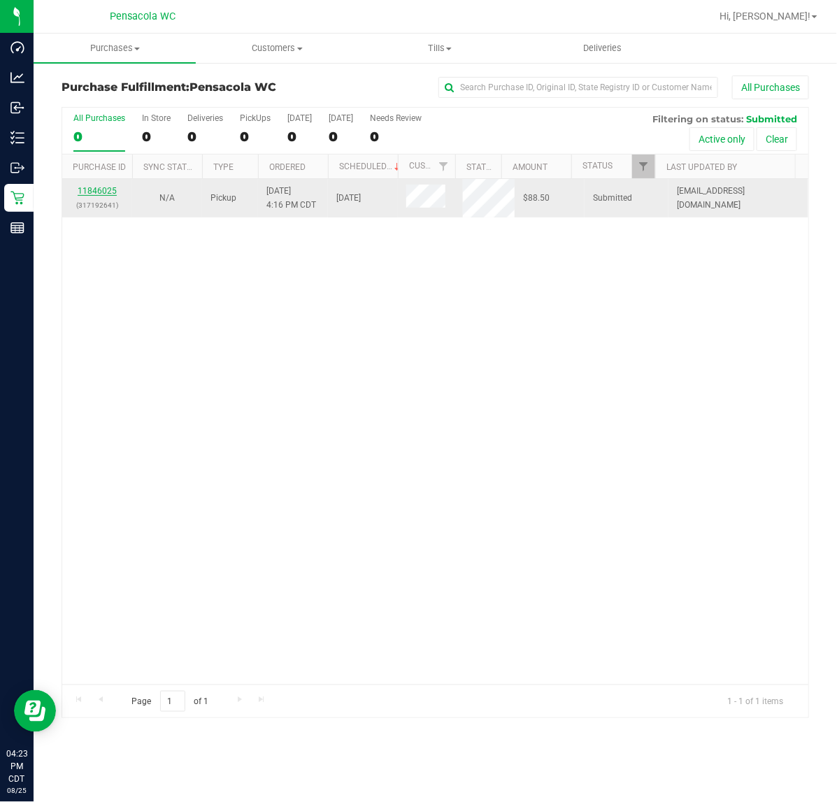
click at [98, 192] on link "11846025" at bounding box center [97, 191] width 39 height 10
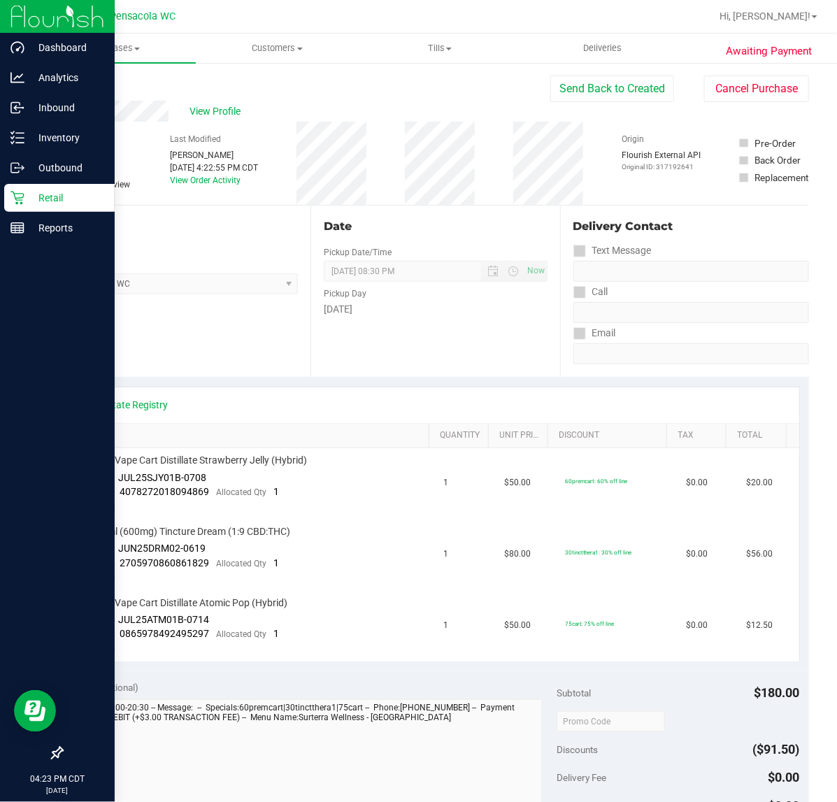
click at [19, 201] on icon at bounding box center [17, 198] width 14 height 14
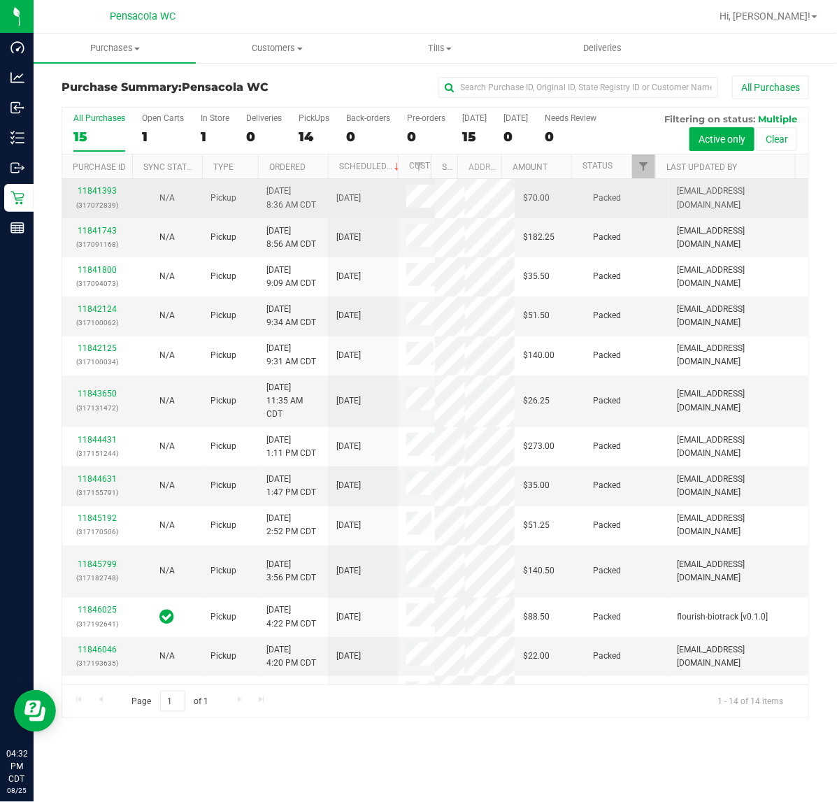
click at [631, 180] on td "Packed" at bounding box center [627, 198] width 84 height 39
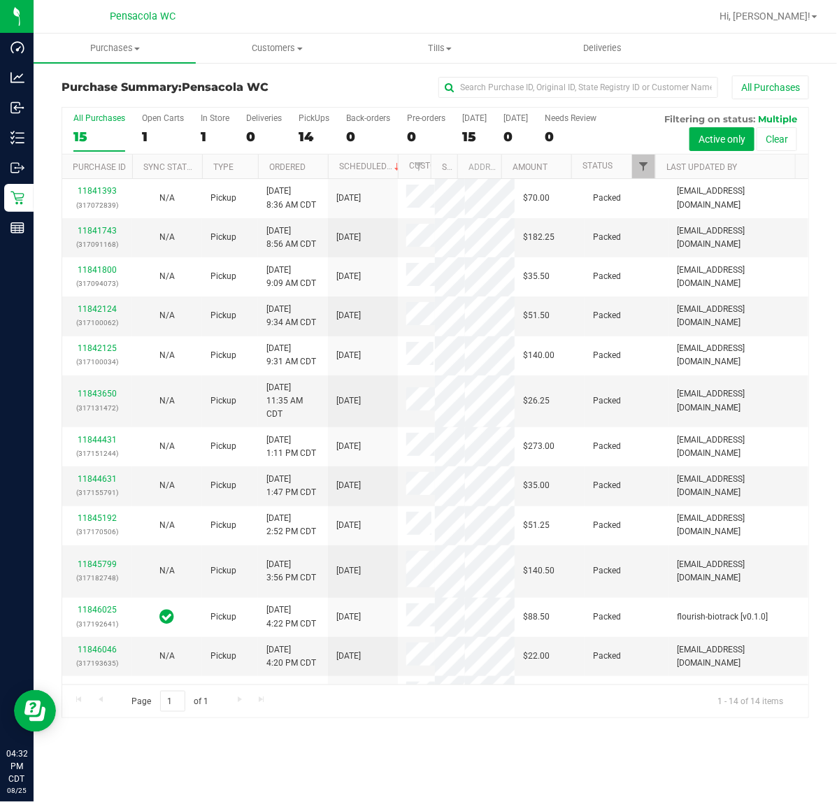
click at [649, 162] on span "Filter" at bounding box center [643, 166] width 11 height 11
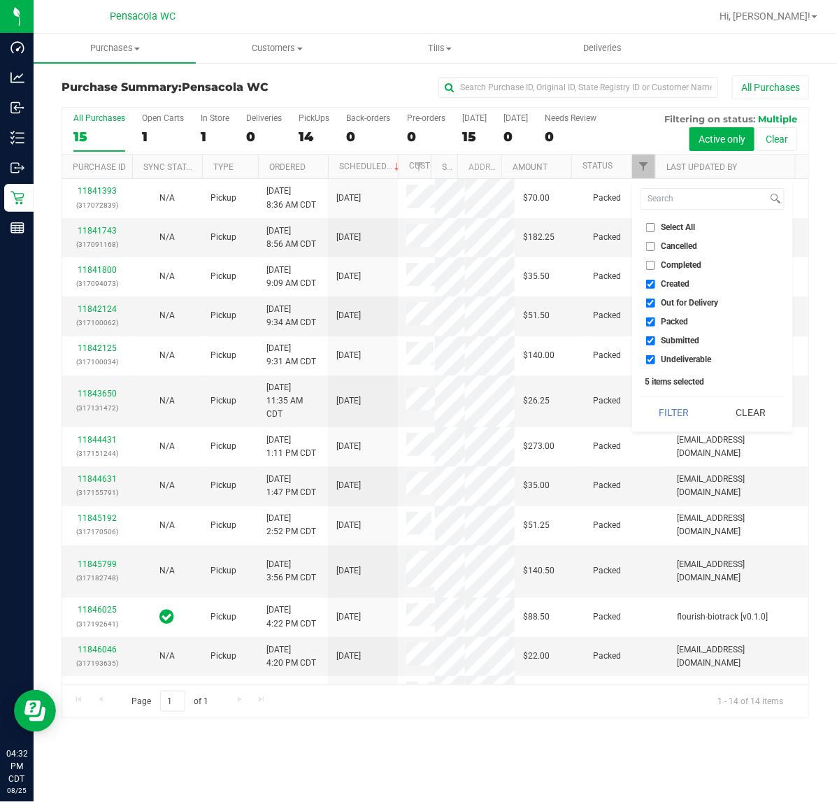
click at [651, 225] on input "Select All" at bounding box center [650, 227] width 9 height 9
checkbox input "true"
click at [651, 227] on input "Select All" at bounding box center [650, 227] width 9 height 9
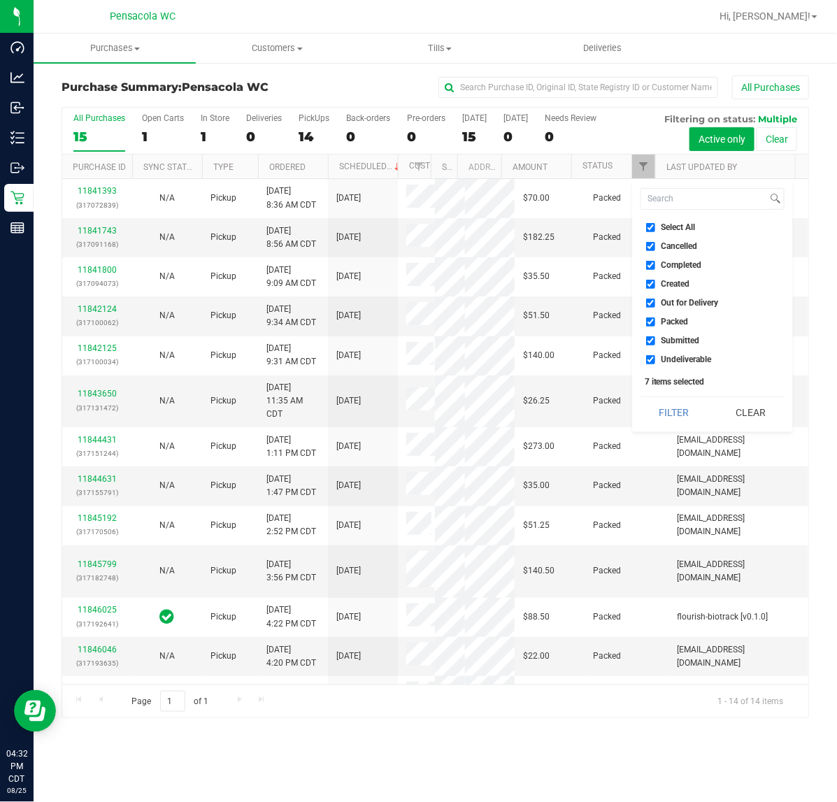
checkbox input "false"
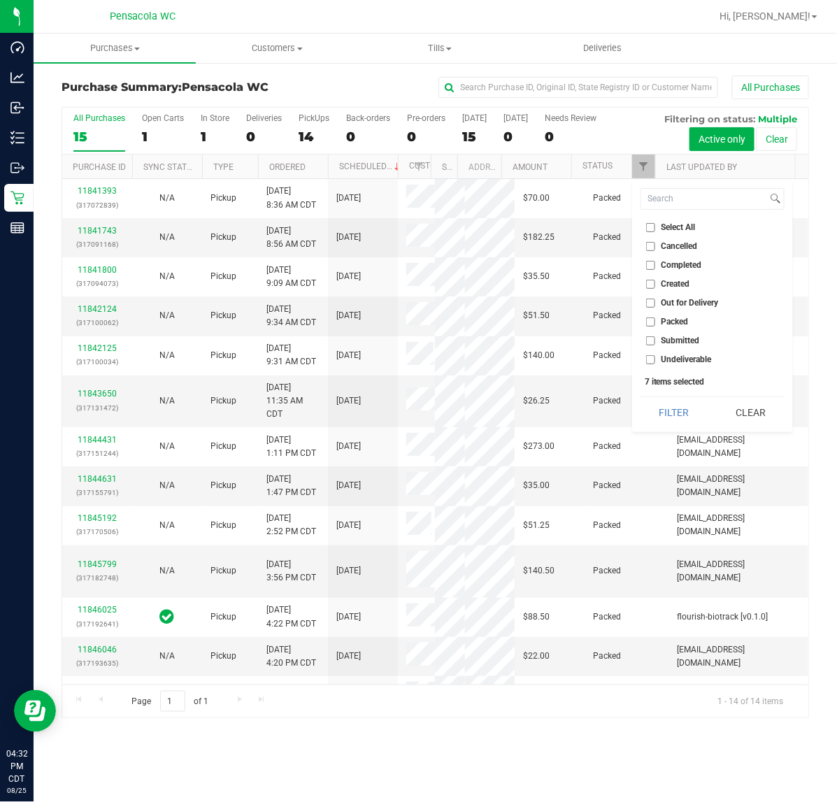
checkbox input "false"
click at [651, 341] on input "Submitted" at bounding box center [650, 341] width 9 height 9
checkbox input "true"
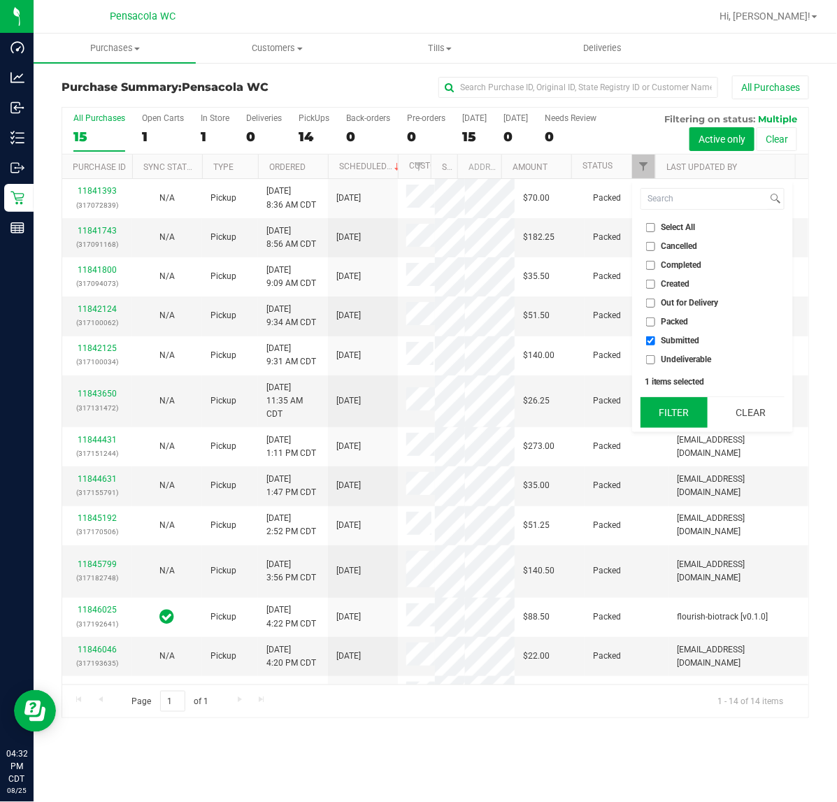
click at [677, 410] on button "Filter" at bounding box center [674, 412] width 67 height 31
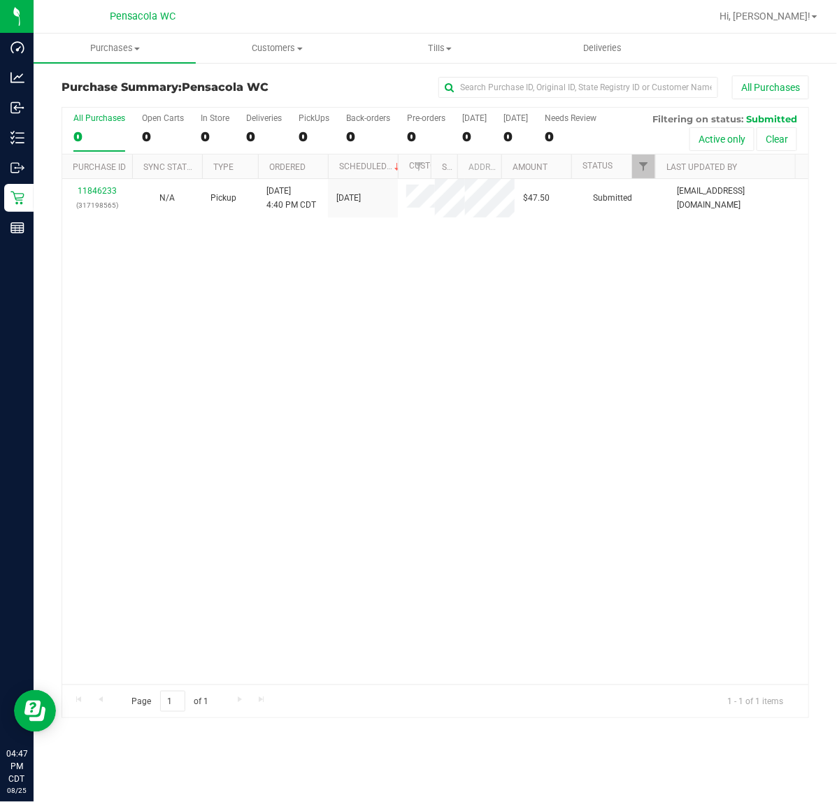
click at [175, 453] on div "11846233 (317198565) N/A Pickup [DATE] 4:40 PM CDT 8/25/2025 $47.50 Submitted […" at bounding box center [435, 432] width 747 height 506
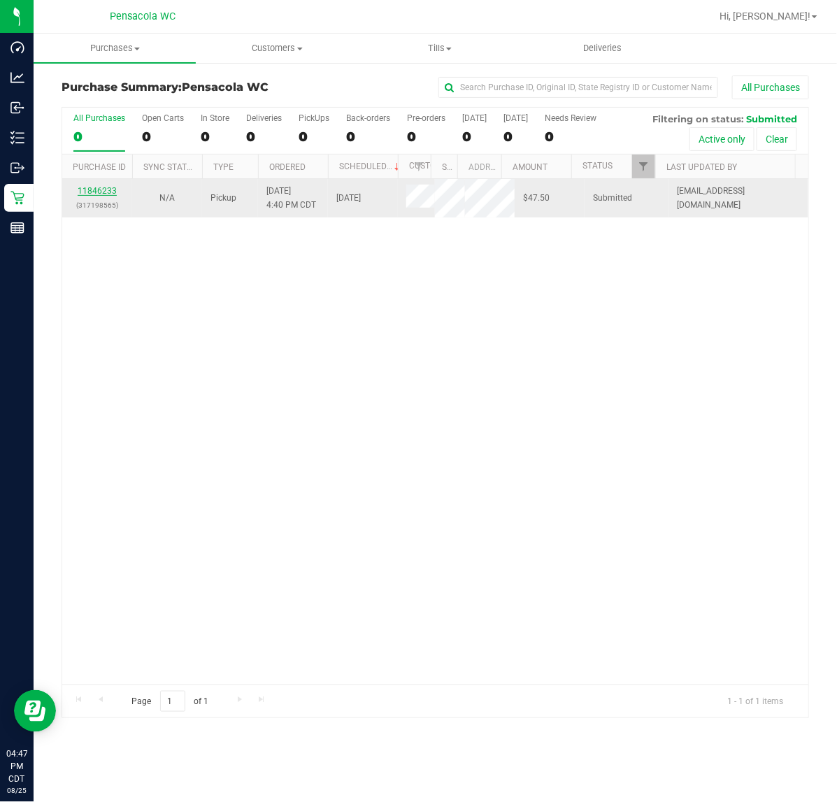
click at [102, 193] on link "11846233" at bounding box center [97, 191] width 39 height 10
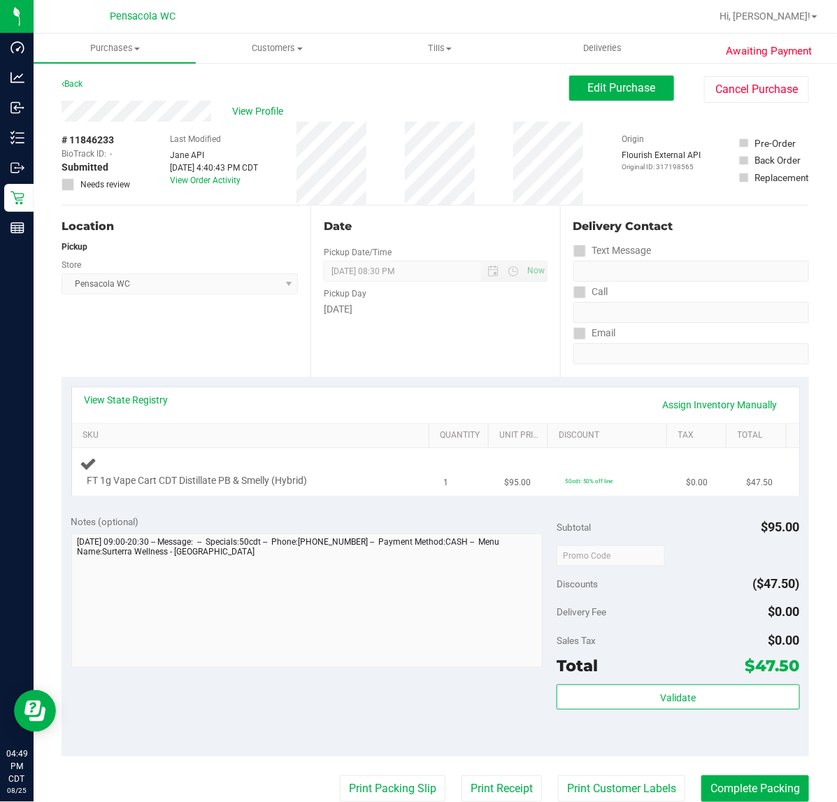
click at [414, 479] on td "FT 1g Vape Cart CDT Distillate PB & Smelly (Hybrid)" at bounding box center [254, 471] width 364 height 47
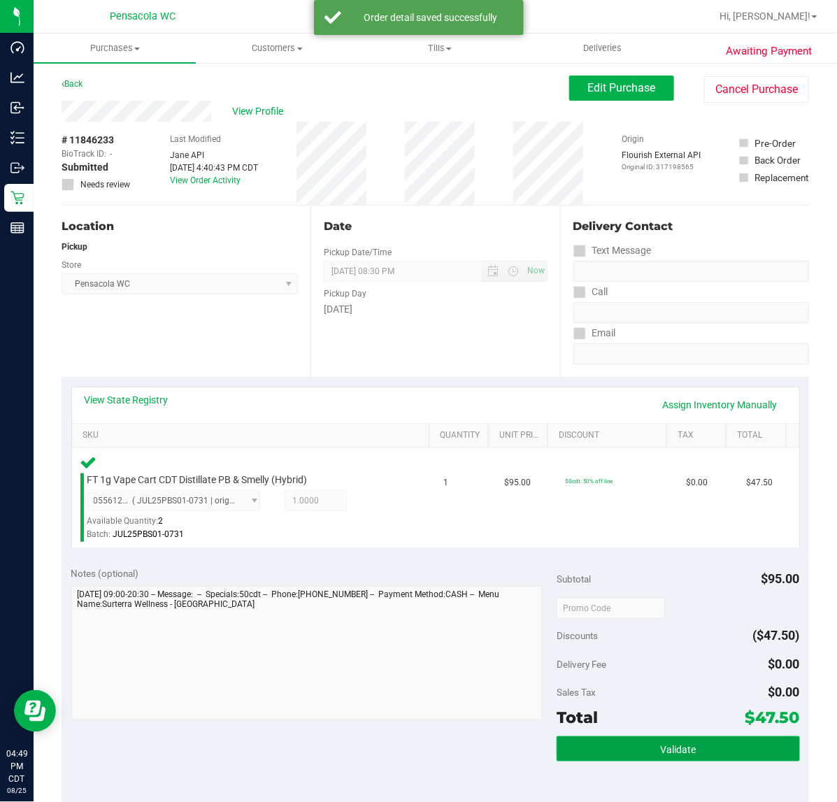
click at [628, 747] on button "Validate" at bounding box center [678, 749] width 243 height 25
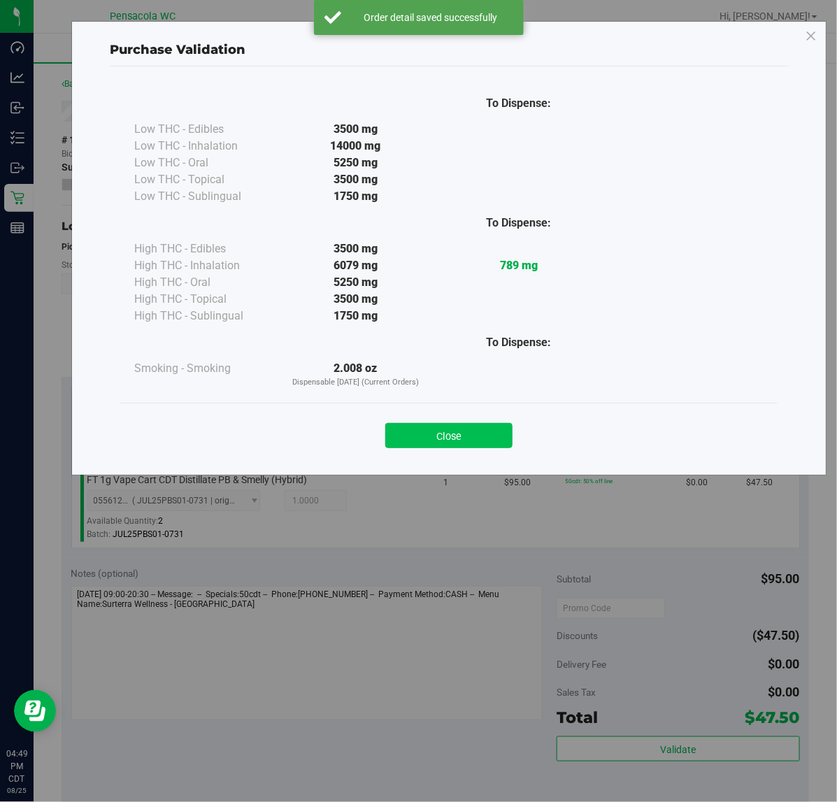
click at [484, 434] on button "Close" at bounding box center [448, 435] width 127 height 25
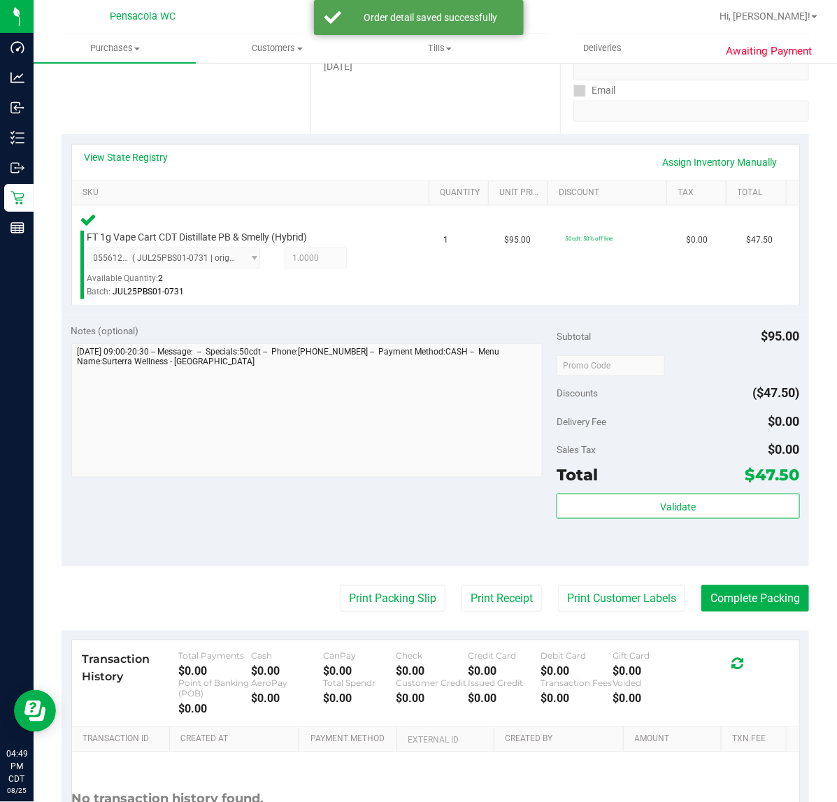
scroll to position [352, 0]
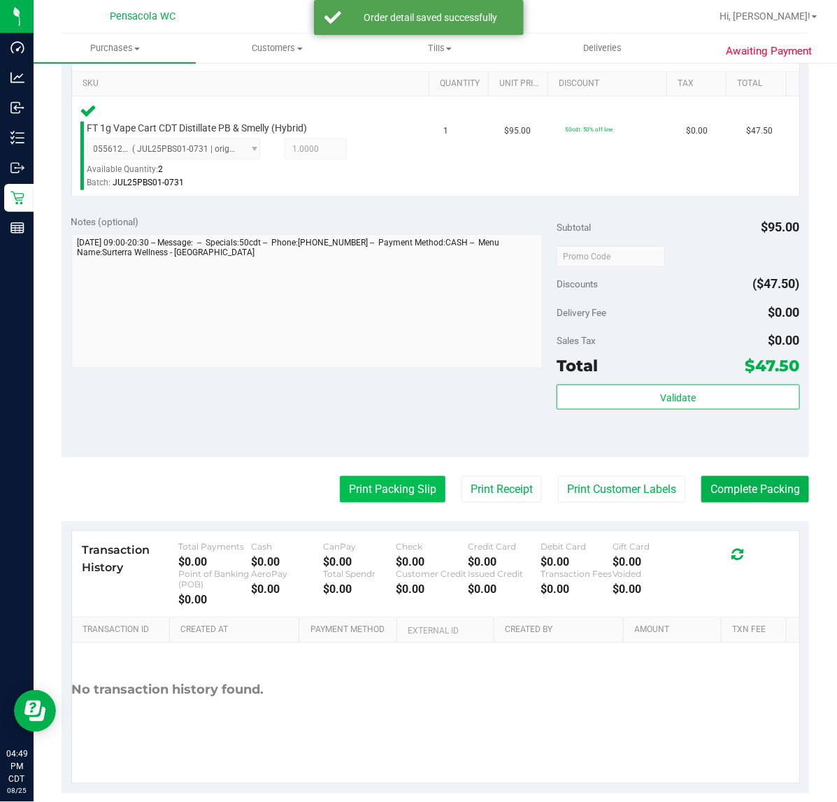
click at [353, 502] on button "Print Packing Slip" at bounding box center [393, 489] width 106 height 27
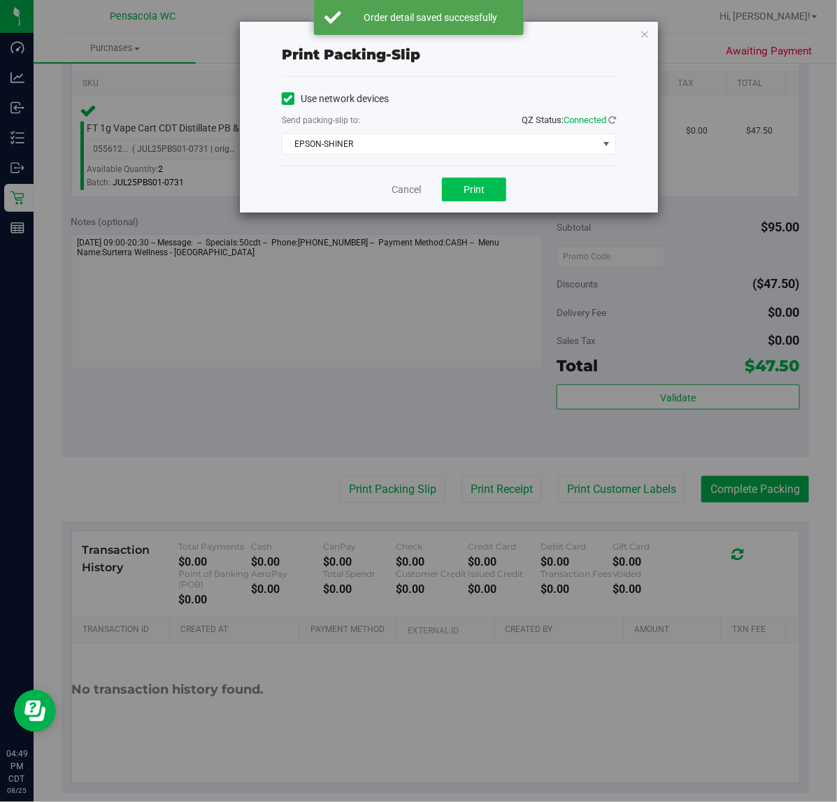
click at [474, 190] on span "Print" at bounding box center [474, 189] width 21 height 11
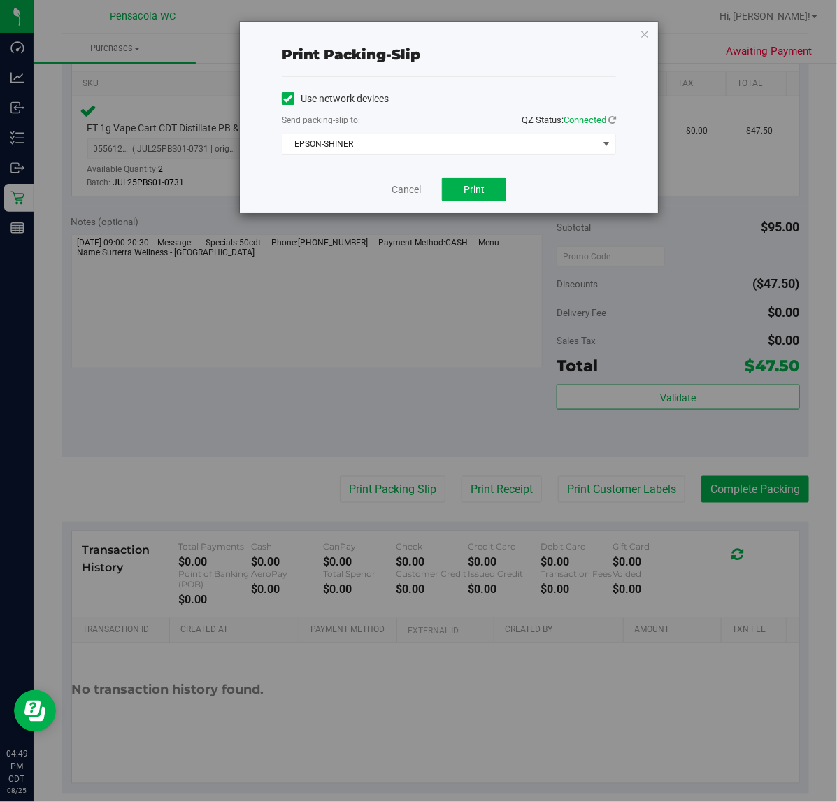
click at [411, 212] on div "Cancel Print" at bounding box center [449, 189] width 334 height 47
click at [767, 493] on div "Print packing-slip Use network devices Send packing-slip to: QZ Status: Connect…" at bounding box center [424, 401] width 848 height 802
click at [396, 189] on link "Cancel" at bounding box center [406, 190] width 29 height 15
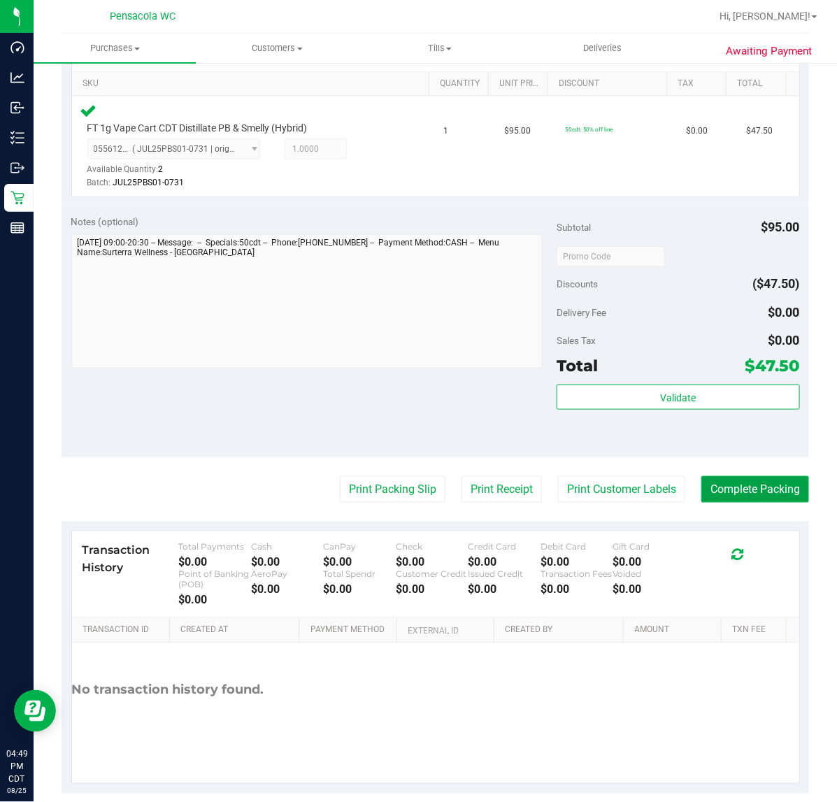
click at [767, 491] on button "Complete Packing" at bounding box center [756, 489] width 108 height 27
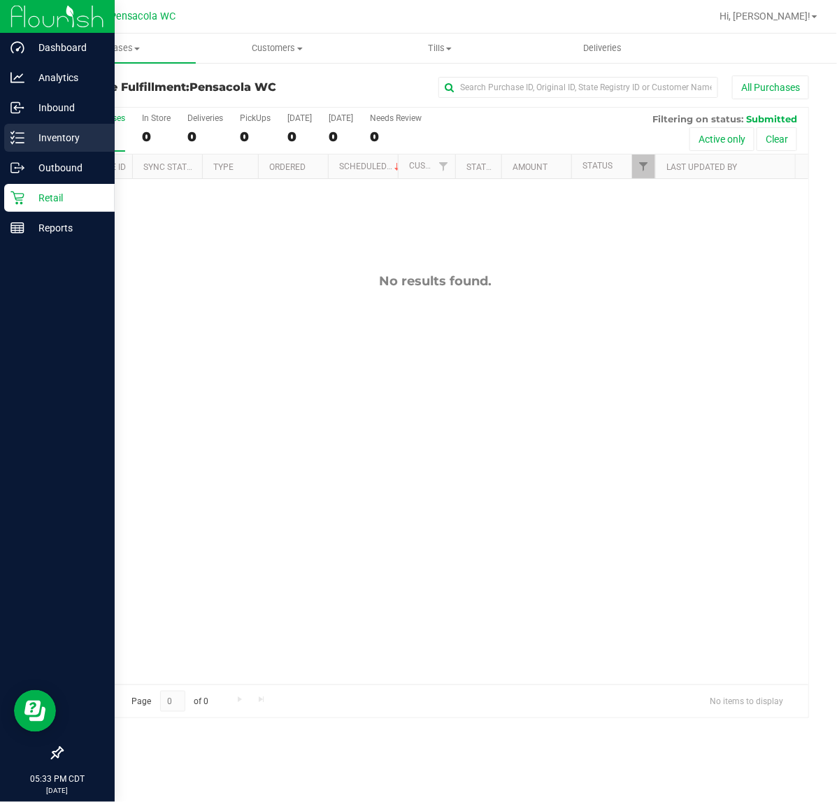
click at [24, 130] on p "Inventory" at bounding box center [66, 137] width 84 height 17
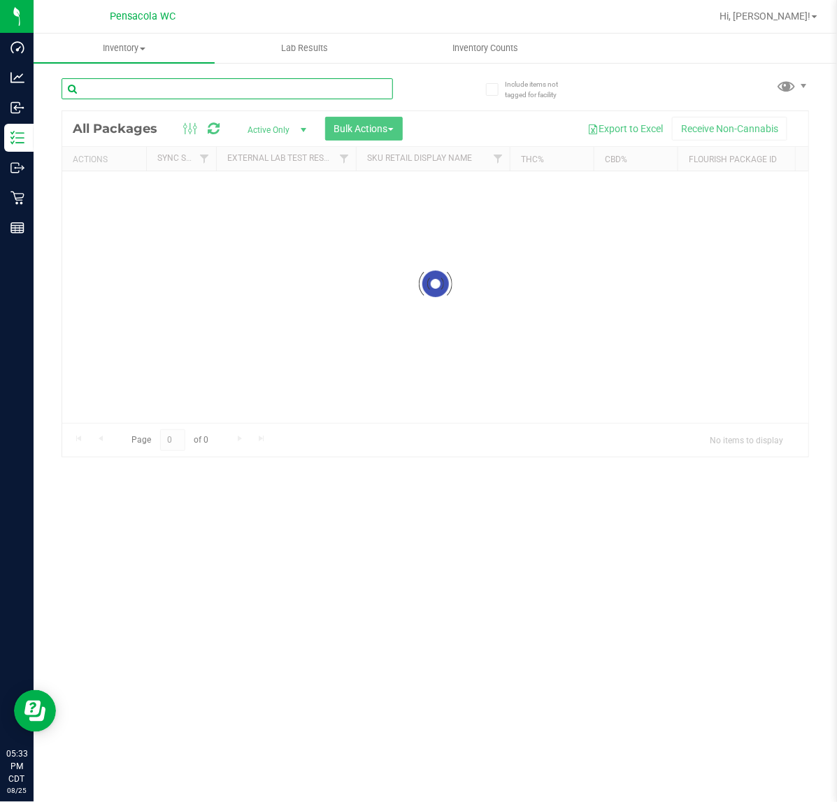
click at [153, 98] on input "text" at bounding box center [228, 88] width 332 height 21
type input "grav"
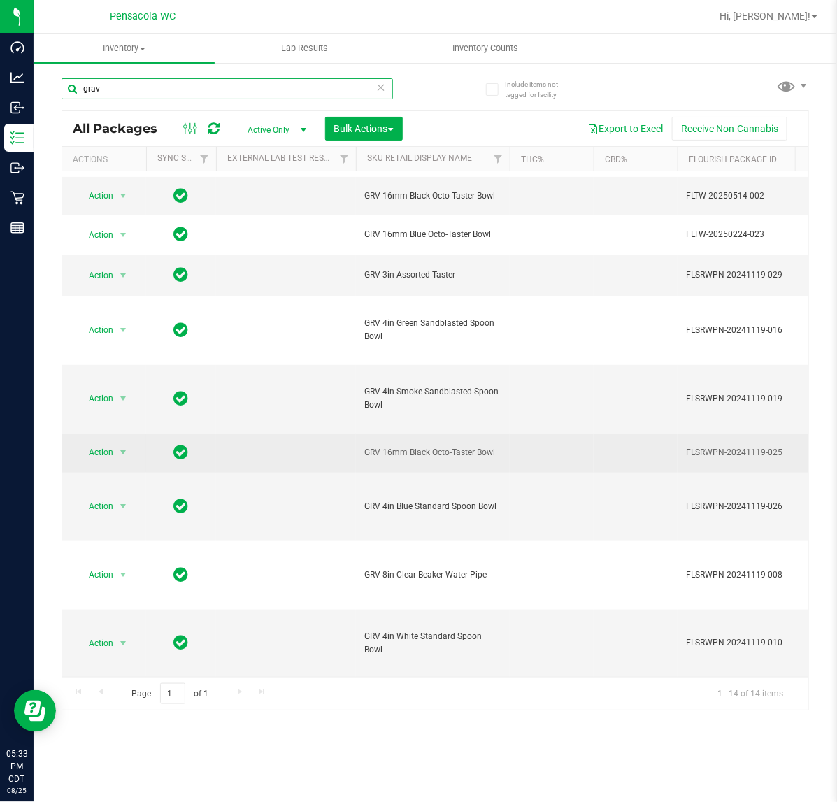
scroll to position [292, 0]
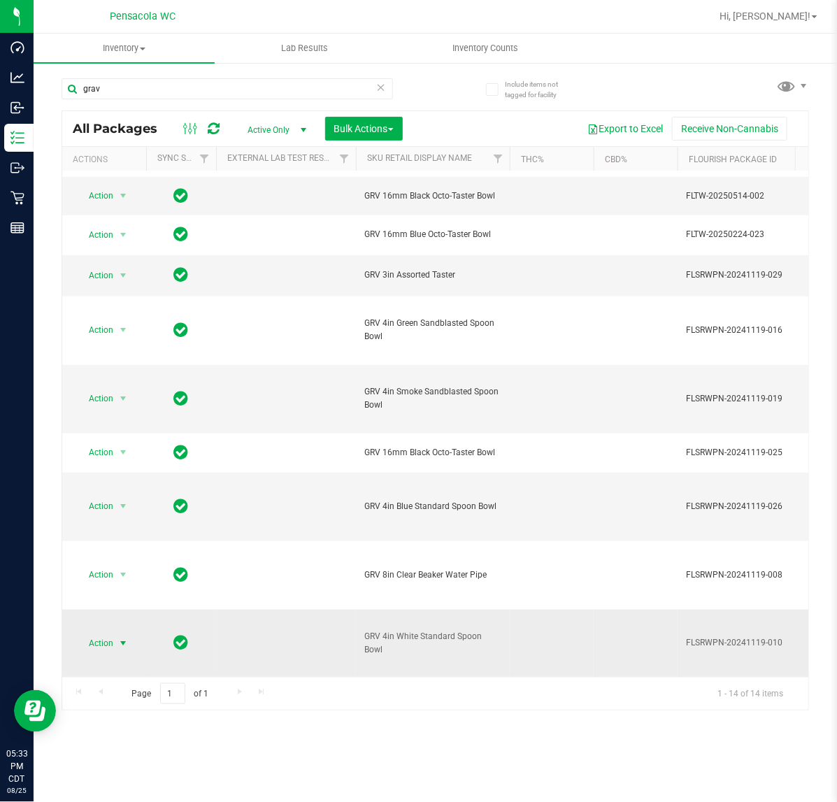
click at [108, 634] on span "Action" at bounding box center [95, 644] width 38 height 20
click at [132, 788] on li "Unlock package" at bounding box center [122, 796] width 90 height 21
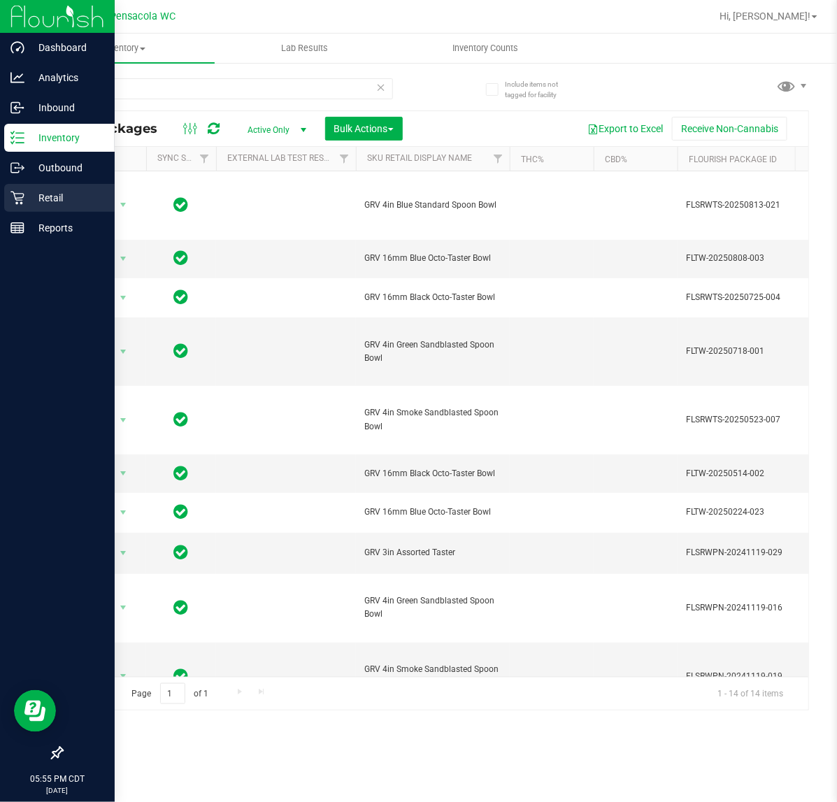
click at [17, 197] on icon at bounding box center [17, 198] width 14 height 14
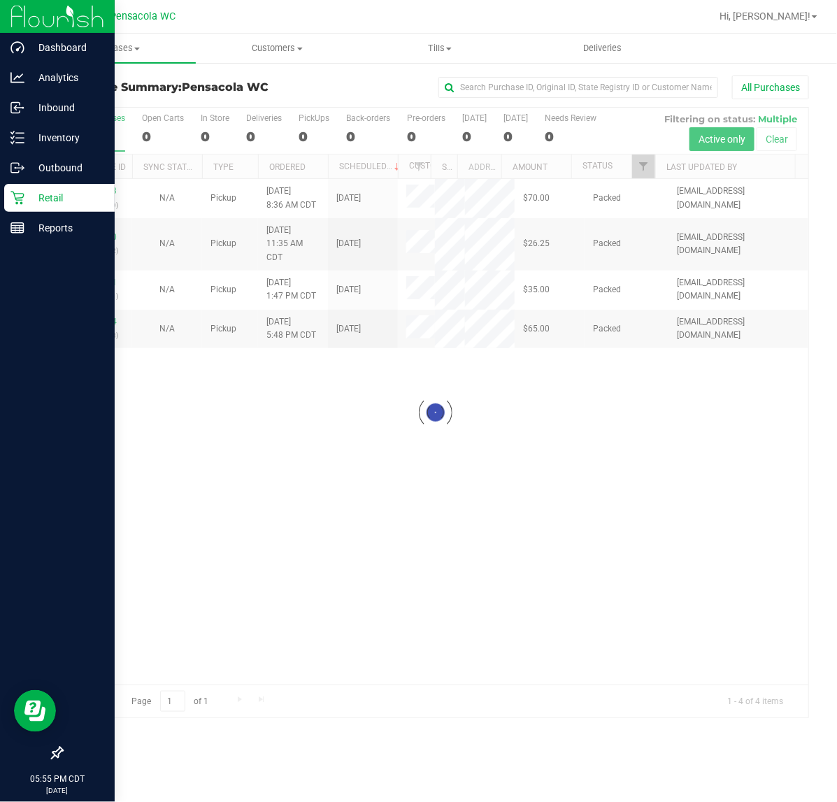
click at [547, 481] on div at bounding box center [435, 413] width 747 height 611
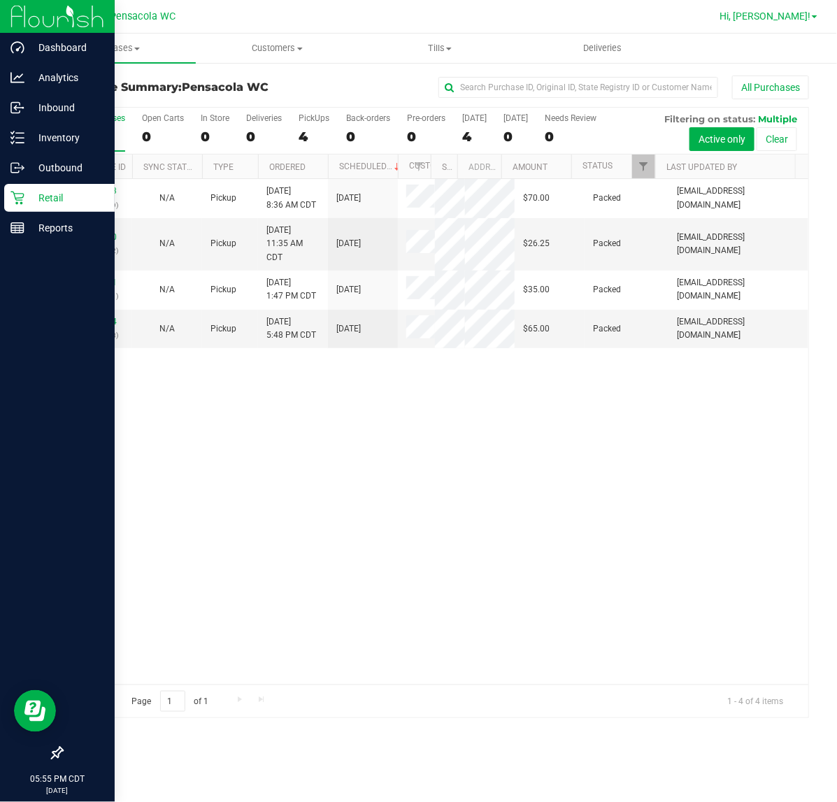
click at [765, 15] on span "Hi, [PERSON_NAME]!" at bounding box center [765, 15] width 91 height 11
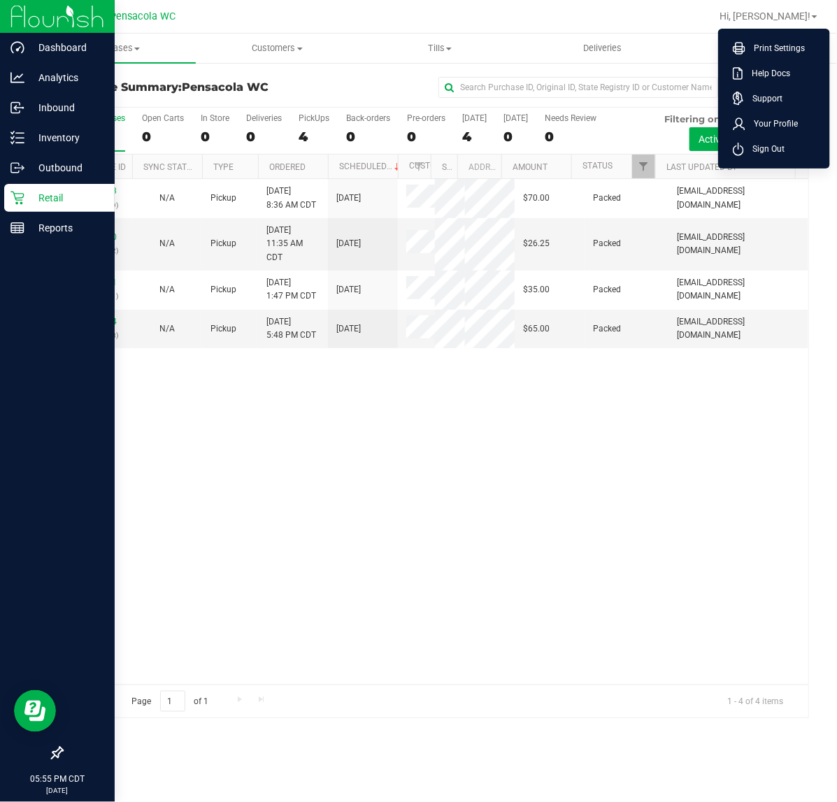
click at [589, 532] on div "11841393 (317072839) N/A Pickup [DATE] 8:36 AM CDT 8/25/2025 $70.00 Packed [EMA…" at bounding box center [435, 432] width 747 height 506
